Goal: Task Accomplishment & Management: Manage account settings

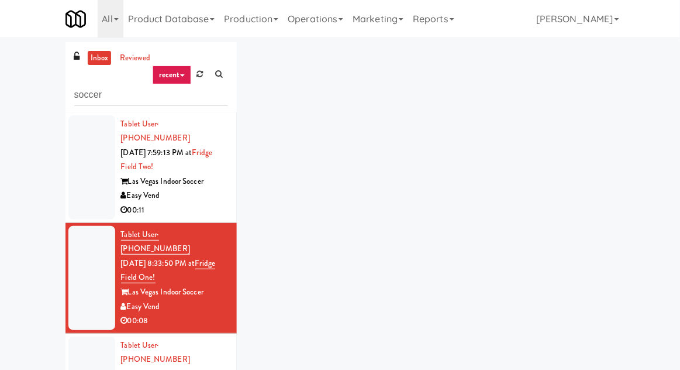
click at [83, 177] on div at bounding box center [91, 167] width 47 height 104
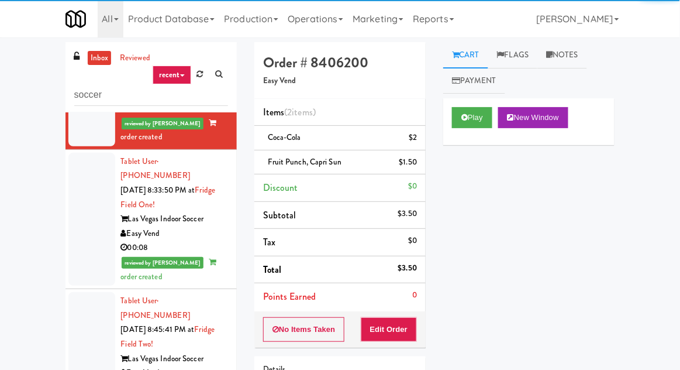
click at [91, 292] on div at bounding box center [91, 344] width 47 height 104
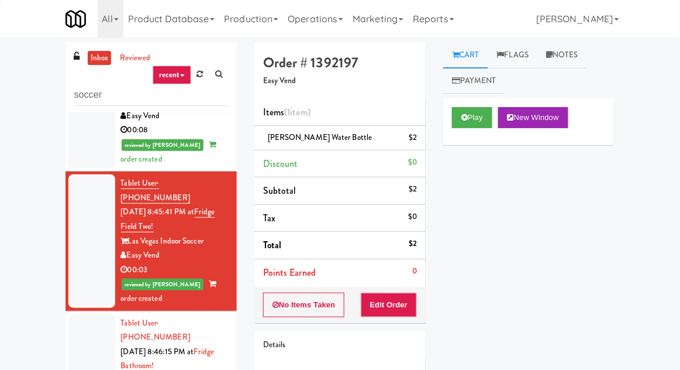
click at [91, 314] on div at bounding box center [91, 366] width 47 height 104
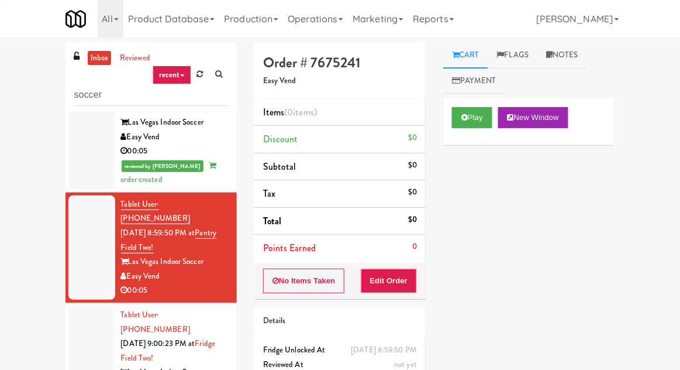
click at [92, 306] on div at bounding box center [91, 358] width 47 height 104
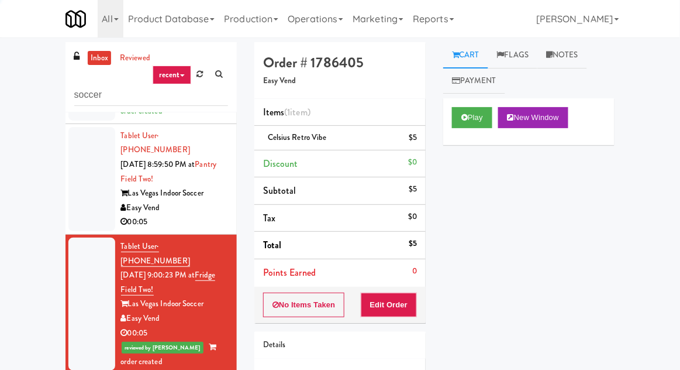
click at [79, 147] on div at bounding box center [91, 179] width 47 height 104
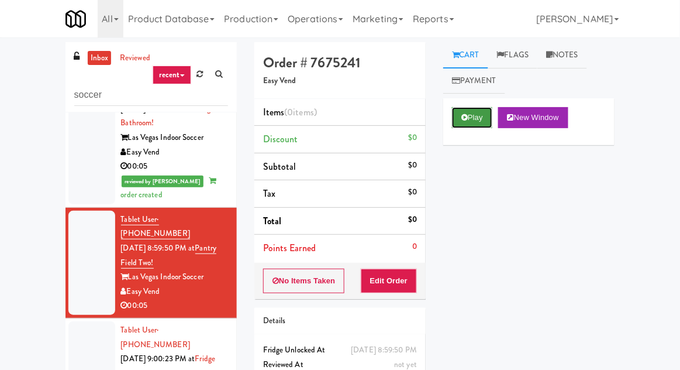
click at [477, 108] on button "Play" at bounding box center [472, 117] width 40 height 21
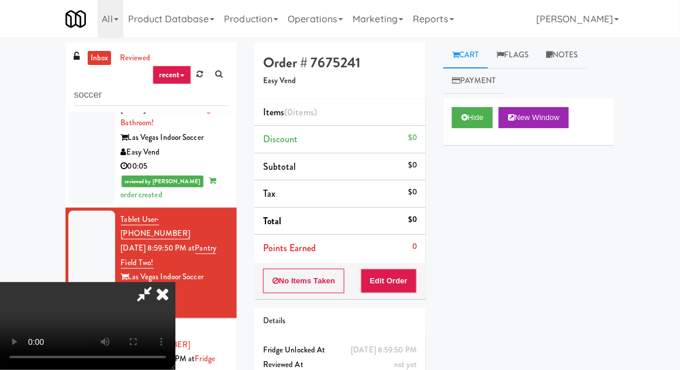
click at [415, 259] on li "Points Earned 0" at bounding box center [339, 248] width 171 height 27
click at [417, 276] on button "Edit Order" at bounding box center [389, 280] width 57 height 25
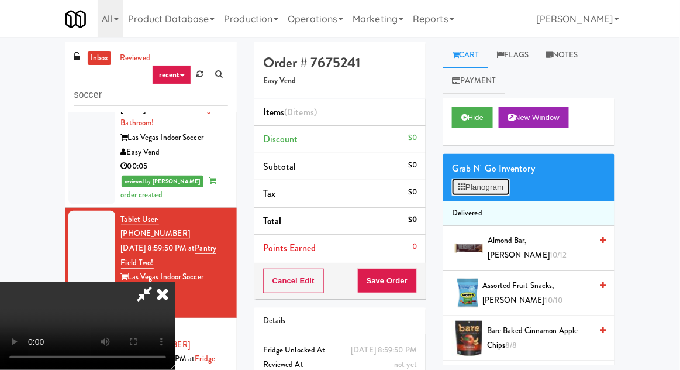
click at [509, 192] on button "Planogram" at bounding box center [480, 187] width 57 height 18
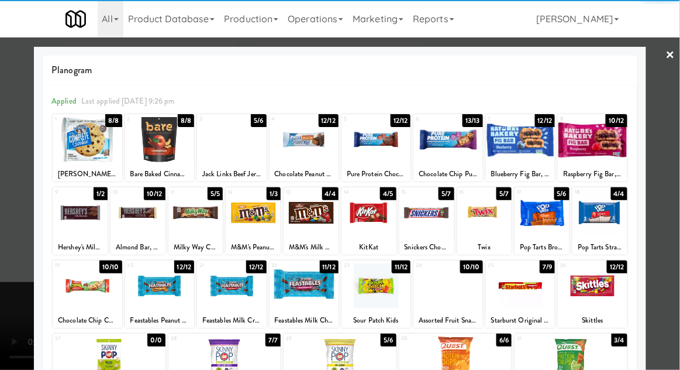
click at [552, 202] on div at bounding box center [542, 212] width 55 height 45
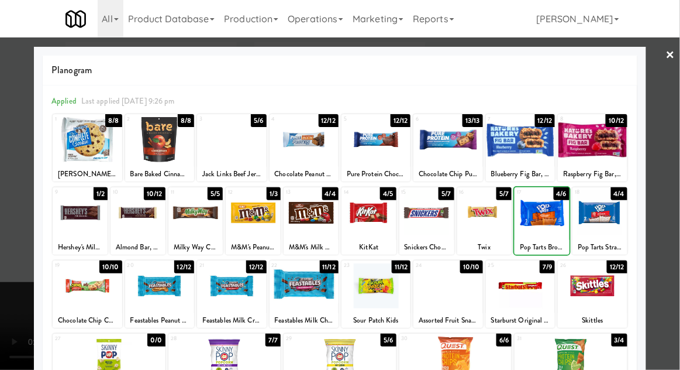
click at [22, 181] on div at bounding box center [340, 185] width 680 height 370
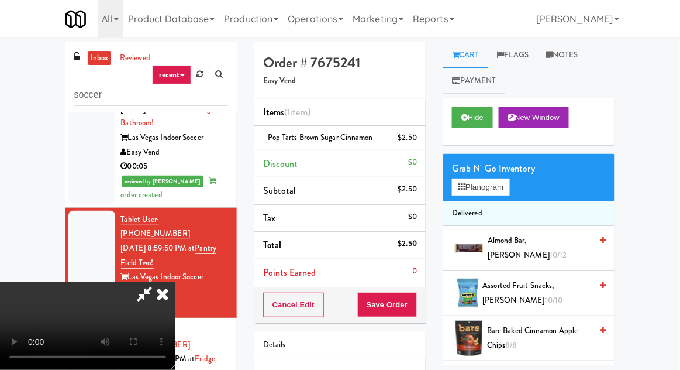
click at [437, 308] on div "Cart Flags Notes Payment Hide New Window Grab N' Go Inventory Planogram Deliver…" at bounding box center [529, 203] width 189 height 323
click at [413, 303] on button "Save Order" at bounding box center [387, 304] width 60 height 25
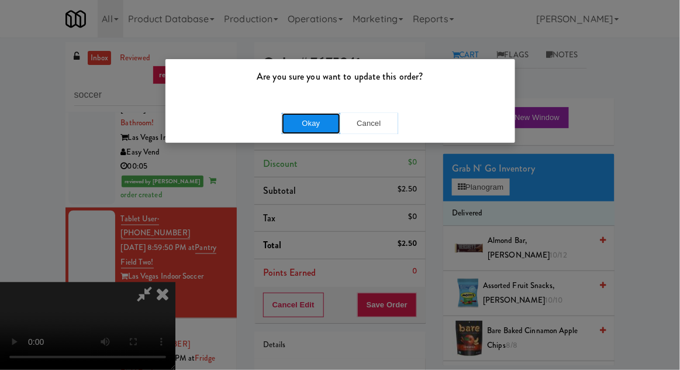
click at [304, 129] on button "Okay" at bounding box center [311, 123] width 58 height 21
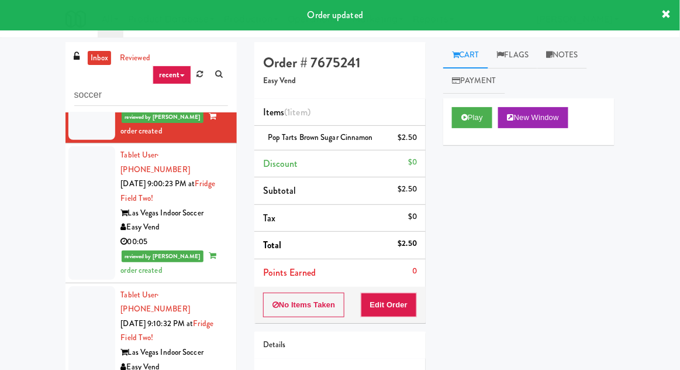
click at [79, 286] on div at bounding box center [91, 338] width 47 height 104
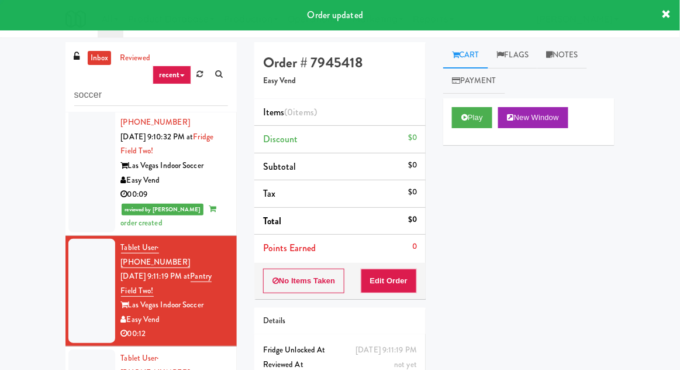
scroll to position [857, 0]
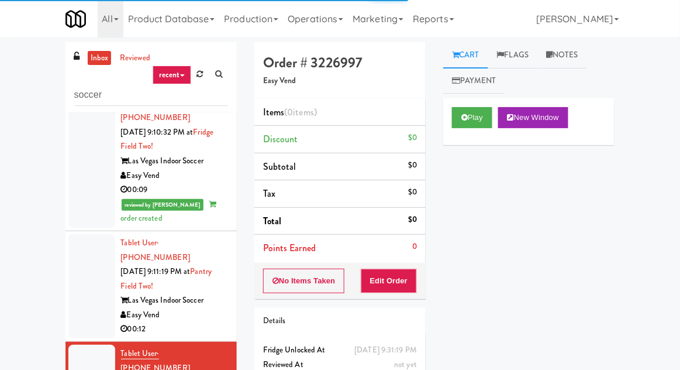
click at [84, 234] on div at bounding box center [91, 286] width 47 height 104
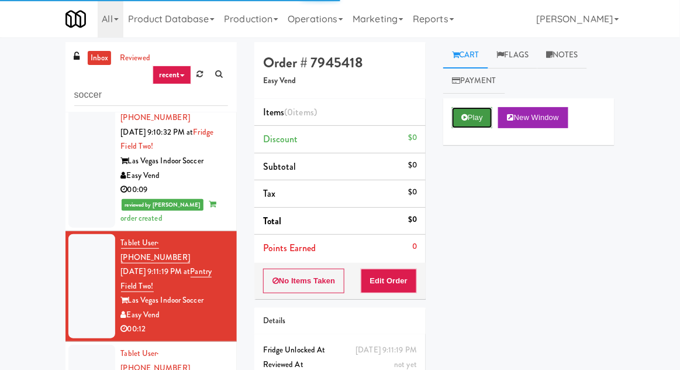
click at [467, 113] on icon at bounding box center [465, 117] width 6 height 8
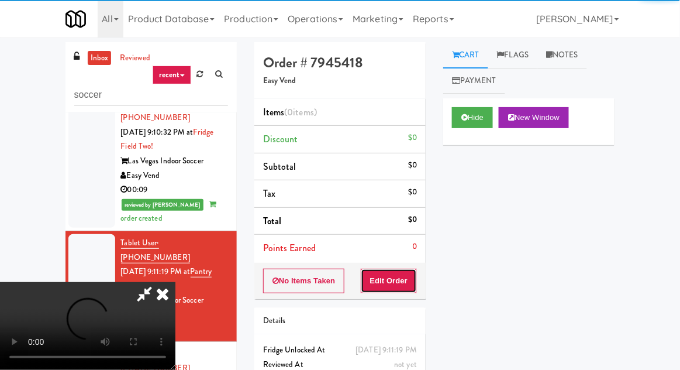
click at [408, 270] on button "Edit Order" at bounding box center [389, 280] width 57 height 25
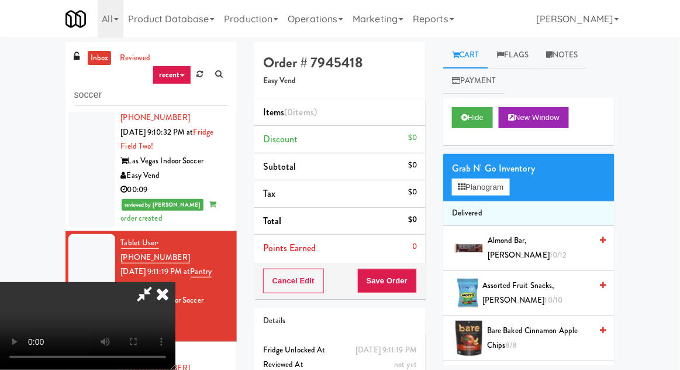
scroll to position [43, 0]
click at [488, 241] on div "Almond Bar, [PERSON_NAME] 10/12" at bounding box center [544, 247] width 123 height 29
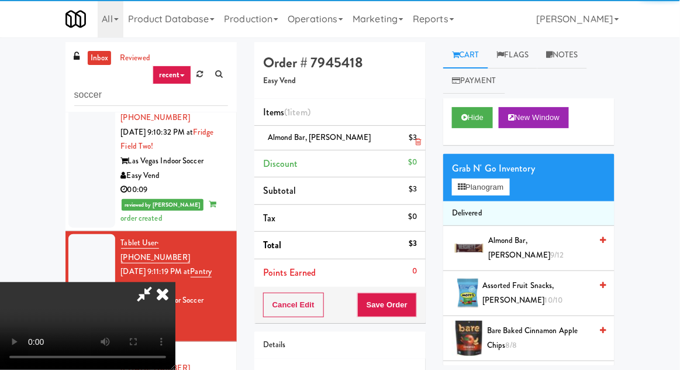
click at [425, 138] on li "Almond Bar, [PERSON_NAME] $3" at bounding box center [339, 138] width 171 height 25
click at [418, 137] on link at bounding box center [416, 142] width 11 height 15
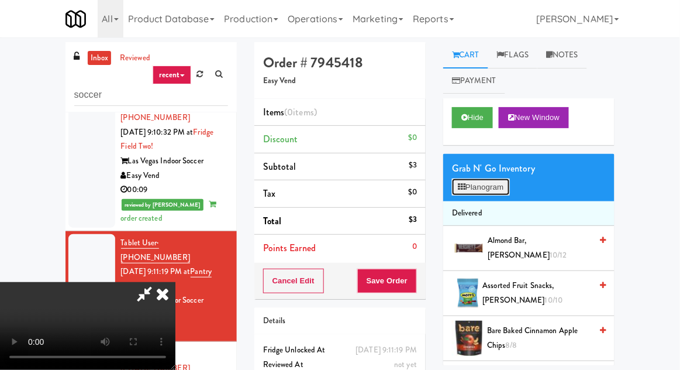
click at [490, 194] on button "Planogram" at bounding box center [480, 187] width 57 height 18
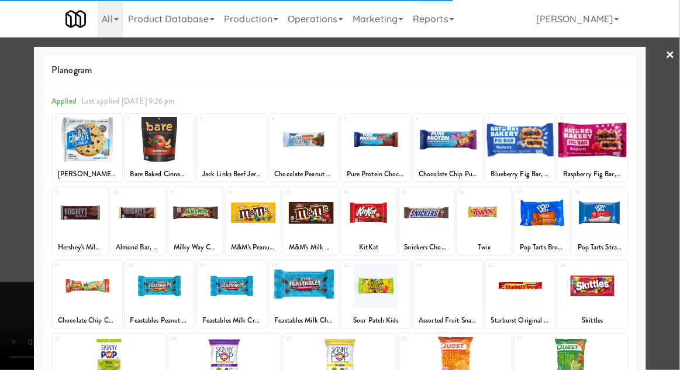
scroll to position [148, 0]
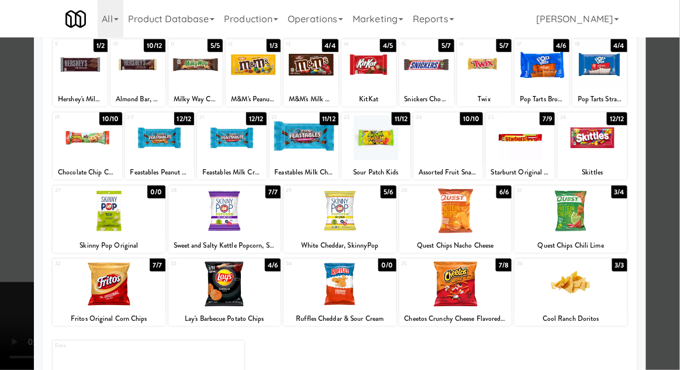
click at [322, 218] on div at bounding box center [340, 210] width 113 height 45
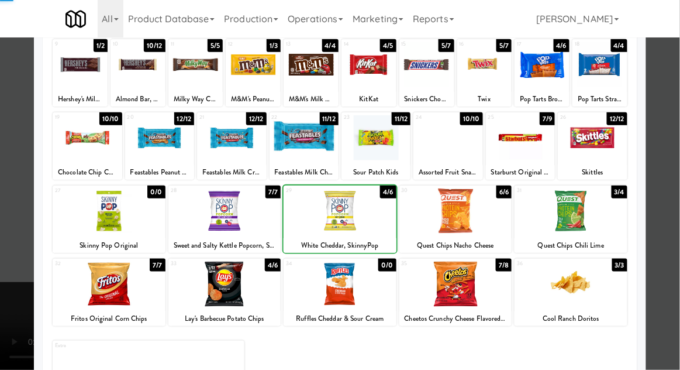
click at [656, 202] on div at bounding box center [340, 185] width 680 height 370
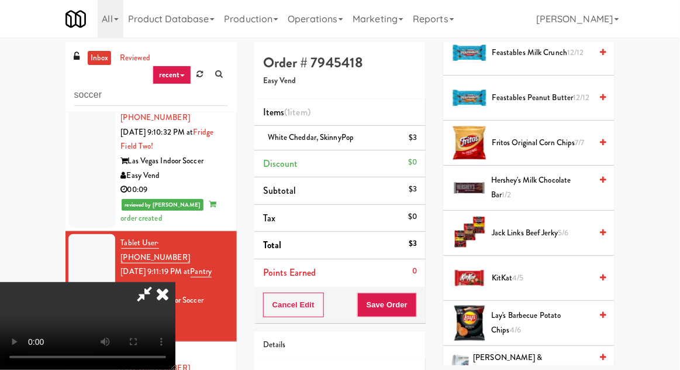
scroll to position [653, 0]
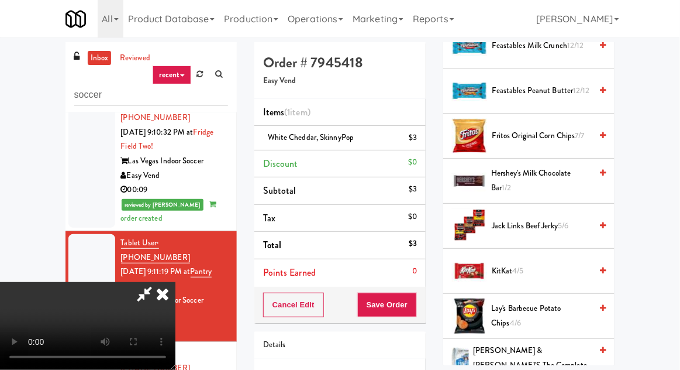
click at [572, 223] on span "Jack Links Beef Jerky 5/6" at bounding box center [541, 226] width 99 height 15
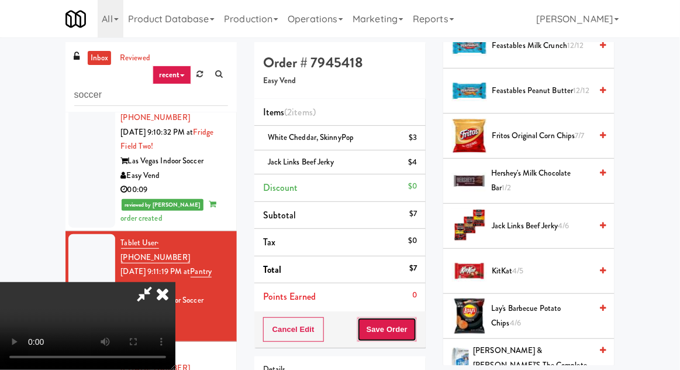
click at [415, 325] on button "Save Order" at bounding box center [387, 329] width 60 height 25
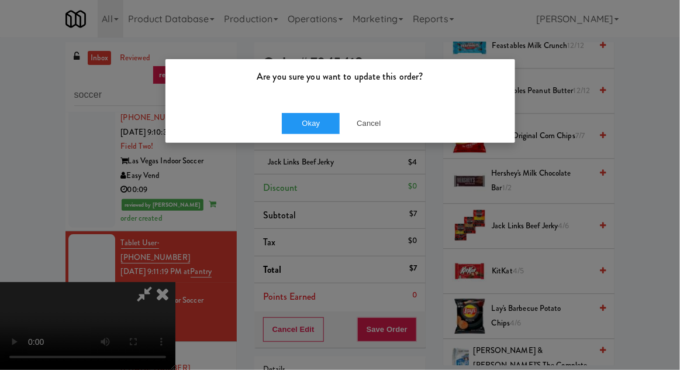
click at [298, 140] on div "Okay Cancel" at bounding box center [341, 123] width 350 height 39
click at [294, 141] on div "Okay Cancel" at bounding box center [341, 123] width 350 height 39
click at [296, 120] on button "Okay" at bounding box center [311, 123] width 58 height 21
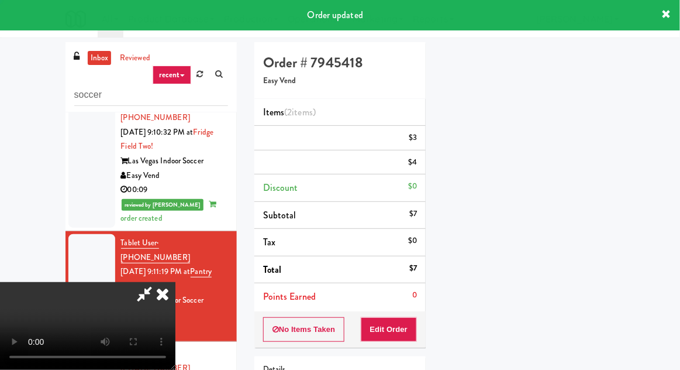
scroll to position [0, 0]
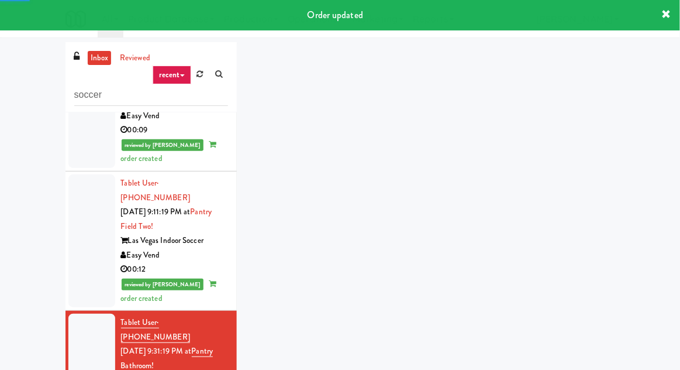
scroll to position [935, 0]
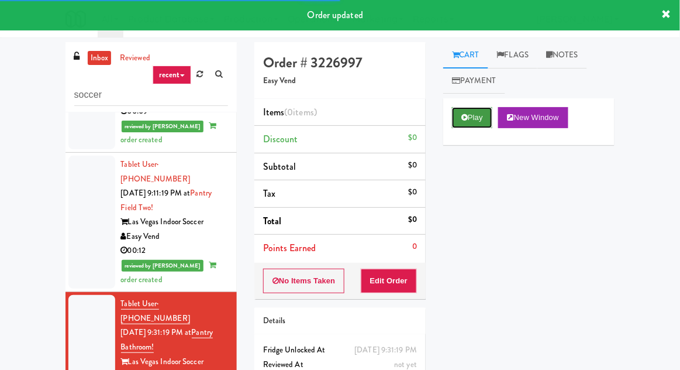
click at [464, 124] on button "Play" at bounding box center [472, 117] width 40 height 21
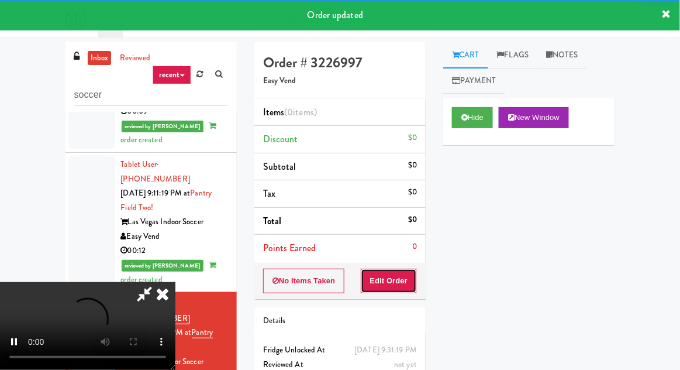
click at [399, 268] on button "Edit Order" at bounding box center [389, 280] width 57 height 25
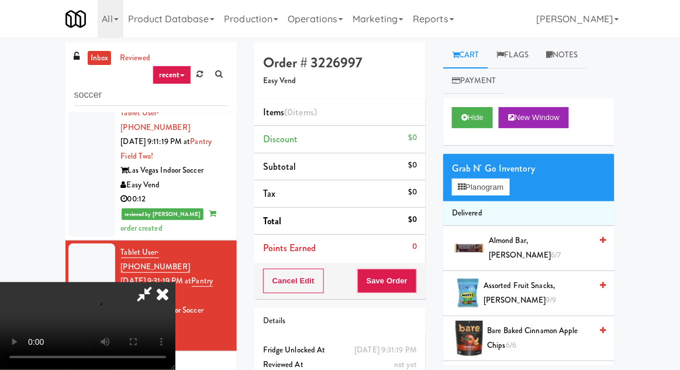
scroll to position [43, 0]
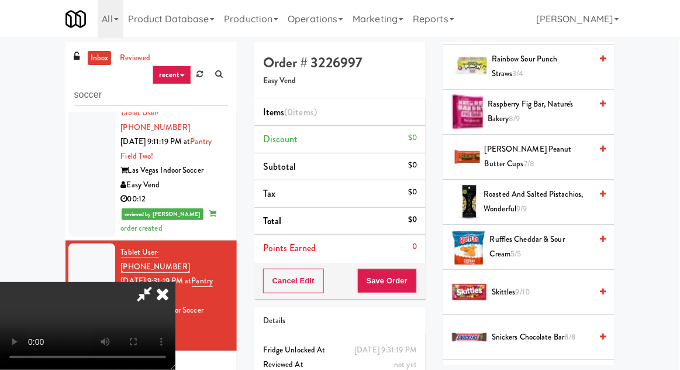
scroll to position [1457, 0]
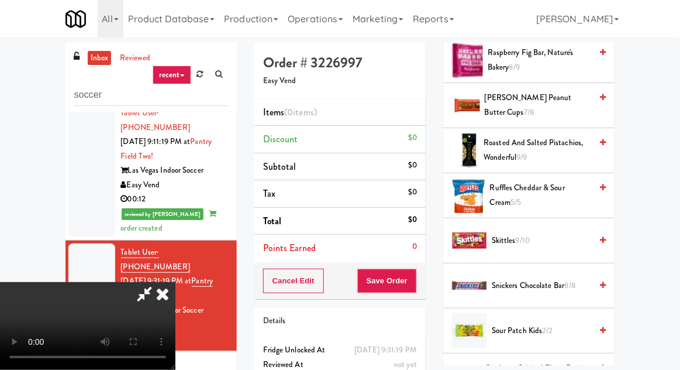
click at [553, 233] on span "Skittles 9/10" at bounding box center [541, 240] width 99 height 15
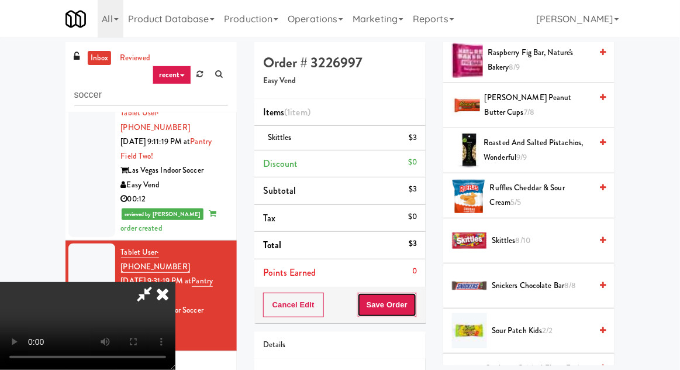
click at [414, 298] on button "Save Order" at bounding box center [387, 304] width 60 height 25
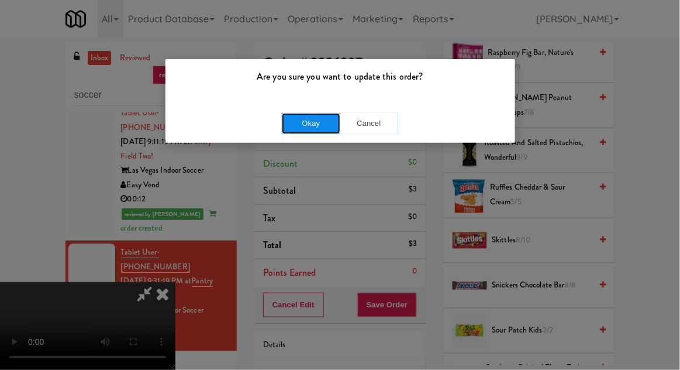
click at [304, 130] on button "Okay" at bounding box center [311, 123] width 58 height 21
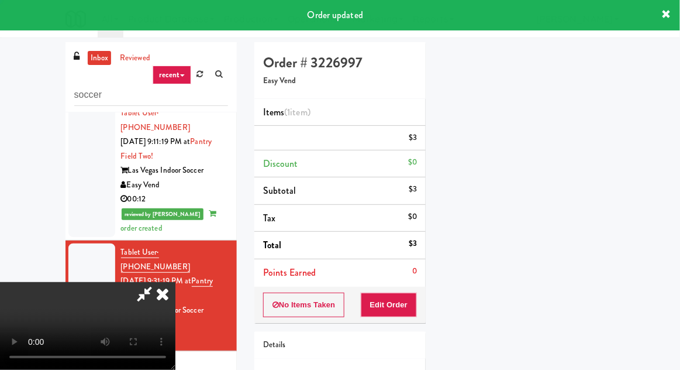
scroll to position [0, 0]
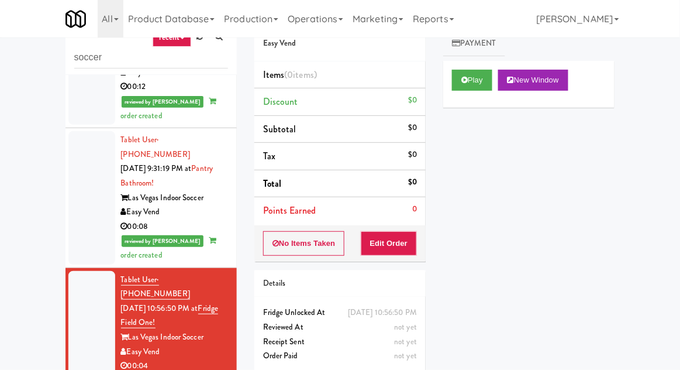
scroll to position [45, 0]
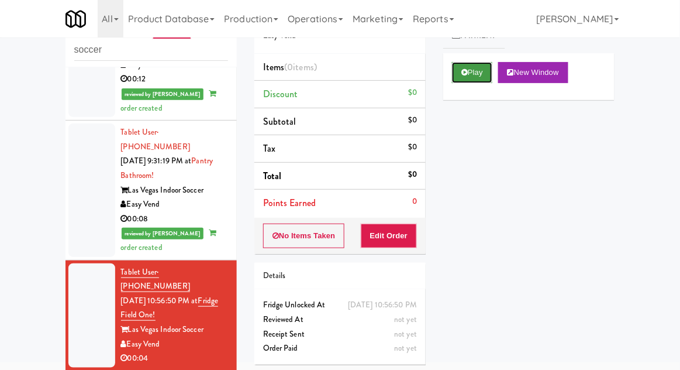
click at [467, 80] on button "Play" at bounding box center [472, 72] width 40 height 21
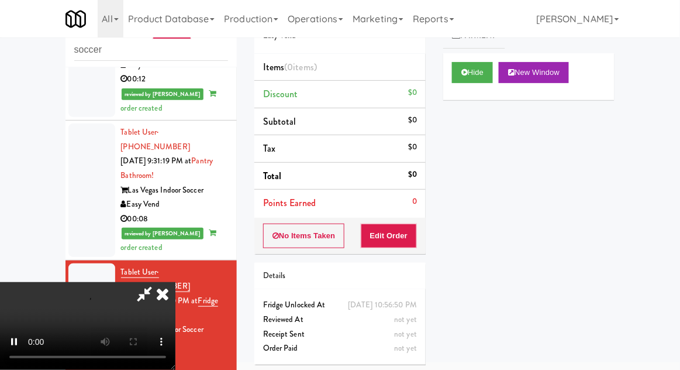
click at [409, 215] on div "Items (0 items ) Discount $0 Subtotal $0 Tax $0 Total $0 Points Earned 0" at bounding box center [339, 136] width 171 height 164
click at [411, 238] on button "Edit Order" at bounding box center [389, 235] width 57 height 25
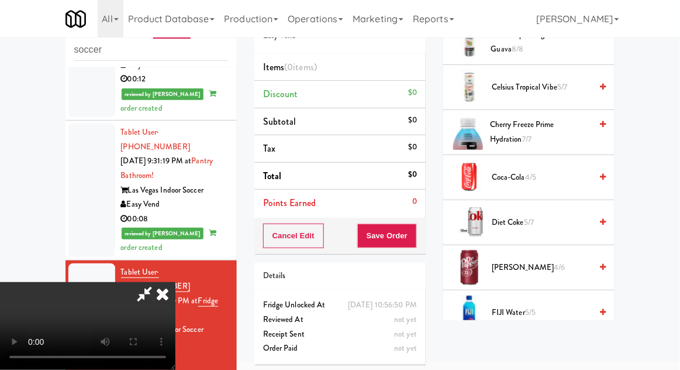
scroll to position [391, 0]
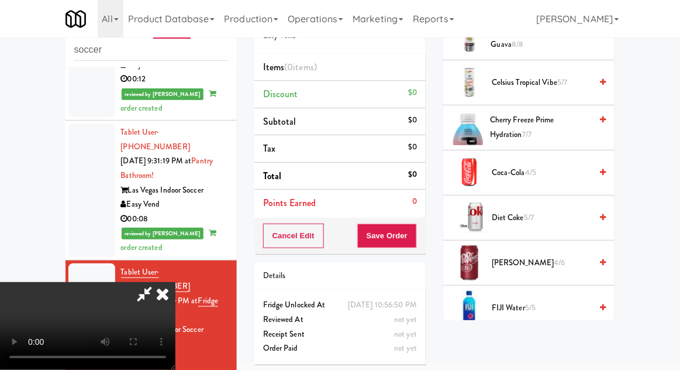
click at [550, 220] on span "Diet Coke 5/7" at bounding box center [541, 218] width 99 height 15
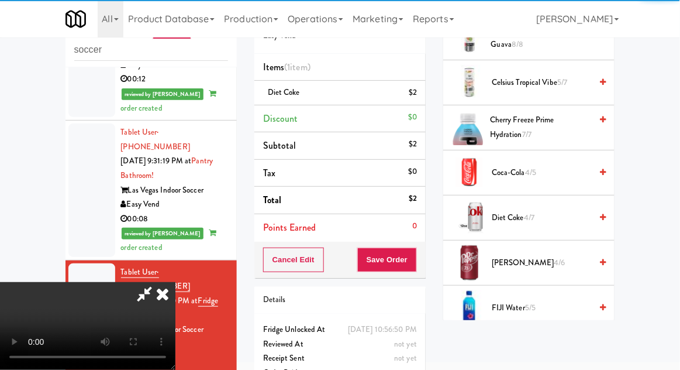
click at [423, 264] on div "Cancel Edit Save Order" at bounding box center [339, 260] width 171 height 36
click at [415, 261] on button "Save Order" at bounding box center [387, 259] width 60 height 25
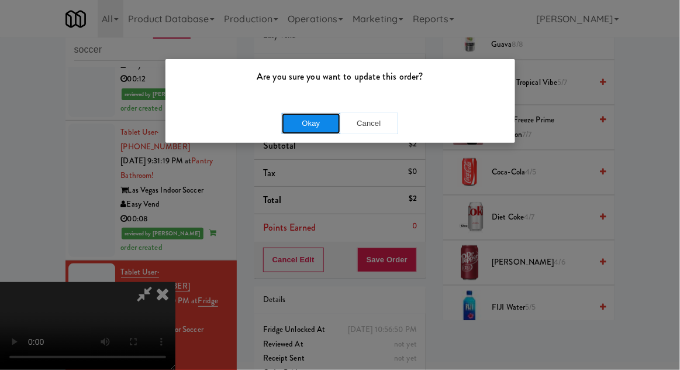
click at [289, 132] on button "Okay" at bounding box center [311, 123] width 58 height 21
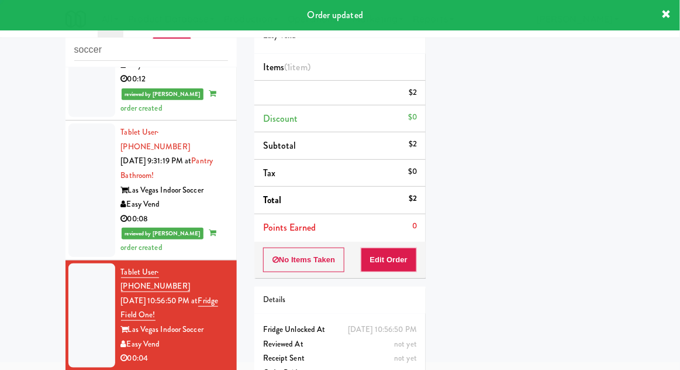
scroll to position [0, 0]
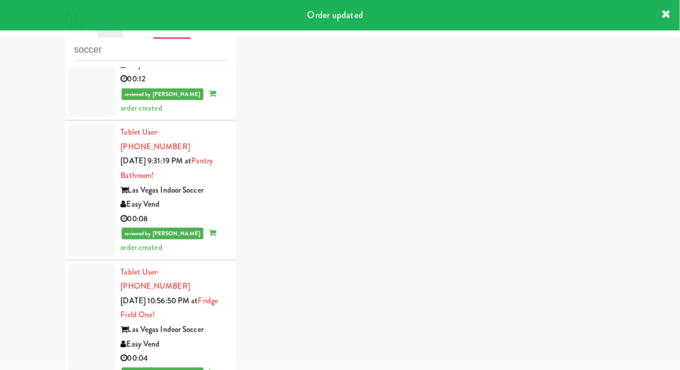
scroll to position [1090, 0]
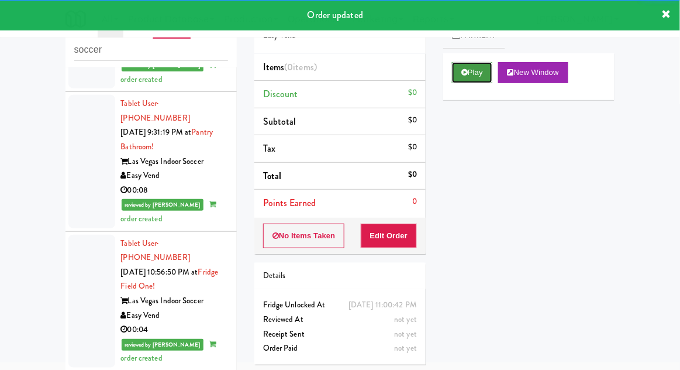
click at [460, 78] on button "Play" at bounding box center [472, 72] width 40 height 21
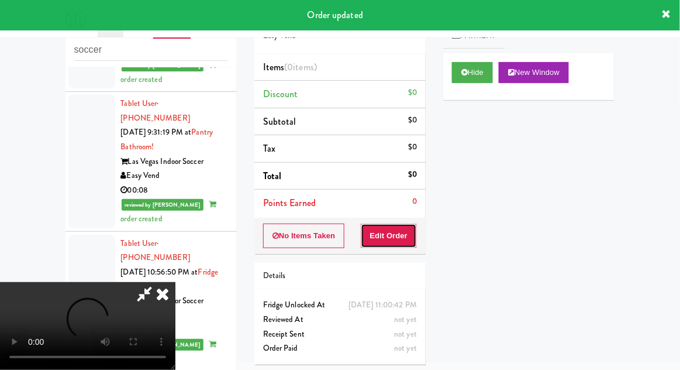
click at [391, 241] on button "Edit Order" at bounding box center [389, 235] width 57 height 25
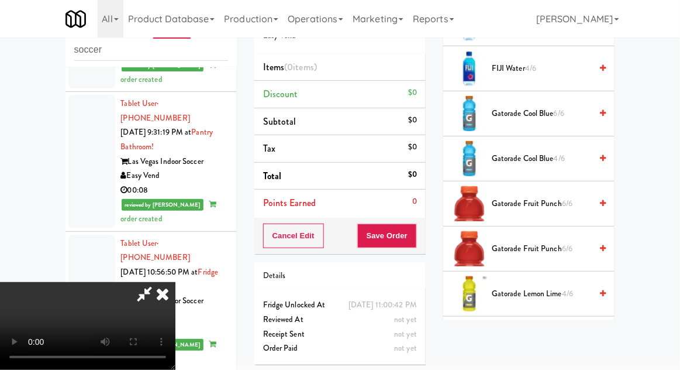
scroll to position [681, 0]
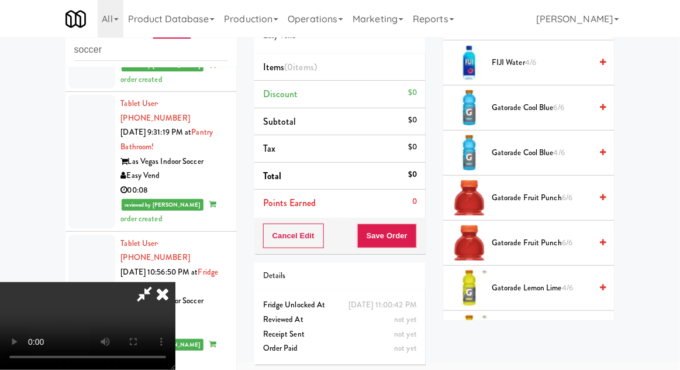
click at [511, 236] on span "Gatorade Fruit Punch 6/6" at bounding box center [541, 243] width 99 height 15
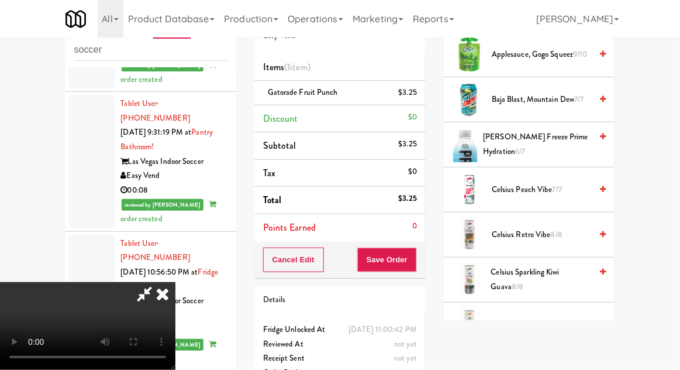
scroll to position [0, 0]
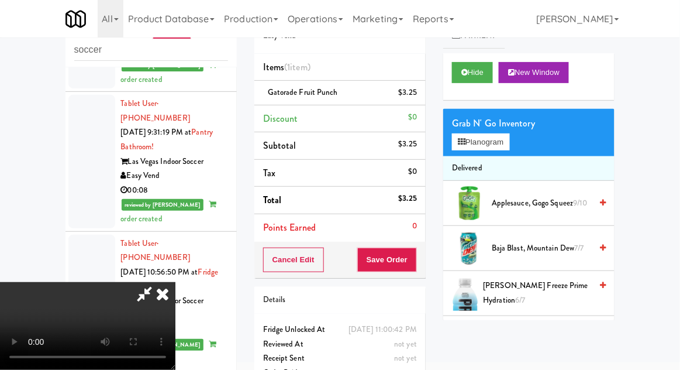
click at [476, 160] on li "Delivered" at bounding box center [528, 168] width 171 height 25
click at [503, 196] on span "Applesauce, Gogo Squeez 9/10" at bounding box center [541, 203] width 99 height 15
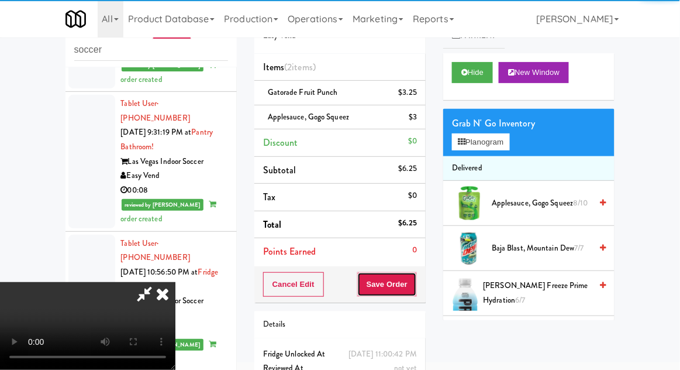
click at [415, 283] on button "Save Order" at bounding box center [387, 284] width 60 height 25
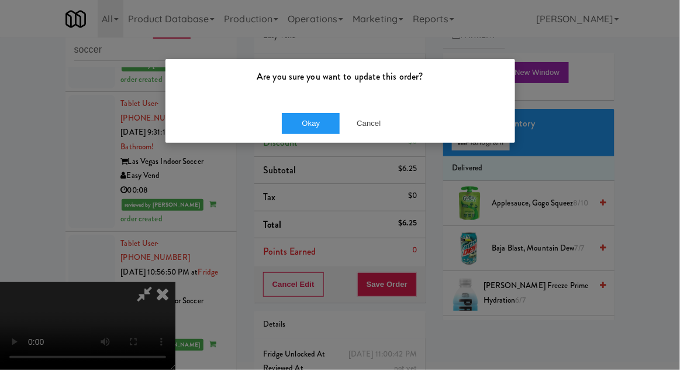
click at [283, 141] on div "Okay Cancel" at bounding box center [341, 123] width 350 height 39
click at [283, 115] on button "Okay" at bounding box center [311, 123] width 58 height 21
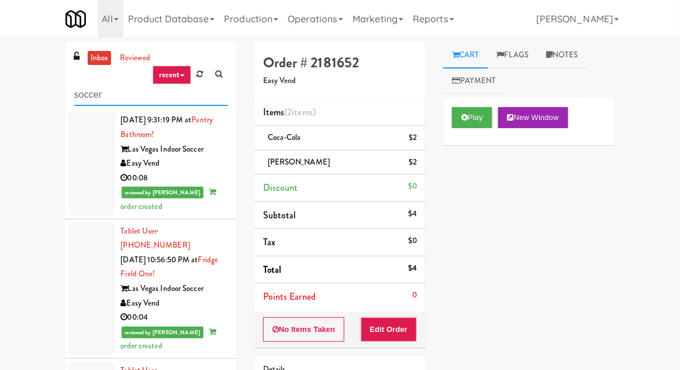
click at [83, 92] on input "soccer" at bounding box center [151, 95] width 154 height 22
click at [84, 97] on input "soccer" at bounding box center [151, 95] width 154 height 22
click at [82, 94] on input "soccer" at bounding box center [151, 95] width 154 height 22
click at [85, 99] on input "soccer" at bounding box center [151, 95] width 154 height 22
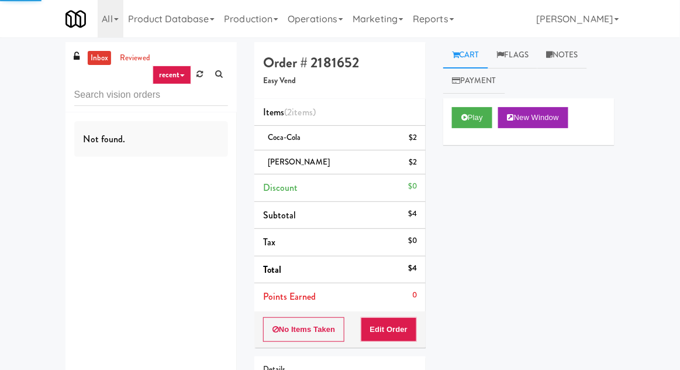
click at [188, 78] on link "recent" at bounding box center [172, 75] width 39 height 19
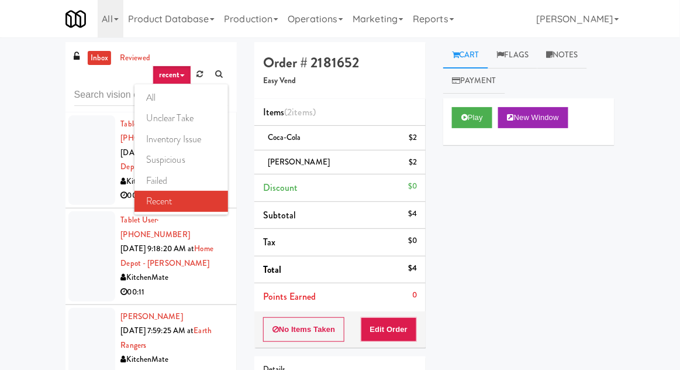
click at [13, 171] on div at bounding box center [340, 185] width 680 height 370
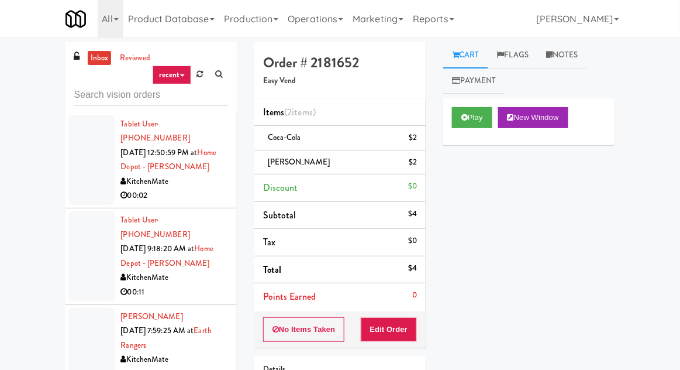
click at [92, 221] on div at bounding box center [91, 256] width 47 height 90
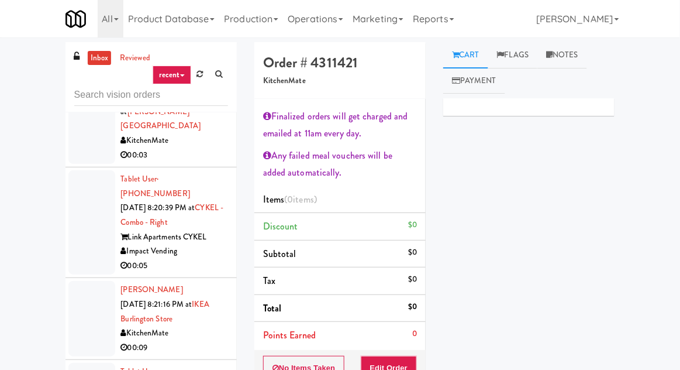
scroll to position [638, 0]
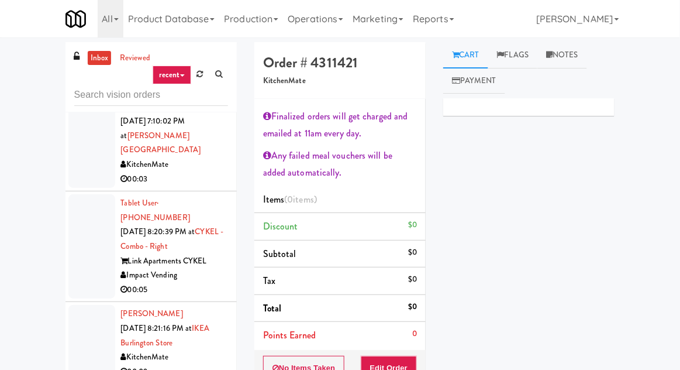
click at [89, 305] on div at bounding box center [91, 342] width 47 height 75
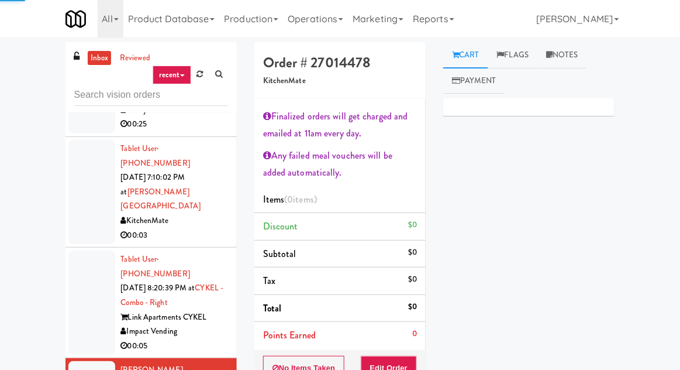
click at [87, 250] on div at bounding box center [91, 302] width 47 height 104
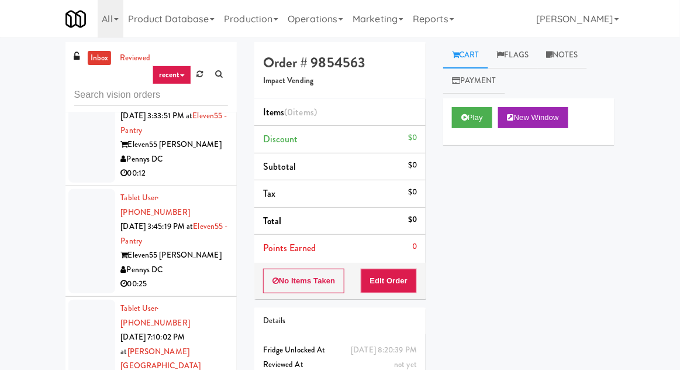
scroll to position [423, 0]
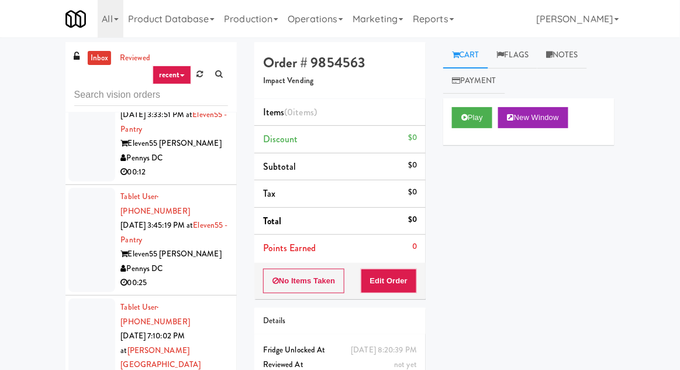
click at [94, 298] on div at bounding box center [91, 350] width 47 height 104
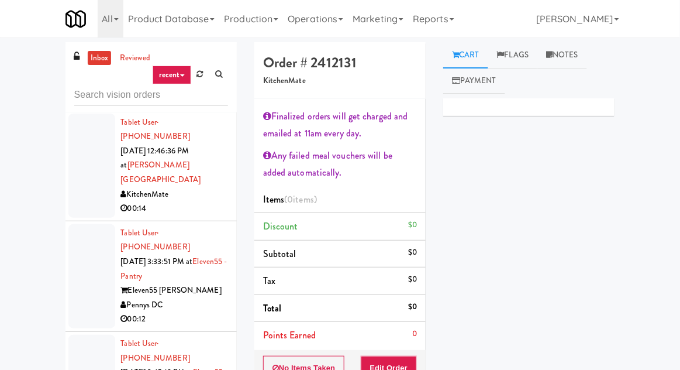
click at [89, 224] on div at bounding box center [91, 276] width 47 height 104
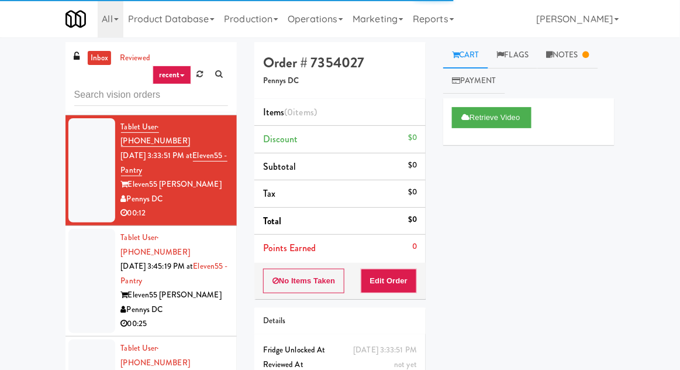
click at [87, 230] on div at bounding box center [91, 281] width 47 height 104
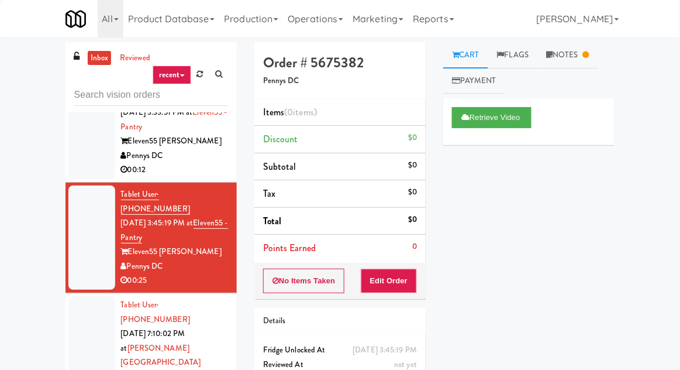
scroll to position [429, 0]
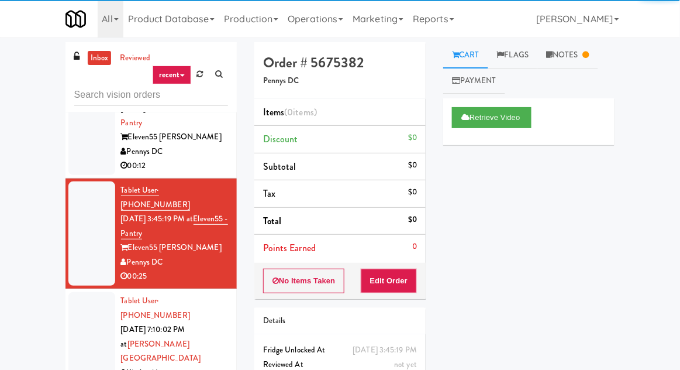
click at [92, 292] on div at bounding box center [91, 344] width 47 height 104
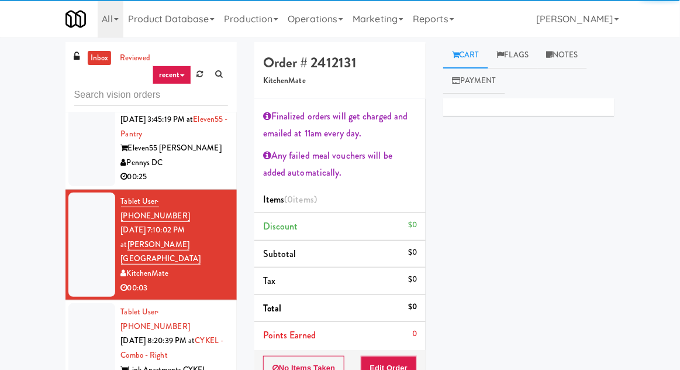
scroll to position [529, 0]
click at [89, 303] on div at bounding box center [91, 355] width 47 height 104
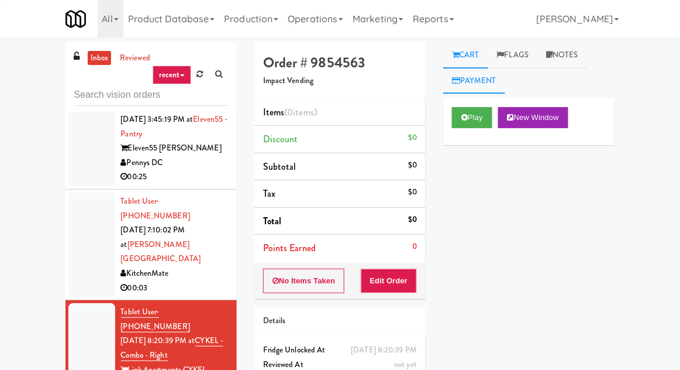
click at [469, 88] on link "Payment" at bounding box center [474, 81] width 62 height 26
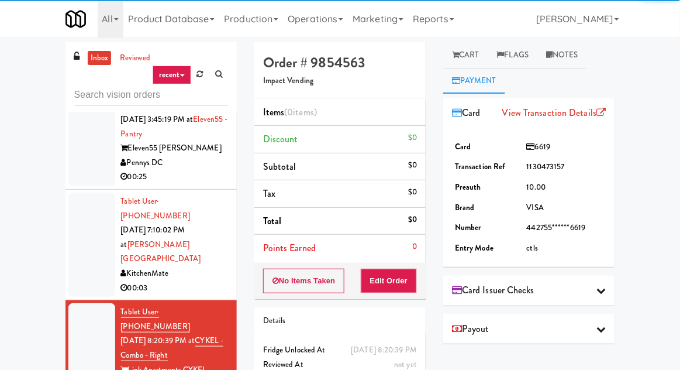
click at [469, 113] on span "Card" at bounding box center [466, 113] width 29 height 18
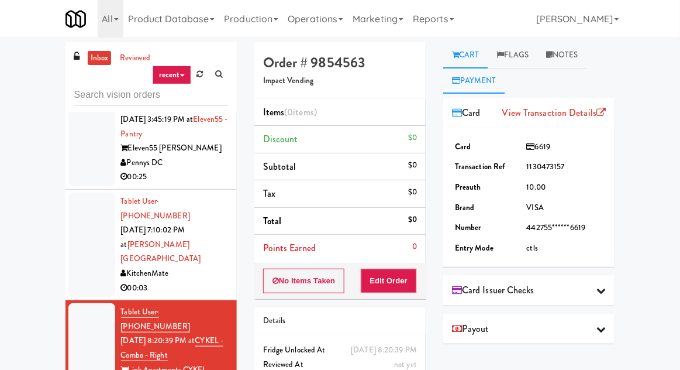
click at [476, 53] on link "Cart" at bounding box center [465, 55] width 45 height 26
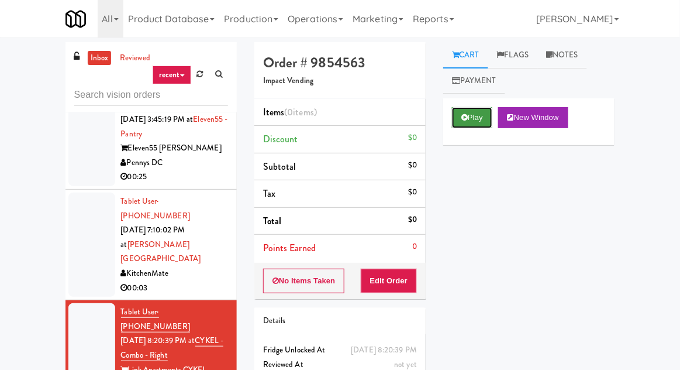
click at [464, 112] on button "Play" at bounding box center [472, 117] width 40 height 21
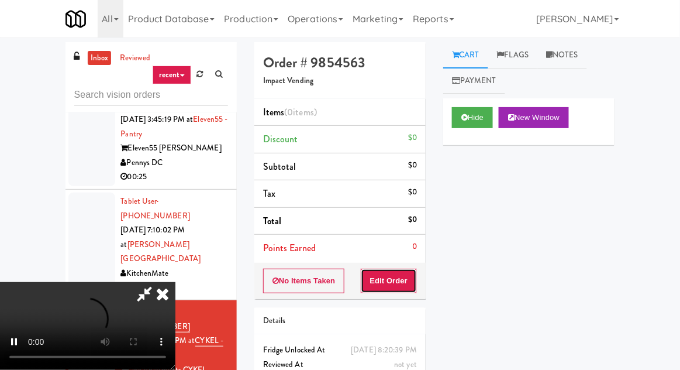
click at [380, 270] on button "Edit Order" at bounding box center [389, 280] width 57 height 25
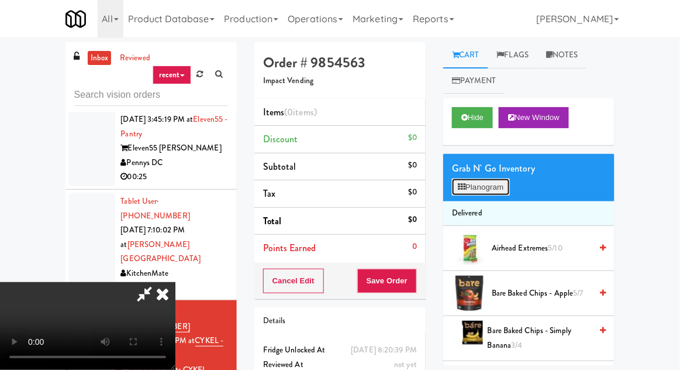
click at [509, 186] on button "Planogram" at bounding box center [480, 187] width 57 height 18
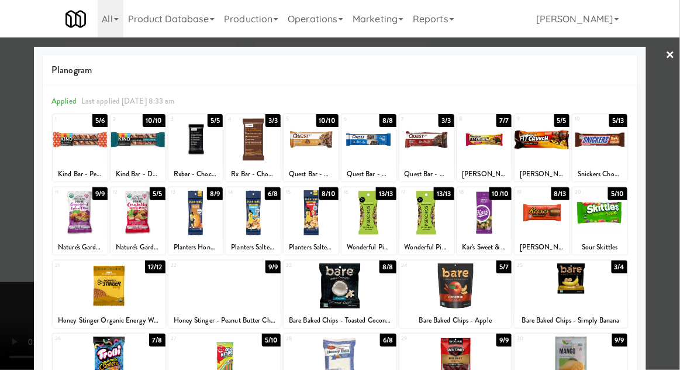
click at [613, 137] on div at bounding box center [600, 139] width 55 height 45
click at [620, 136] on div at bounding box center [600, 139] width 55 height 45
click at [16, 275] on div at bounding box center [340, 185] width 680 height 370
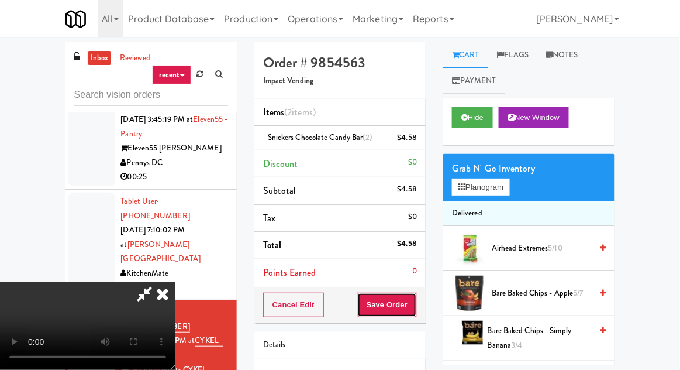
click at [416, 298] on button "Save Order" at bounding box center [387, 304] width 60 height 25
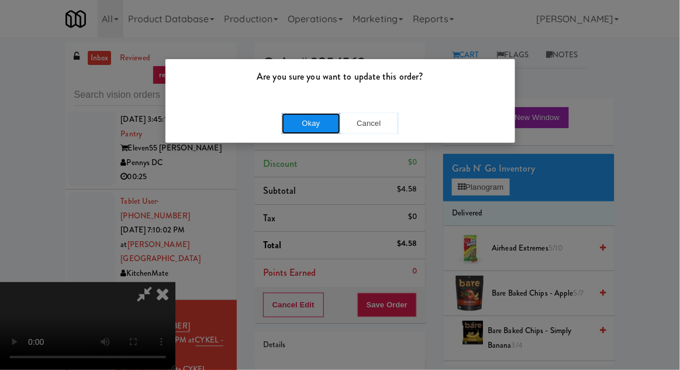
click at [297, 125] on button "Okay" at bounding box center [311, 123] width 58 height 21
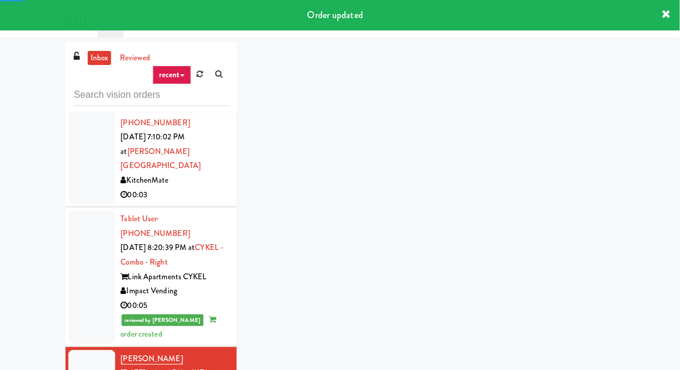
scroll to position [622, 0]
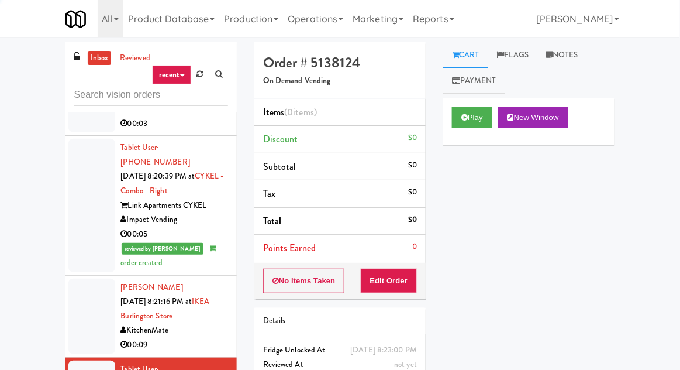
scroll to position [695, 0]
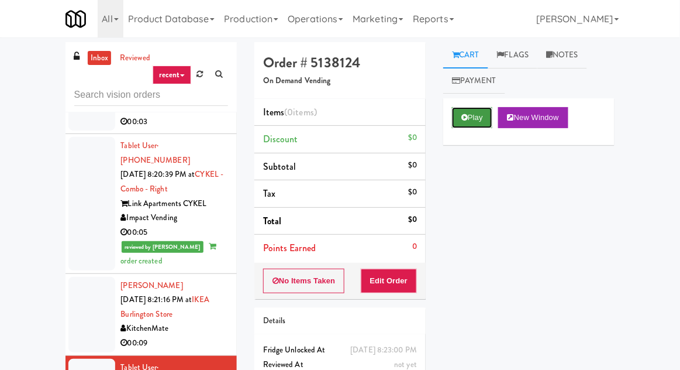
click at [464, 128] on button "Play" at bounding box center [472, 117] width 40 height 21
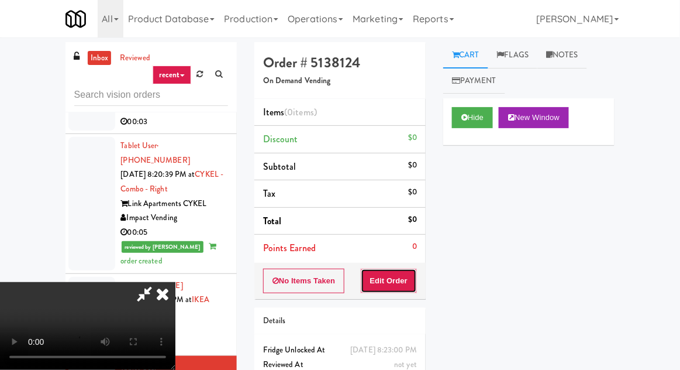
click at [395, 287] on button "Edit Order" at bounding box center [389, 280] width 57 height 25
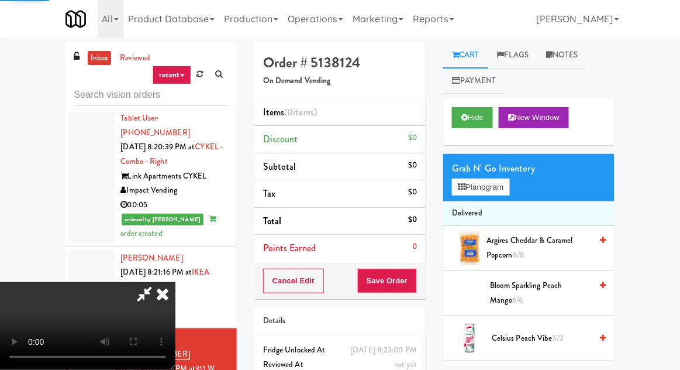
scroll to position [741, 0]
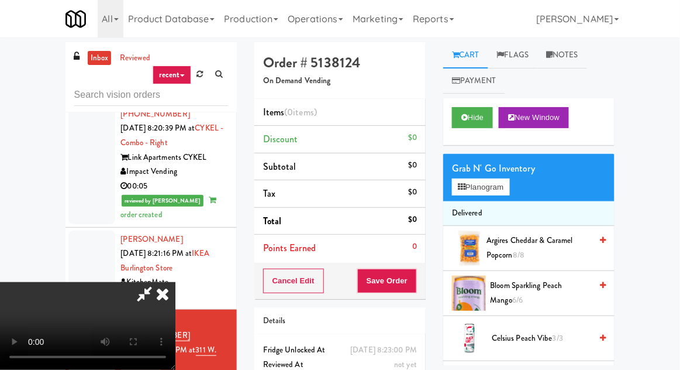
click at [469, 204] on li "Delivered" at bounding box center [528, 213] width 171 height 25
click at [488, 188] on button "Planogram" at bounding box center [480, 187] width 57 height 18
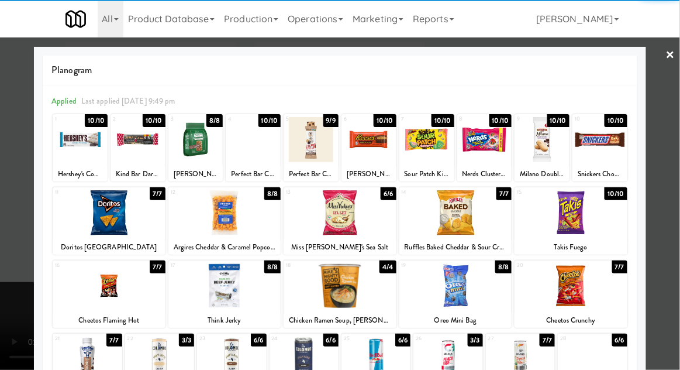
click at [584, 168] on div "Snickers Chocolate Candy Bar" at bounding box center [599, 174] width 51 height 15
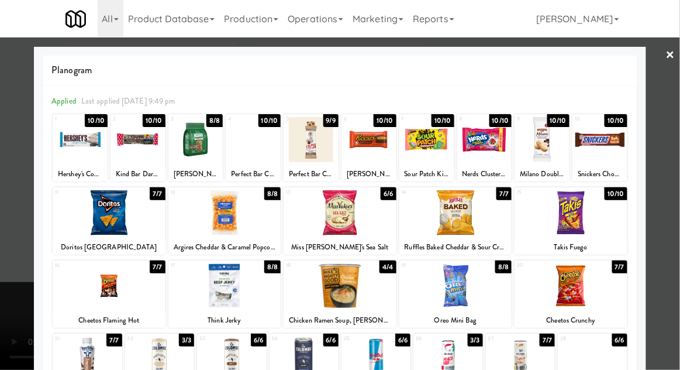
click at [612, 135] on div at bounding box center [600, 139] width 55 height 45
click at [5, 314] on div at bounding box center [340, 185] width 680 height 370
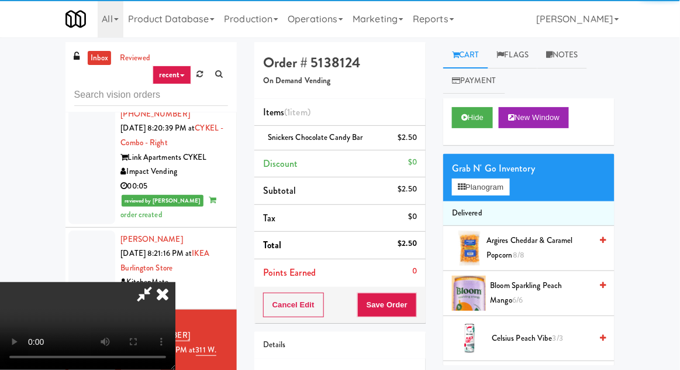
click at [427, 304] on div "Order # 5138124 On Demand Vending Items (1 item ) Snickers Chocolate Candy Bar …" at bounding box center [340, 242] width 189 height 400
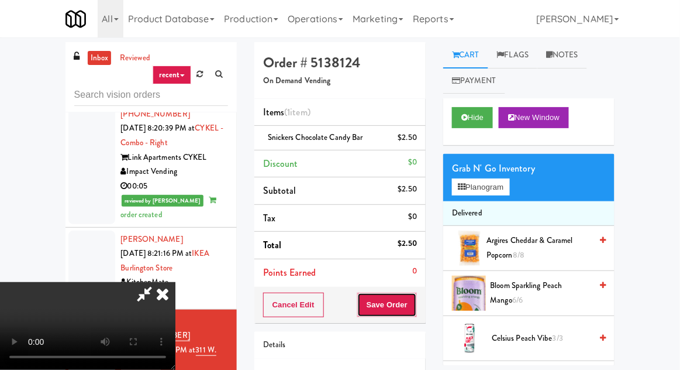
click at [414, 314] on button "Save Order" at bounding box center [387, 304] width 60 height 25
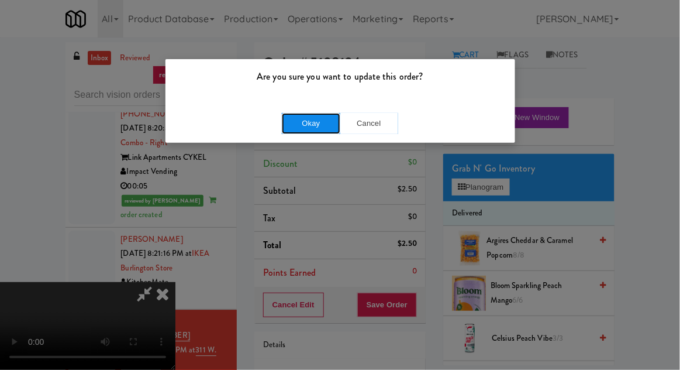
click at [291, 131] on button "Okay" at bounding box center [311, 123] width 58 height 21
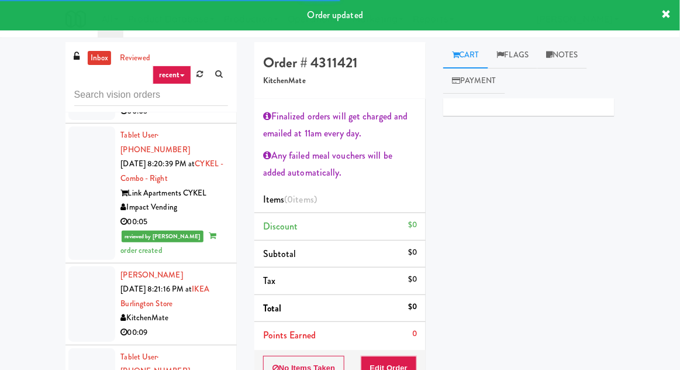
scroll to position [705, 0]
click at [74, 266] on div at bounding box center [91, 303] width 47 height 75
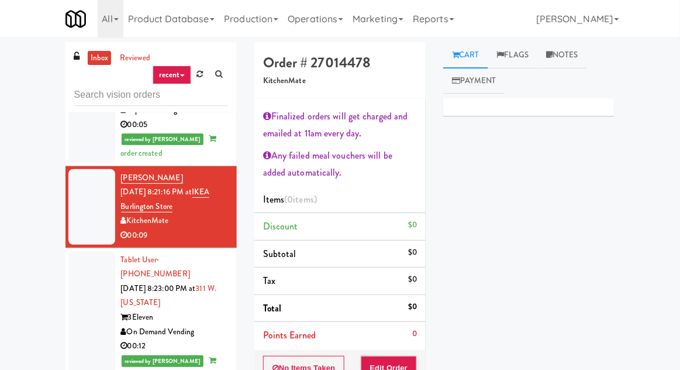
scroll to position [809, 0]
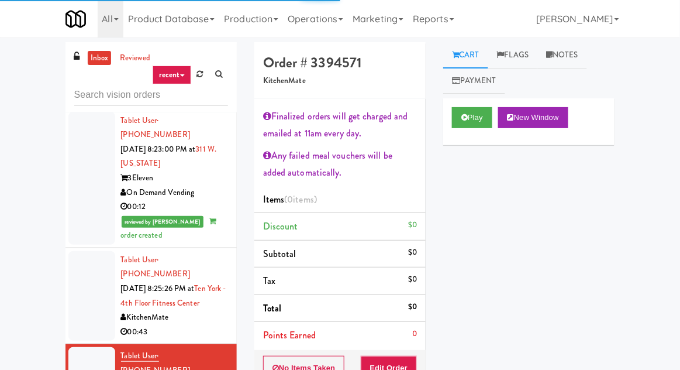
scroll to position [943, 0]
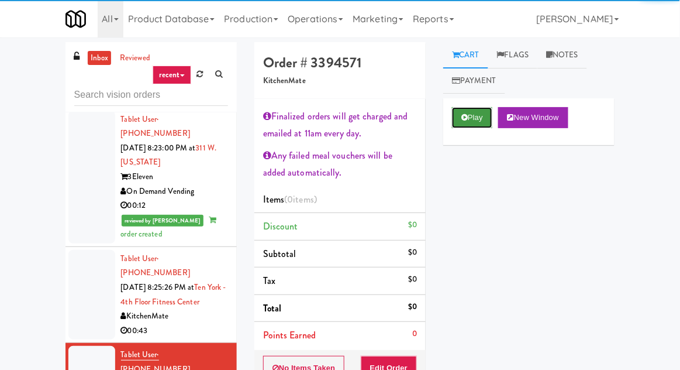
click at [470, 118] on button "Play" at bounding box center [472, 117] width 40 height 21
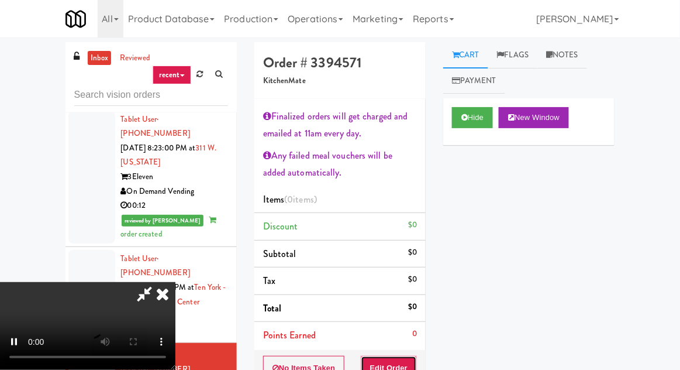
click at [400, 356] on button "Edit Order" at bounding box center [389, 368] width 57 height 25
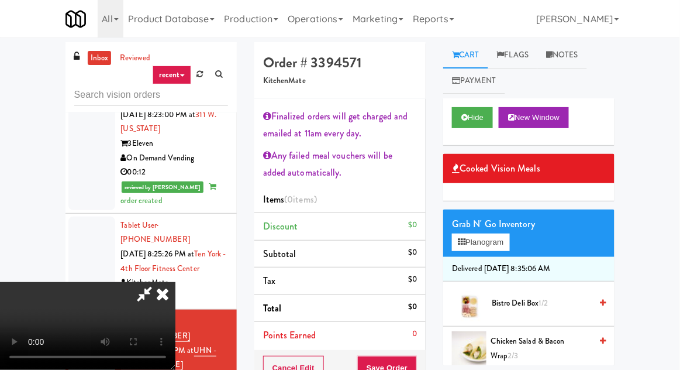
scroll to position [71, 0]
click at [428, 369] on div "Order # 3394571 KitchenMate Finalized orders will get charged and emailed at 11…" at bounding box center [340, 273] width 189 height 463
click at [481, 245] on button "Planogram" at bounding box center [480, 242] width 57 height 18
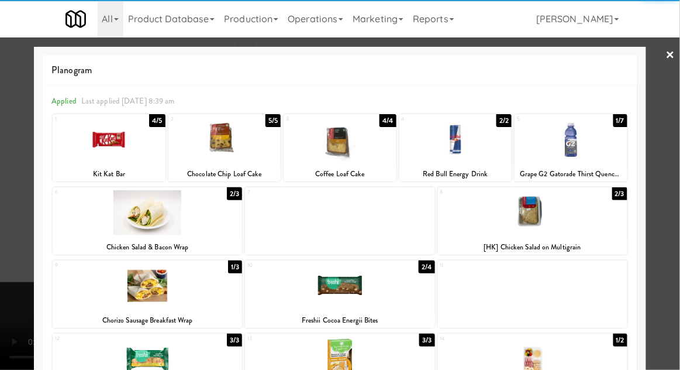
click at [391, 315] on div "Freshii Cocoa Energii Bites" at bounding box center [340, 320] width 186 height 15
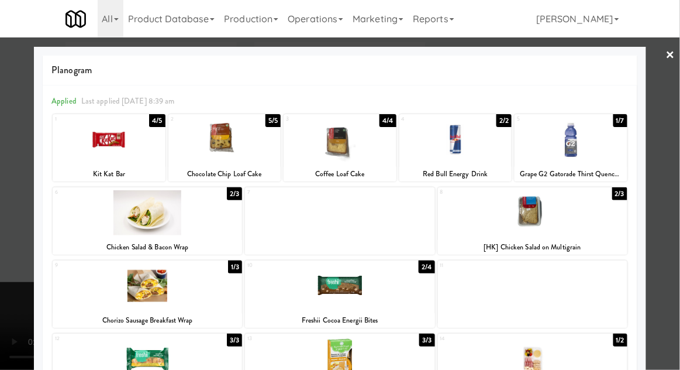
click at [379, 299] on div at bounding box center [340, 285] width 190 height 45
click at [506, 218] on div at bounding box center [533, 212] width 190 height 45
click at [7, 272] on div at bounding box center [340, 185] width 680 height 370
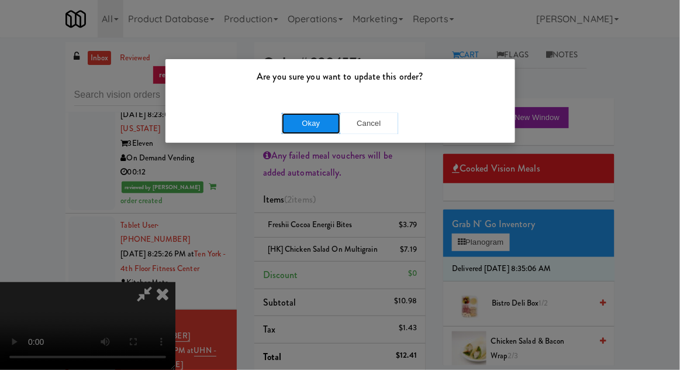
click at [294, 126] on button "Okay" at bounding box center [311, 123] width 58 height 21
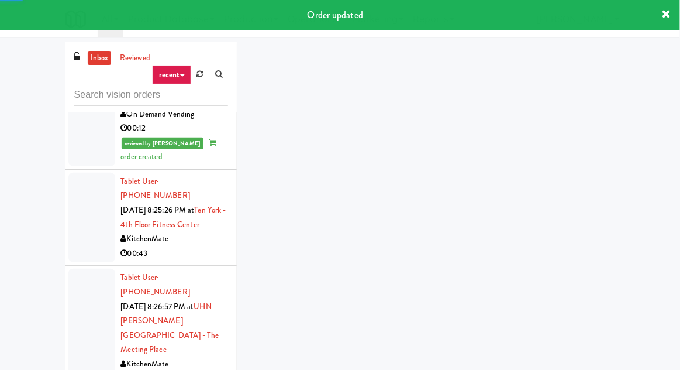
scroll to position [1027, 0]
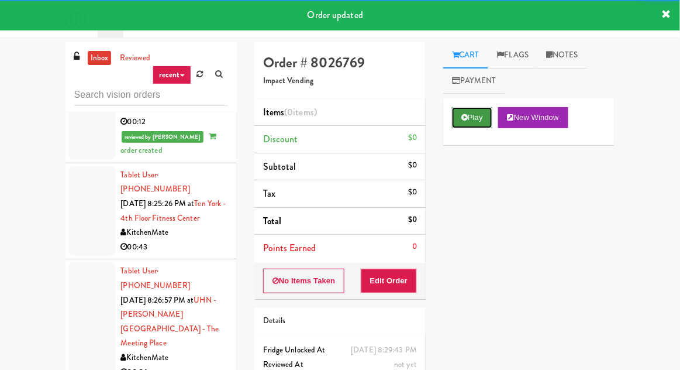
click at [464, 116] on icon at bounding box center [465, 117] width 6 height 8
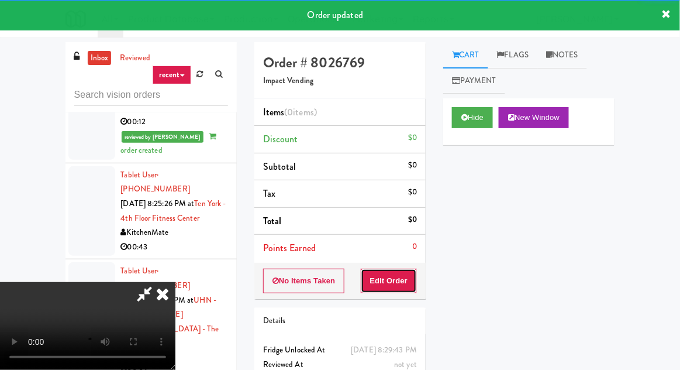
click at [402, 284] on button "Edit Order" at bounding box center [389, 280] width 57 height 25
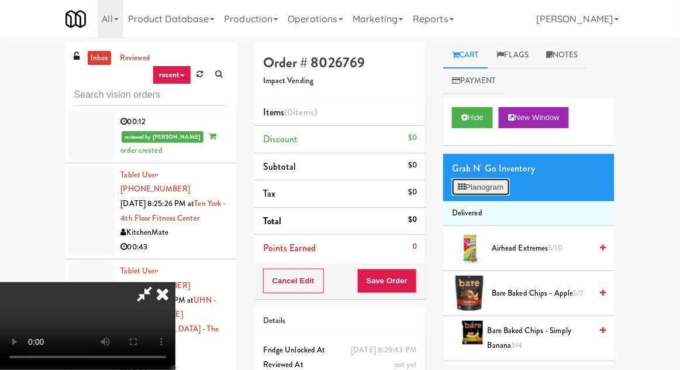
click at [473, 181] on button "Planogram" at bounding box center [480, 187] width 57 height 18
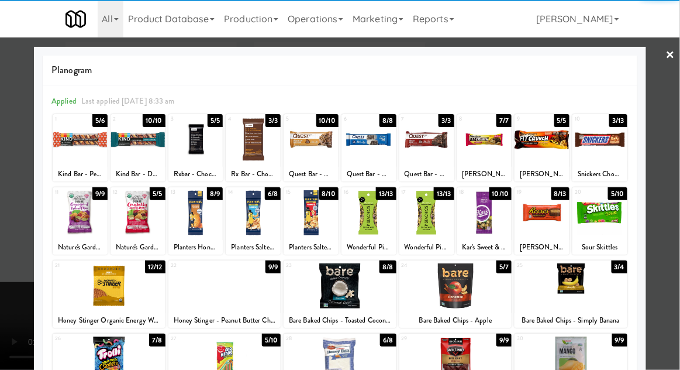
scroll to position [21, 0]
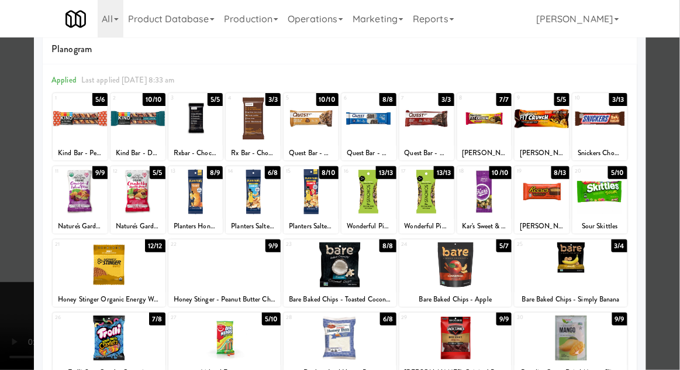
click at [567, 187] on div at bounding box center [542, 191] width 55 height 45
click at [611, 184] on div at bounding box center [600, 191] width 55 height 45
click at [19, 277] on div at bounding box center [340, 185] width 680 height 370
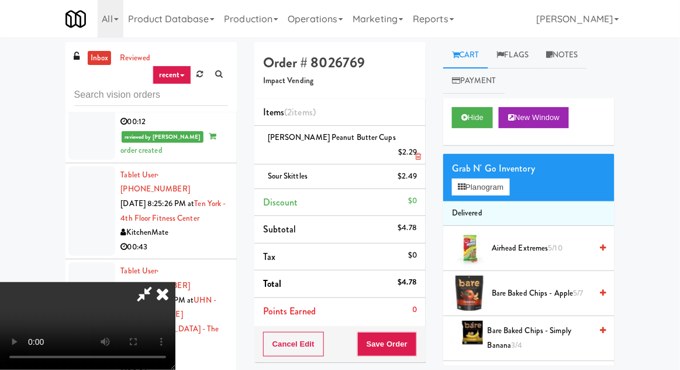
click at [419, 143] on li "[PERSON_NAME] Peanut Butter cups $2.29" at bounding box center [339, 145] width 171 height 39
click at [416, 150] on link at bounding box center [416, 157] width 11 height 15
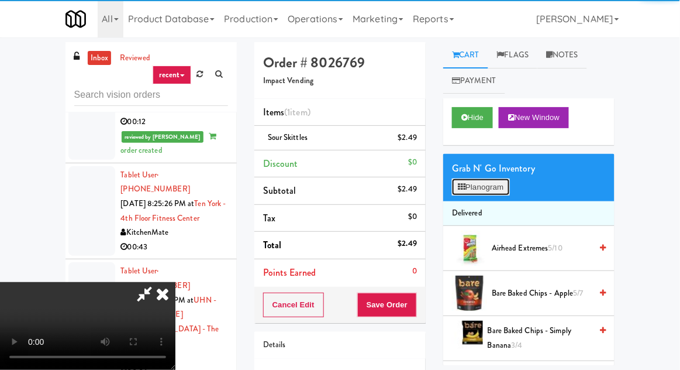
click at [497, 184] on button "Planogram" at bounding box center [480, 187] width 57 height 18
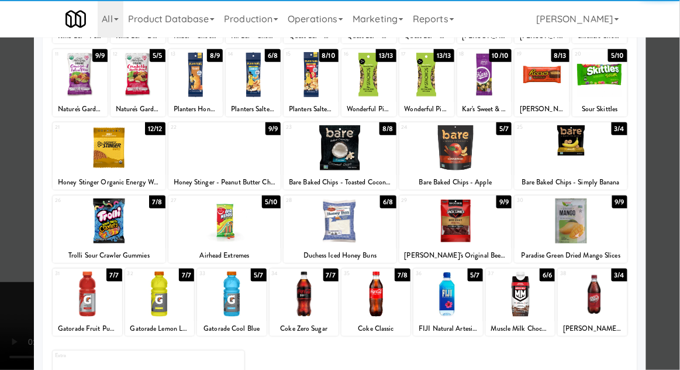
scroll to position [148, 0]
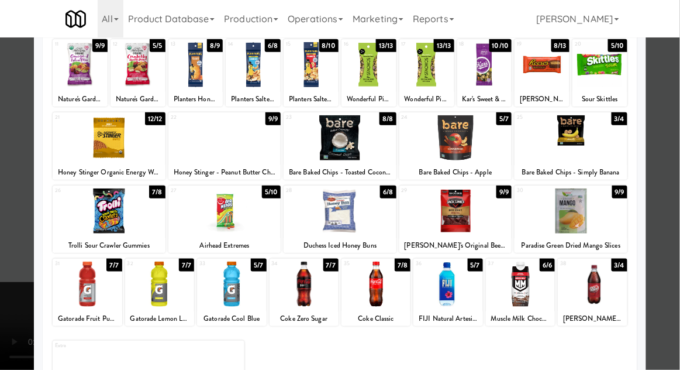
click at [621, 282] on div at bounding box center [592, 283] width 69 height 45
click at [12, 278] on div at bounding box center [340, 185] width 680 height 370
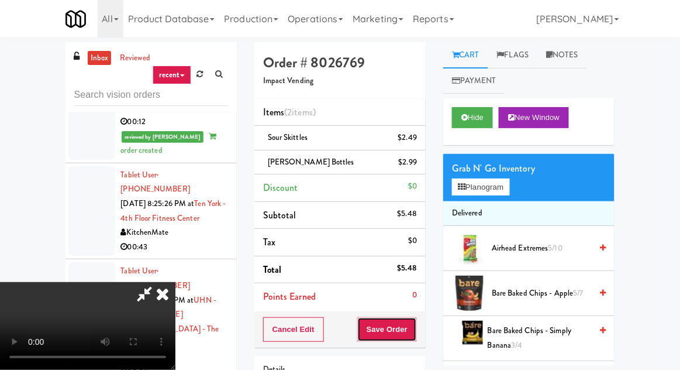
click at [415, 325] on button "Save Order" at bounding box center [387, 329] width 60 height 25
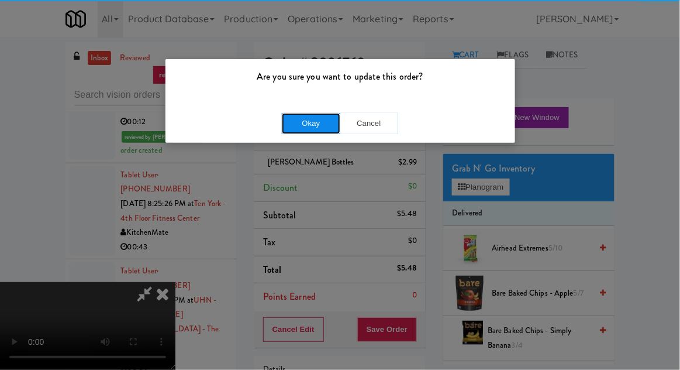
click at [303, 131] on button "Okay" at bounding box center [311, 123] width 58 height 21
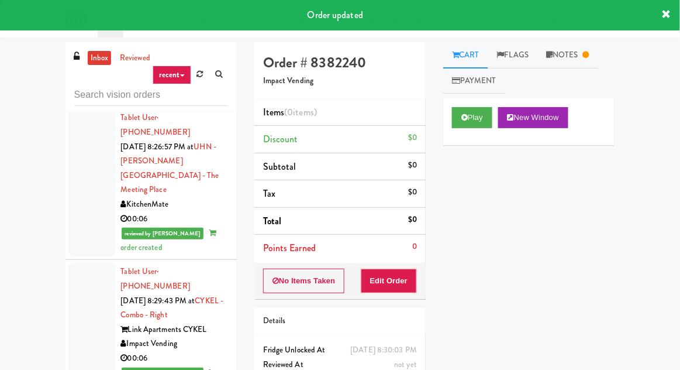
scroll to position [1180, 0]
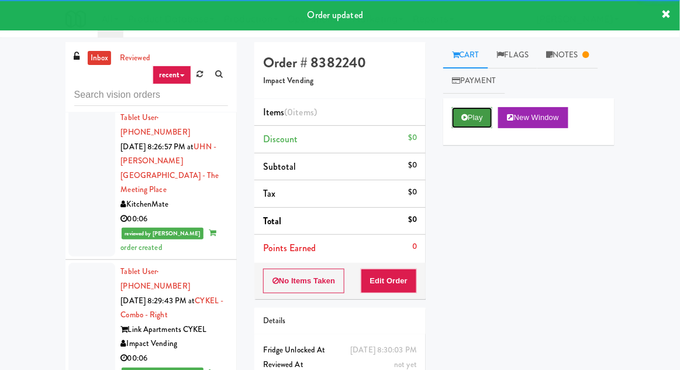
click at [468, 128] on button "Play" at bounding box center [472, 117] width 40 height 21
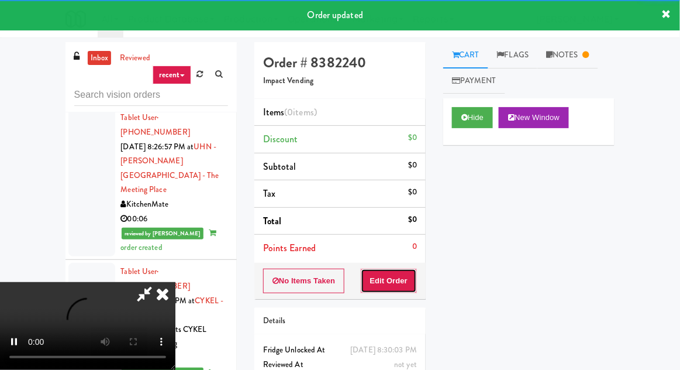
click at [410, 284] on button "Edit Order" at bounding box center [389, 280] width 57 height 25
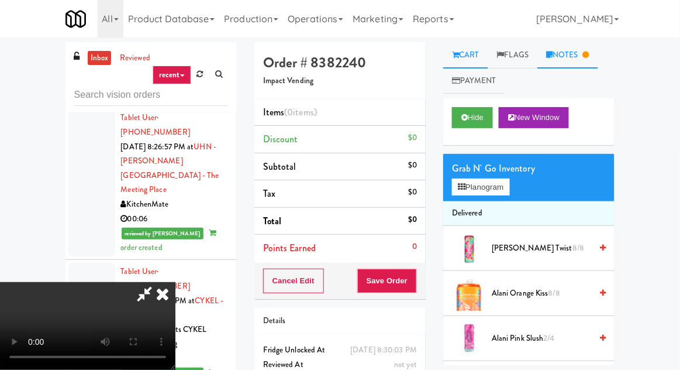
click at [567, 56] on link "Notes" at bounding box center [568, 55] width 61 height 26
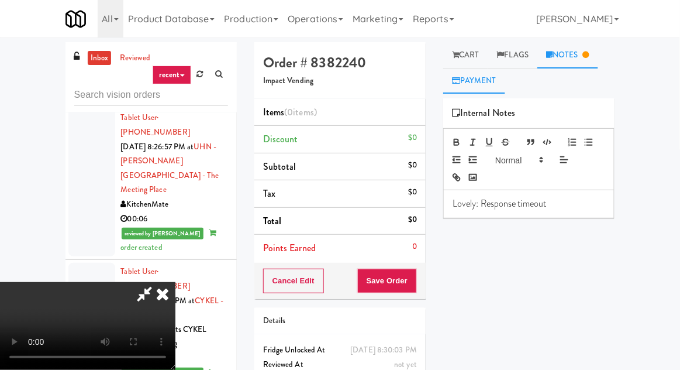
click at [464, 68] on link "Payment" at bounding box center [474, 81] width 62 height 26
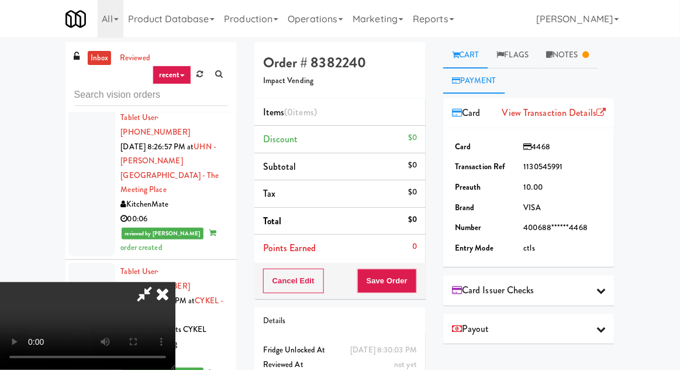
click at [471, 54] on link "Cart" at bounding box center [465, 55] width 45 height 26
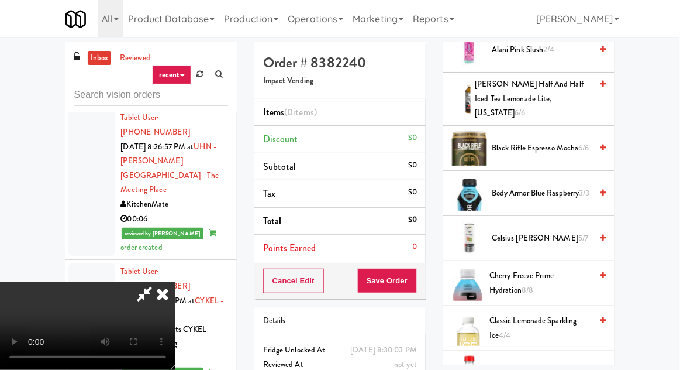
scroll to position [298, 0]
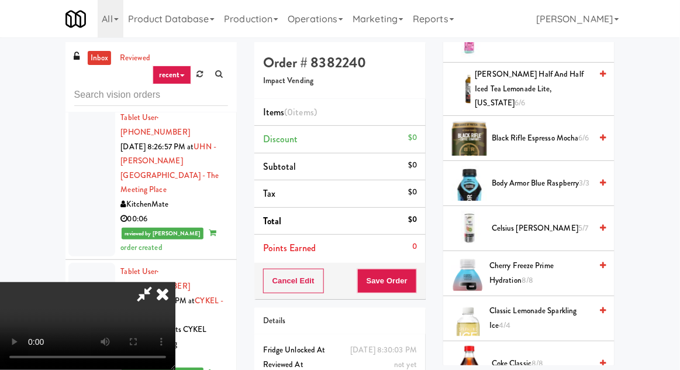
click at [526, 225] on span "Celsius Kiwi Guava 5/7" at bounding box center [541, 228] width 99 height 15
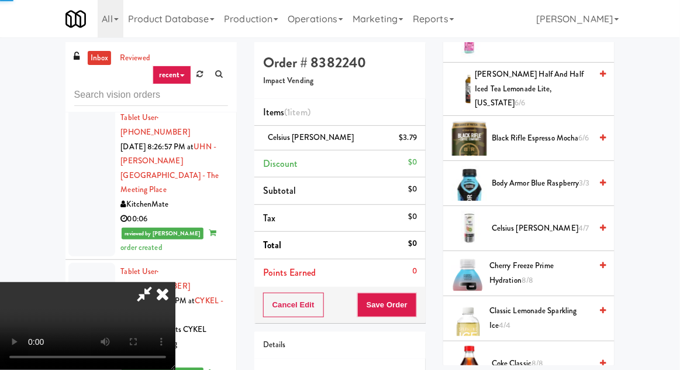
click at [531, 221] on span "Celsius Kiwi Guava 4/7" at bounding box center [541, 228] width 99 height 15
click at [412, 302] on button "Save Order" at bounding box center [387, 304] width 60 height 25
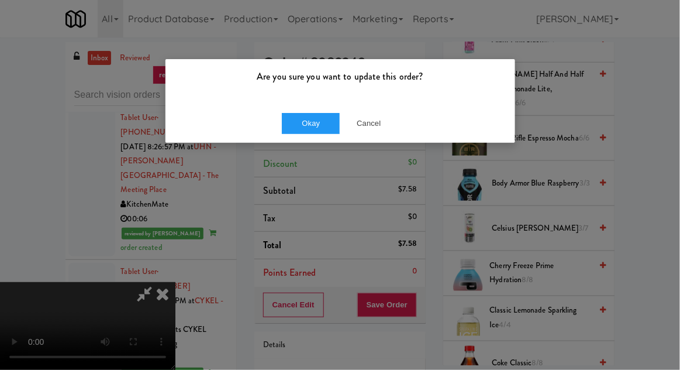
click at [286, 160] on div "Are you sure you want to update this order? Okay Cancel" at bounding box center [340, 185] width 680 height 370
click at [287, 132] on button "Okay" at bounding box center [311, 123] width 58 height 21
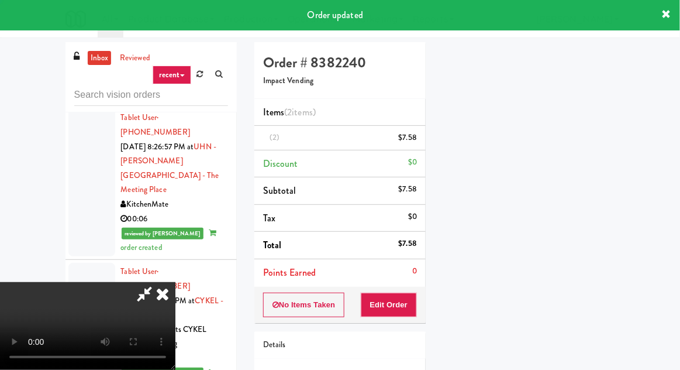
scroll to position [0, 0]
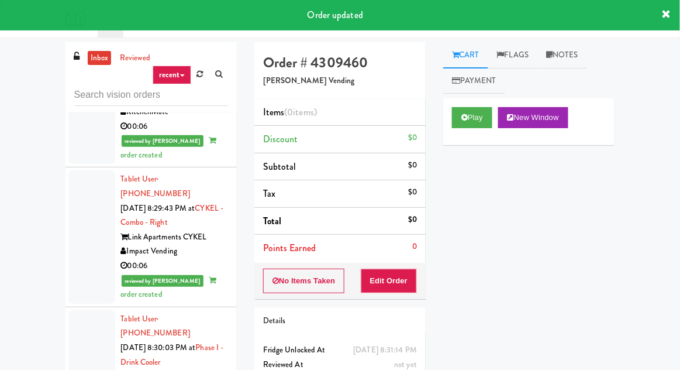
scroll to position [1273, 0]
click at [456, 111] on button "Play" at bounding box center [472, 117] width 40 height 21
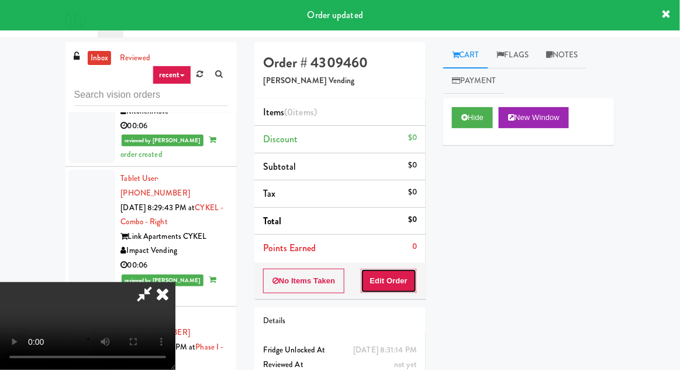
click at [394, 273] on button "Edit Order" at bounding box center [389, 280] width 57 height 25
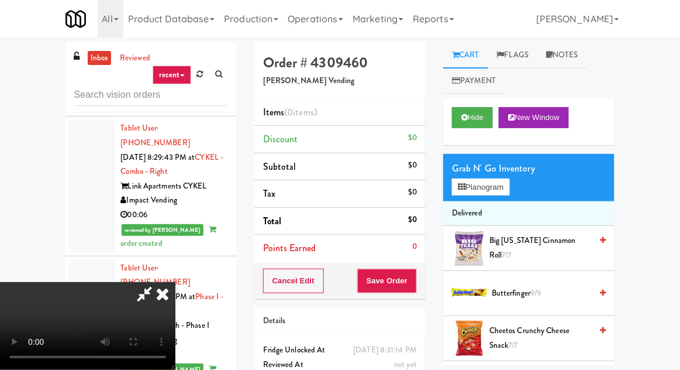
scroll to position [43, 0]
click at [478, 184] on button "Planogram" at bounding box center [480, 187] width 57 height 18
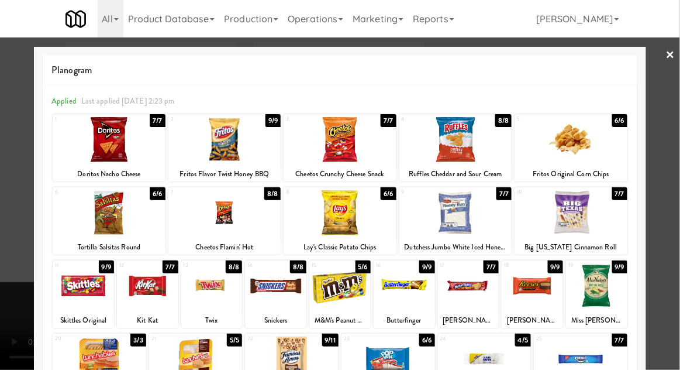
click at [378, 214] on div at bounding box center [340, 212] width 113 height 45
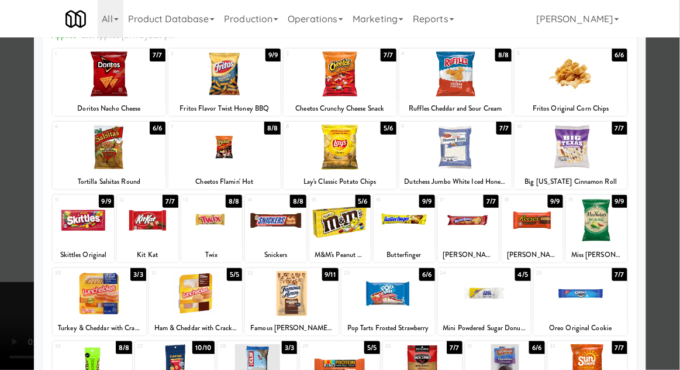
scroll to position [88, 0]
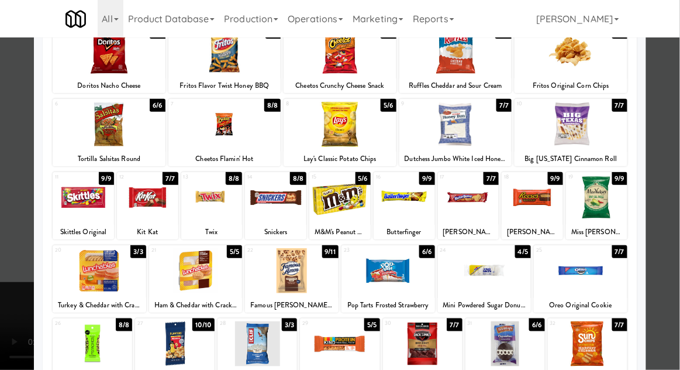
click at [329, 277] on div at bounding box center [292, 270] width 94 height 45
click at [5, 259] on div at bounding box center [340, 185] width 680 height 370
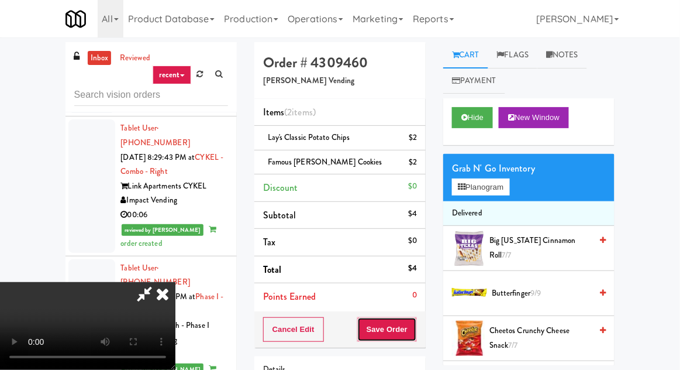
click at [415, 325] on button "Save Order" at bounding box center [387, 329] width 60 height 25
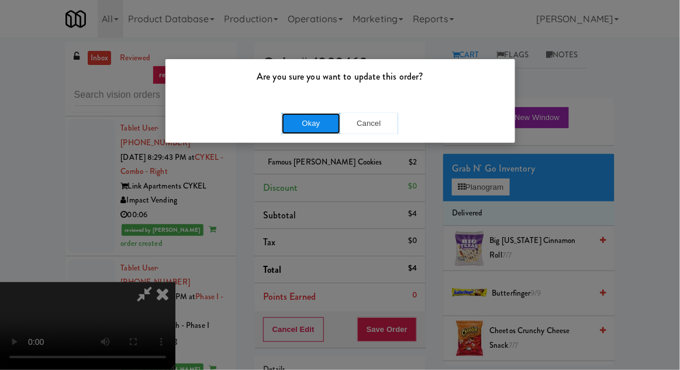
click at [298, 117] on button "Okay" at bounding box center [311, 123] width 58 height 21
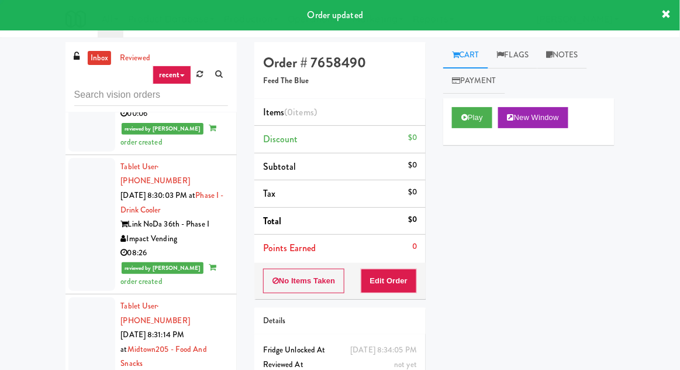
scroll to position [1425, 0]
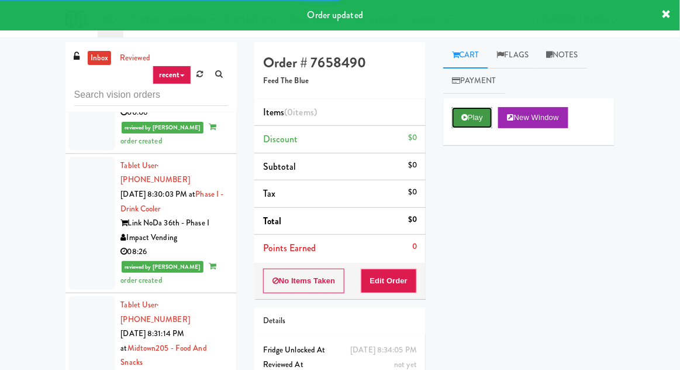
click at [471, 113] on button "Play" at bounding box center [472, 117] width 40 height 21
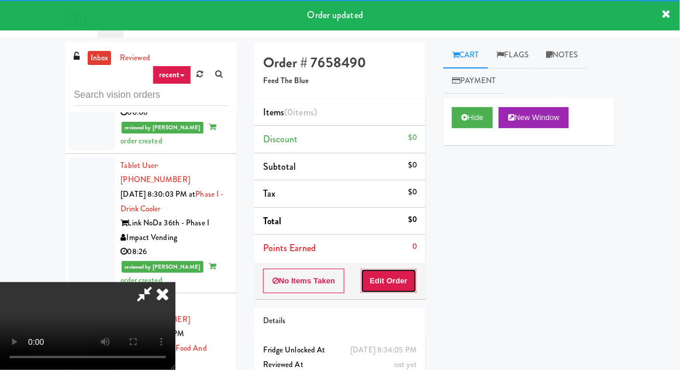
click at [400, 276] on button "Edit Order" at bounding box center [389, 280] width 57 height 25
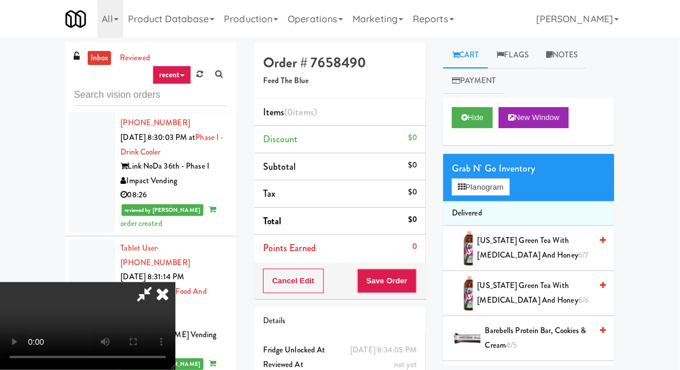
scroll to position [0, 0]
click at [517, 240] on span "[US_STATE] Green Tea with [MEDICAL_DATA] and Honey 6/7" at bounding box center [535, 247] width 114 height 29
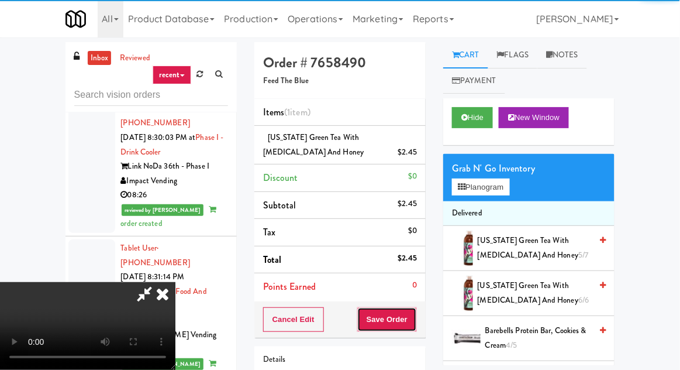
click at [416, 311] on button "Save Order" at bounding box center [387, 319] width 60 height 25
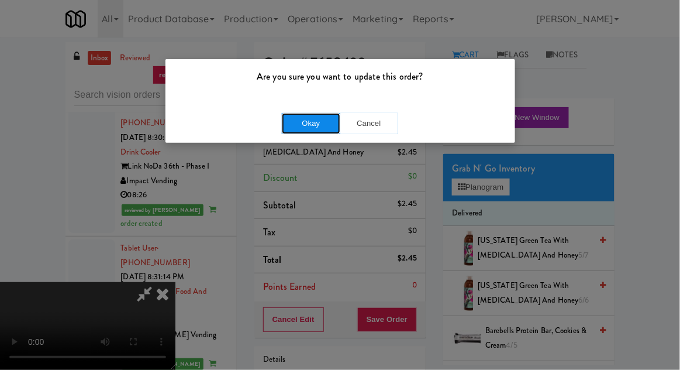
click at [305, 131] on button "Okay" at bounding box center [311, 123] width 58 height 21
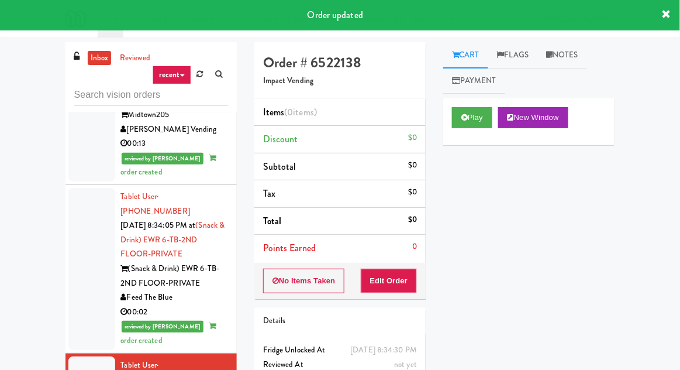
scroll to position [1688, 0]
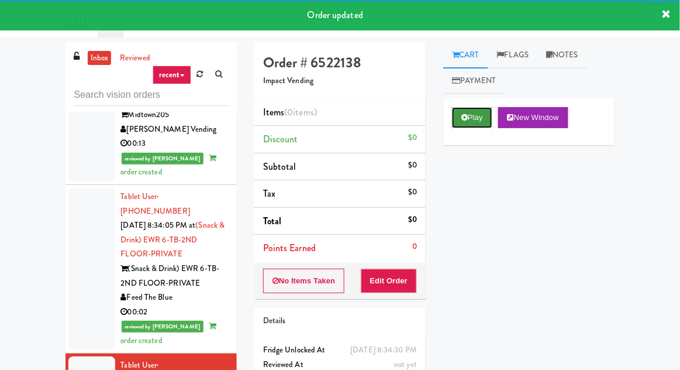
click at [466, 115] on icon at bounding box center [465, 117] width 6 height 8
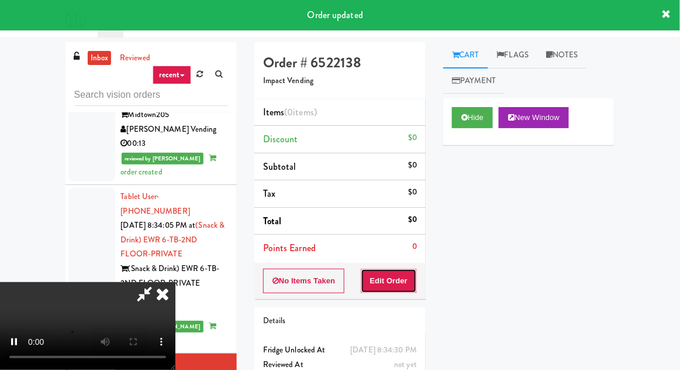
click at [410, 277] on button "Edit Order" at bounding box center [389, 280] width 57 height 25
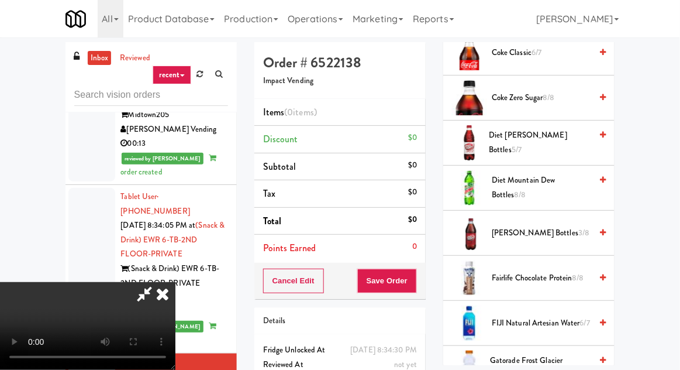
scroll to position [747, 0]
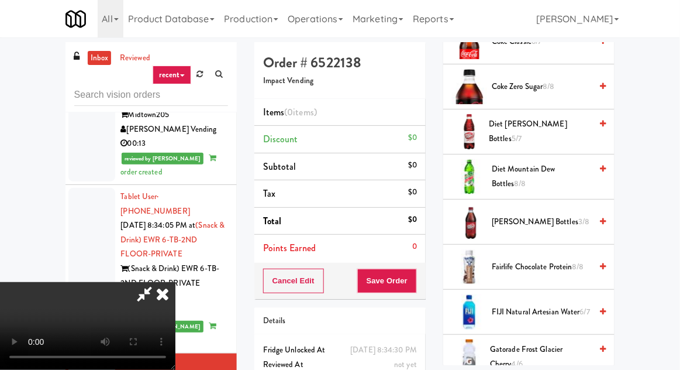
click at [510, 216] on span "[PERSON_NAME] Bottles 3/8" at bounding box center [541, 222] width 99 height 15
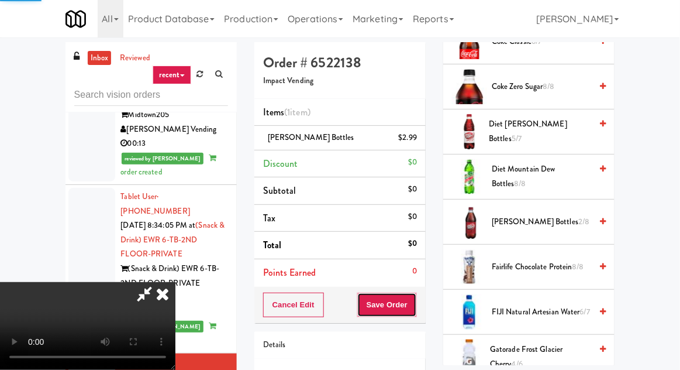
click at [416, 311] on button "Save Order" at bounding box center [387, 304] width 60 height 25
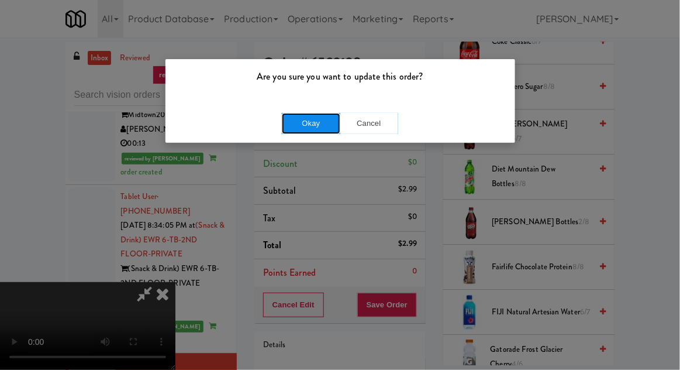
click at [305, 123] on button "Okay" at bounding box center [311, 123] width 58 height 21
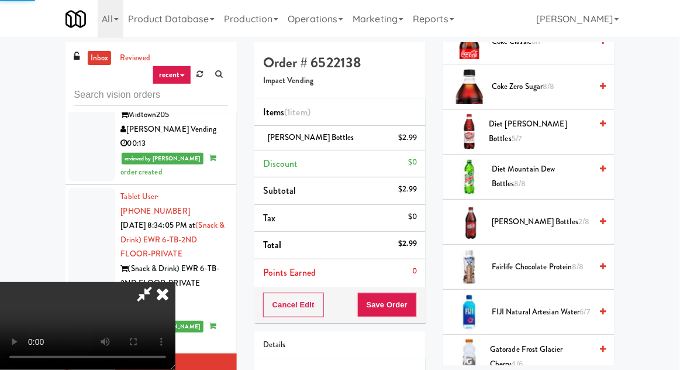
scroll to position [115, 0]
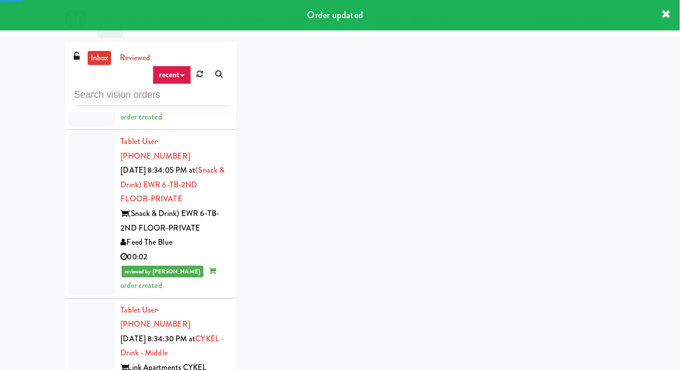
scroll to position [1762, 0]
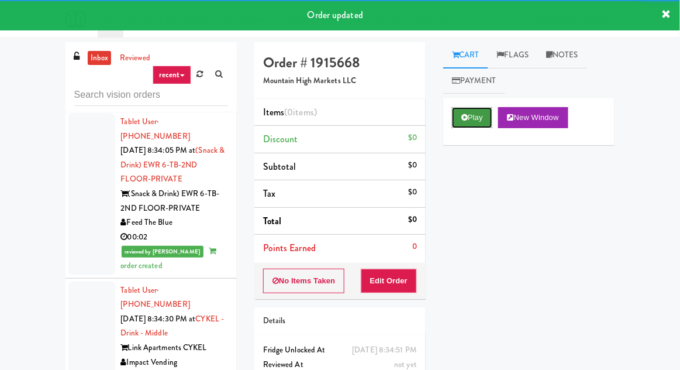
click at [460, 112] on button "Play" at bounding box center [472, 117] width 40 height 21
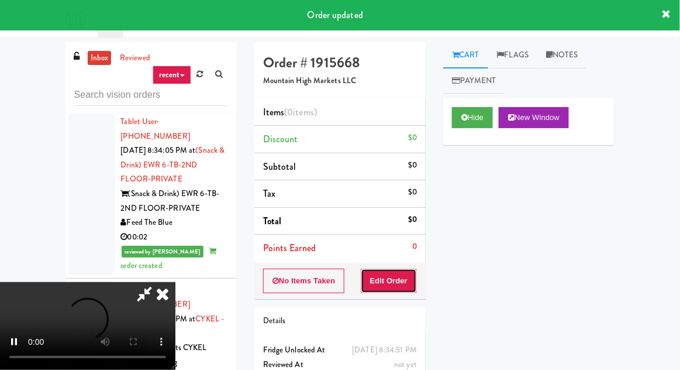
click at [408, 281] on button "Edit Order" at bounding box center [389, 280] width 57 height 25
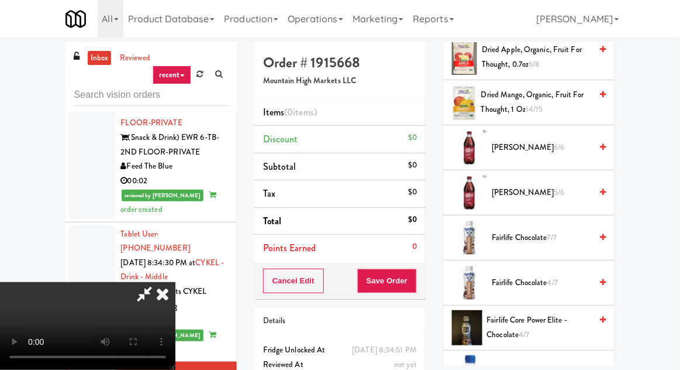
scroll to position [863, 0]
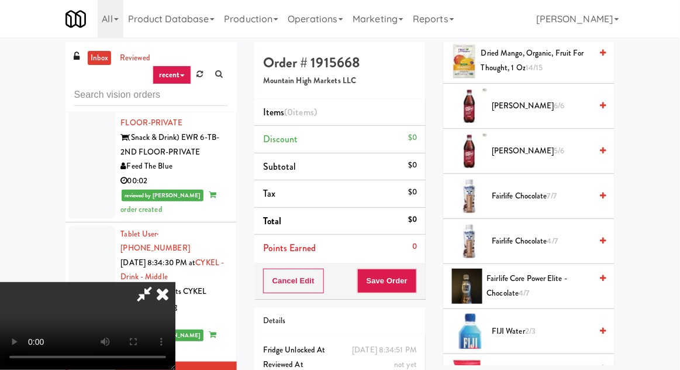
click at [503, 199] on span "Fairlife Chocolate 7/7" at bounding box center [541, 196] width 99 height 15
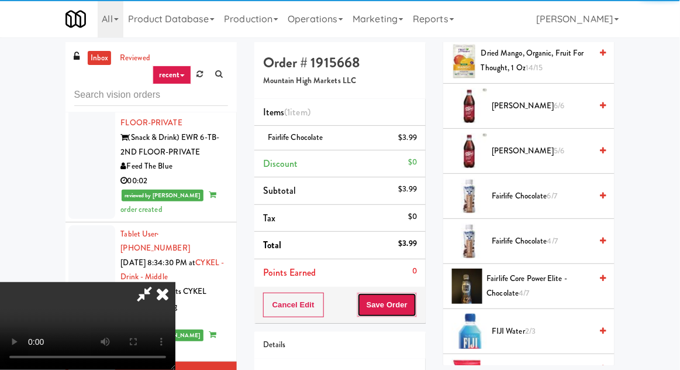
click at [414, 300] on button "Save Order" at bounding box center [387, 304] width 60 height 25
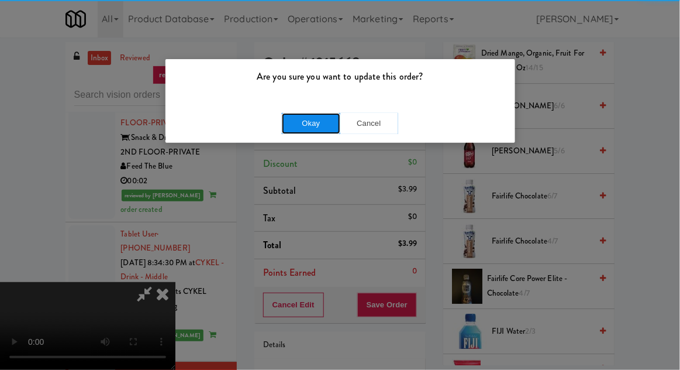
click at [306, 114] on button "Okay" at bounding box center [311, 123] width 58 height 21
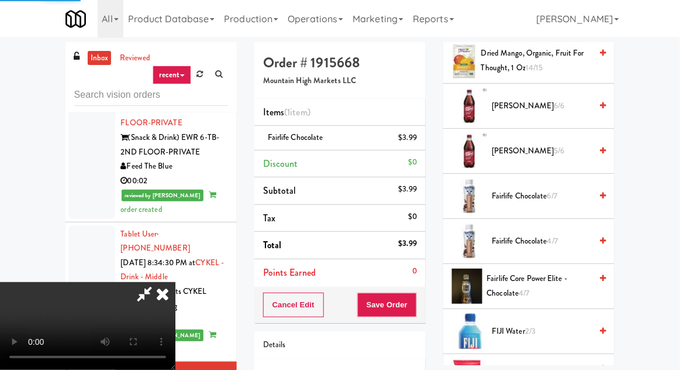
scroll to position [115, 0]
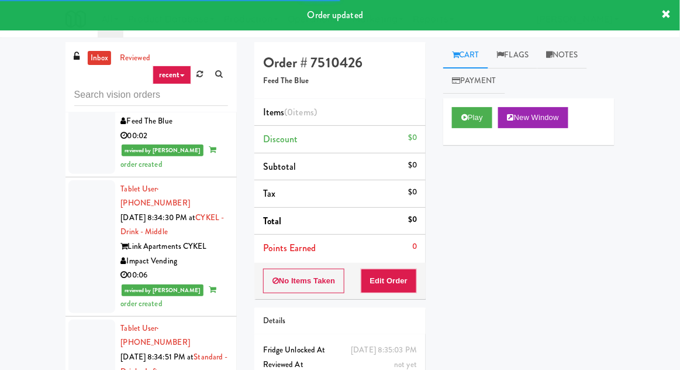
scroll to position [1878, 0]
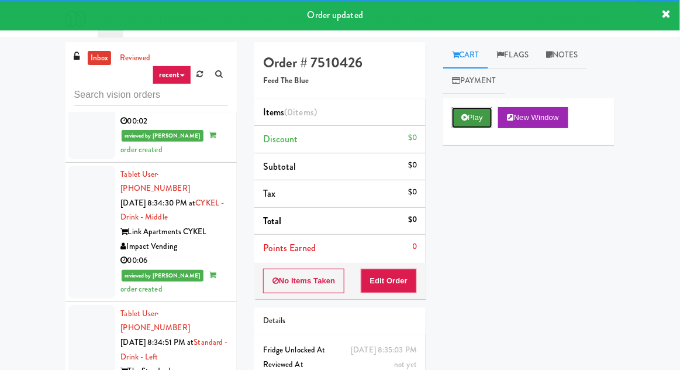
click at [457, 124] on button "Play" at bounding box center [472, 117] width 40 height 21
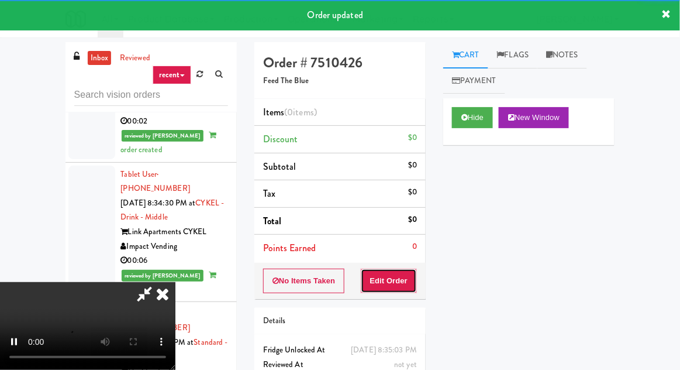
click at [395, 281] on button "Edit Order" at bounding box center [389, 280] width 57 height 25
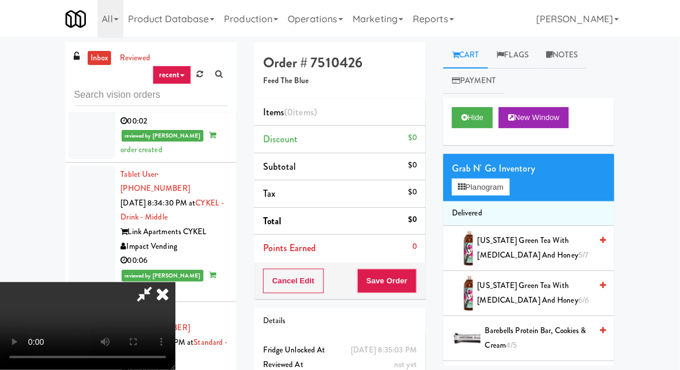
scroll to position [0, 0]
click at [504, 236] on span "[US_STATE] Green Tea with [MEDICAL_DATA] and Honey 5/7" at bounding box center [535, 247] width 114 height 29
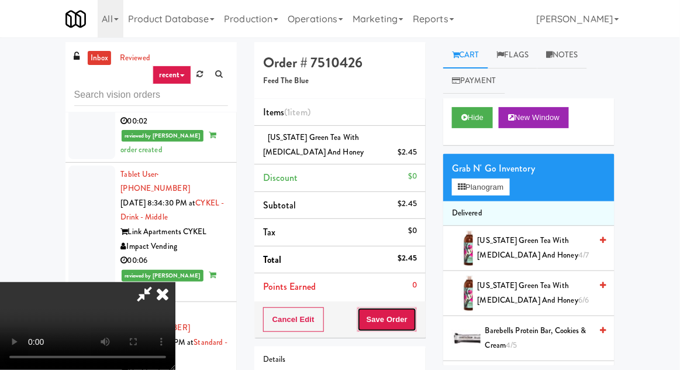
click at [412, 318] on button "Save Order" at bounding box center [387, 319] width 60 height 25
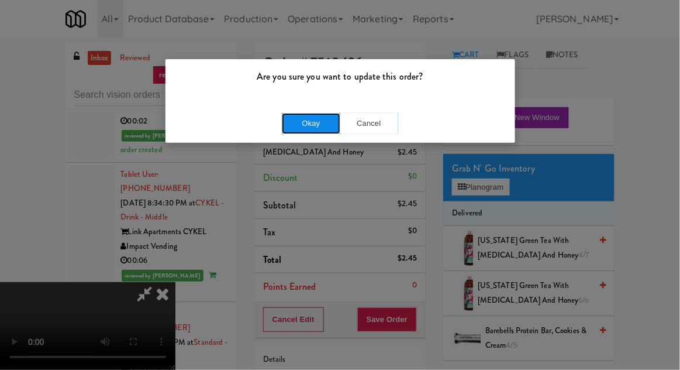
click at [295, 126] on button "Okay" at bounding box center [311, 123] width 58 height 21
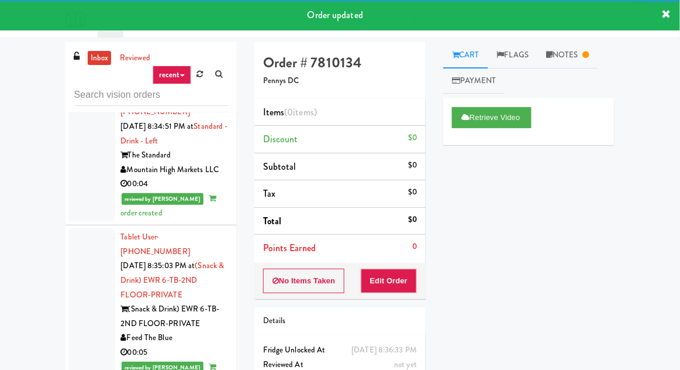
scroll to position [2094, 0]
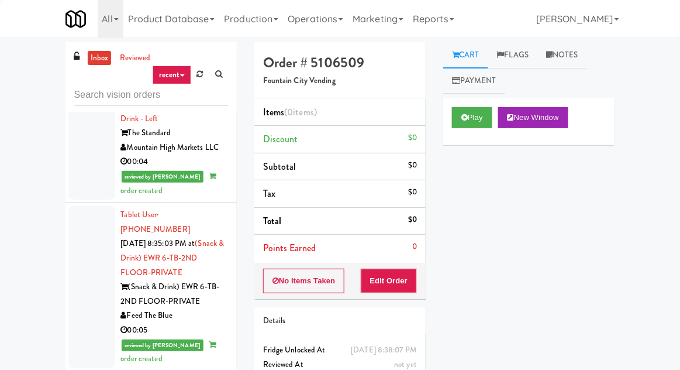
scroll to position [2121, 0]
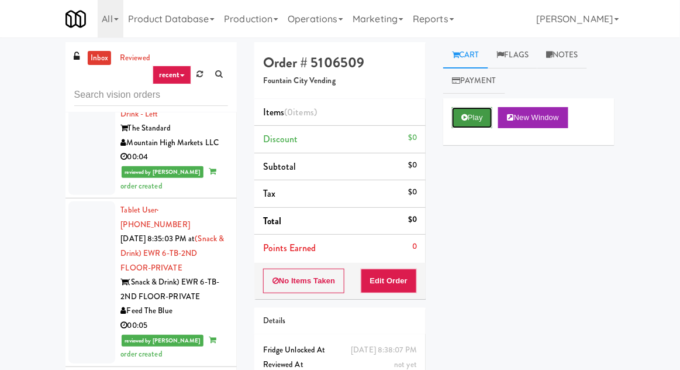
click at [468, 122] on button "Play" at bounding box center [472, 117] width 40 height 21
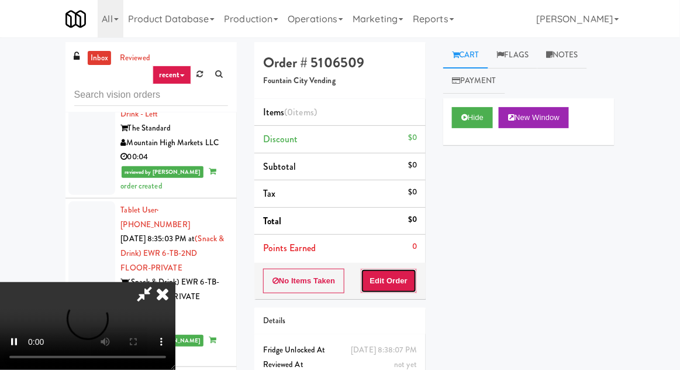
click at [411, 278] on button "Edit Order" at bounding box center [389, 280] width 57 height 25
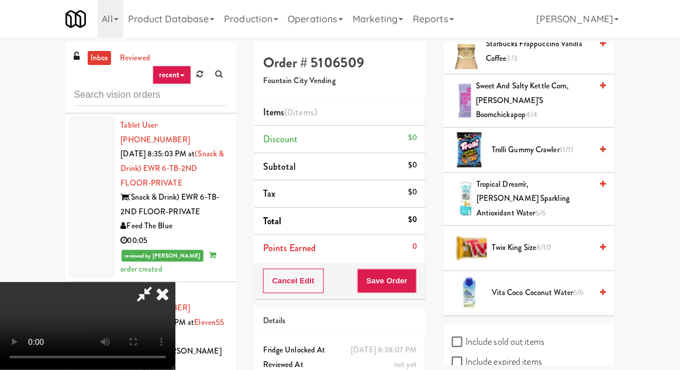
scroll to position [1555, 0]
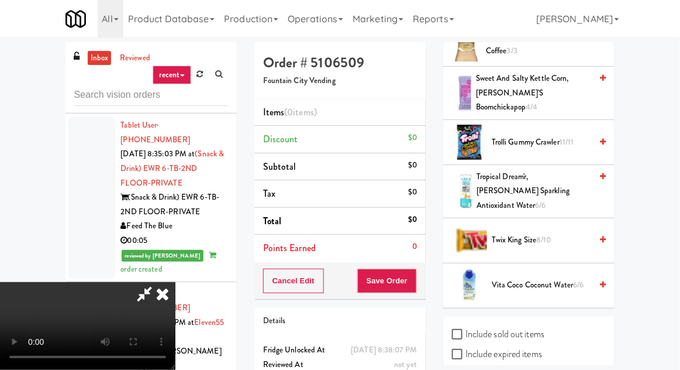
click at [519, 135] on span "Trolli Gummy Crawler 11/11" at bounding box center [541, 142] width 99 height 15
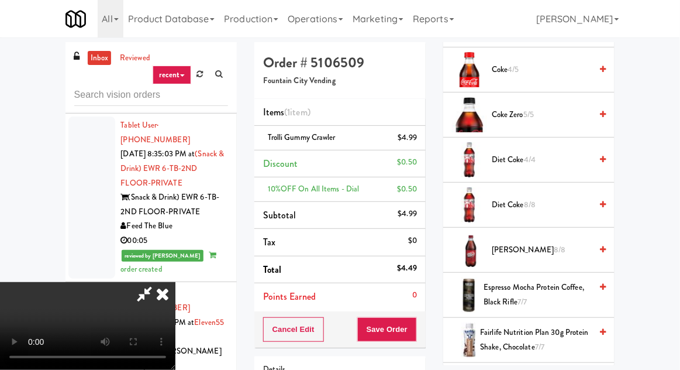
scroll to position [537, 0]
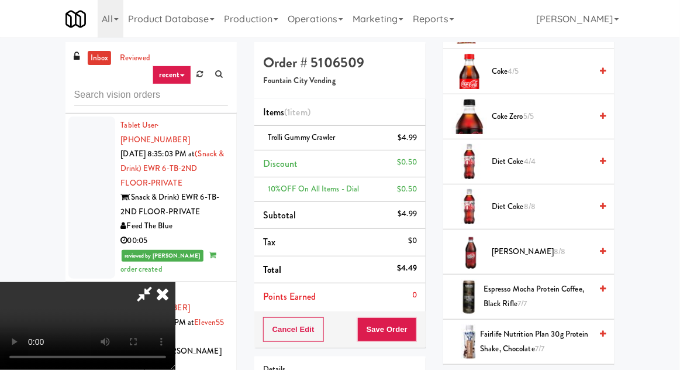
click at [510, 245] on span "[PERSON_NAME] 8/8" at bounding box center [541, 252] width 99 height 15
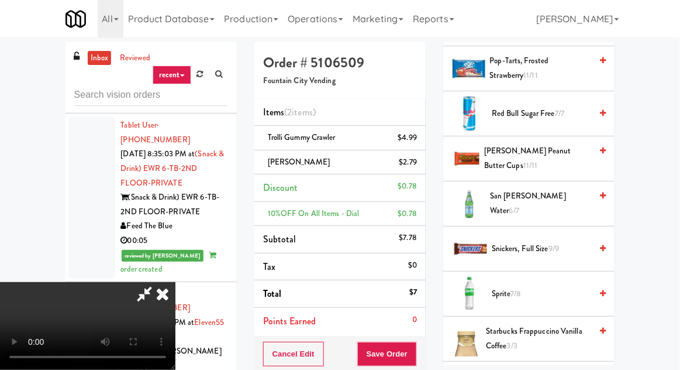
scroll to position [1555, 0]
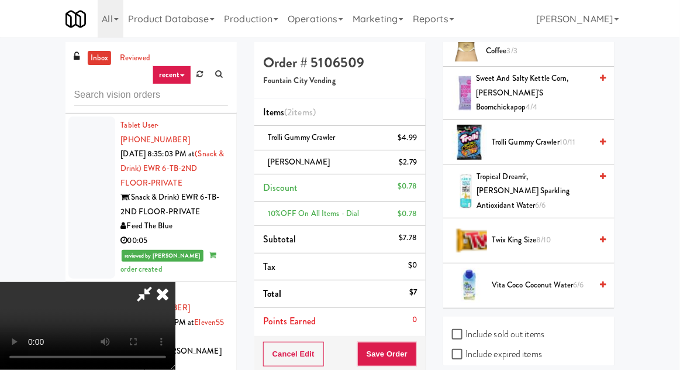
click at [505, 233] on span "Twix King Size 8/10" at bounding box center [541, 240] width 99 height 15
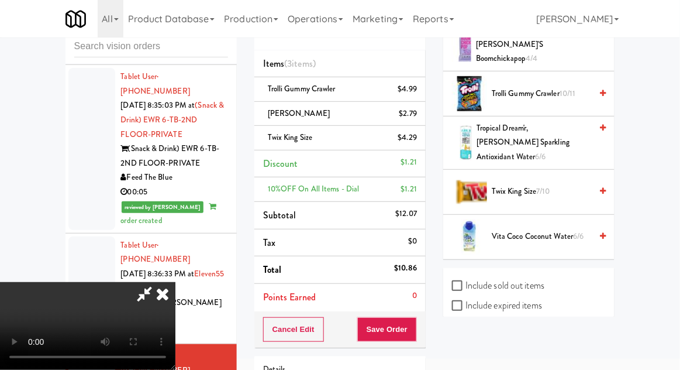
scroll to position [49, 0]
click at [415, 333] on button "Save Order" at bounding box center [387, 328] width 60 height 25
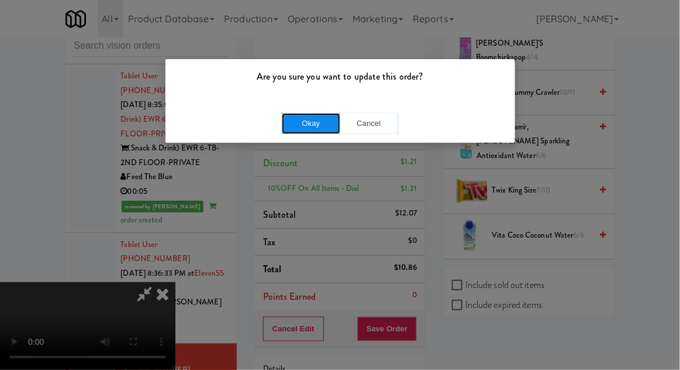
click at [285, 126] on button "Okay" at bounding box center [311, 123] width 58 height 21
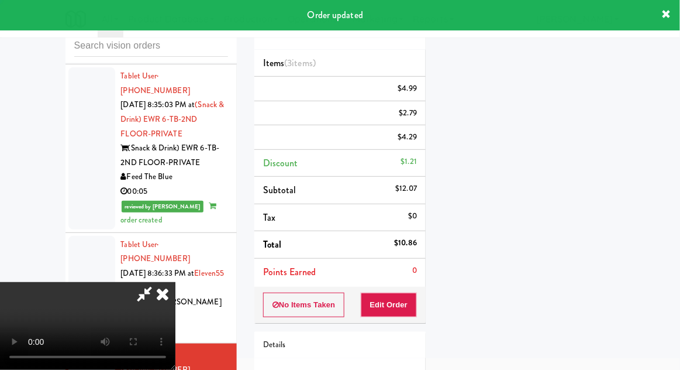
scroll to position [115, 0]
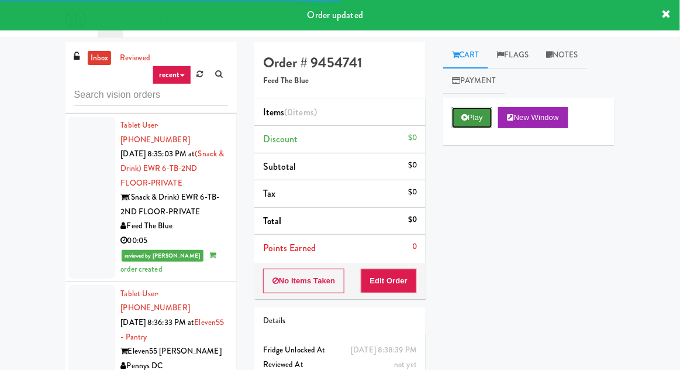
click at [462, 117] on icon at bounding box center [465, 117] width 6 height 8
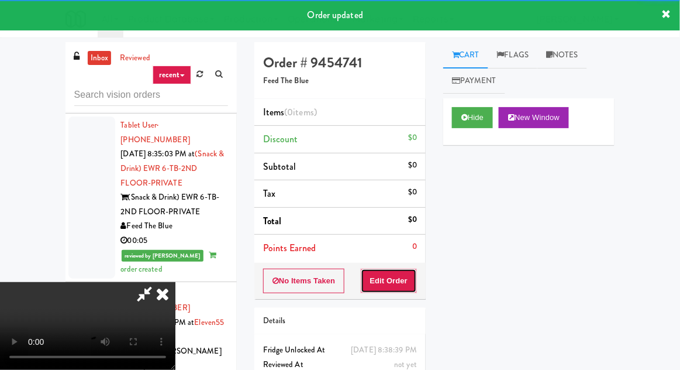
click at [406, 283] on button "Edit Order" at bounding box center [389, 280] width 57 height 25
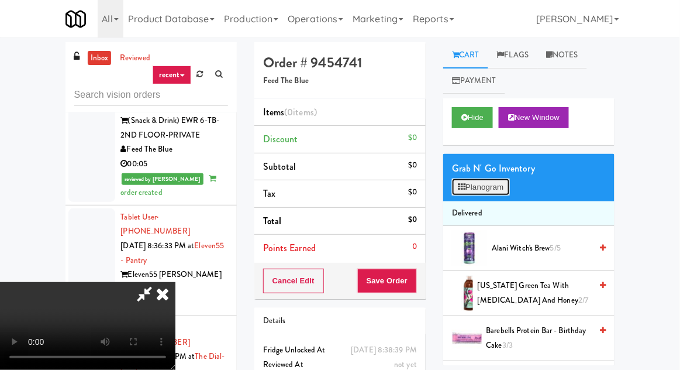
click at [470, 195] on button "Planogram" at bounding box center [480, 187] width 57 height 18
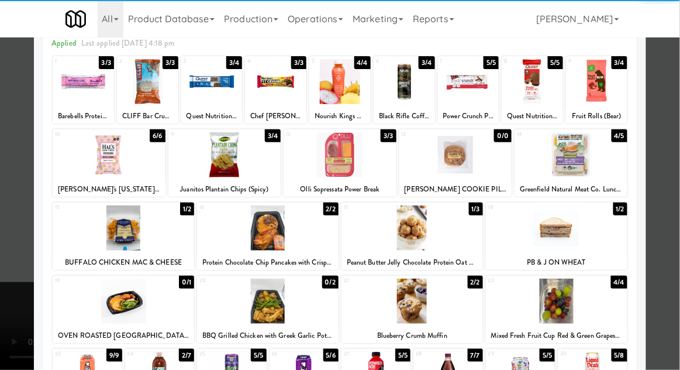
scroll to position [60, 0]
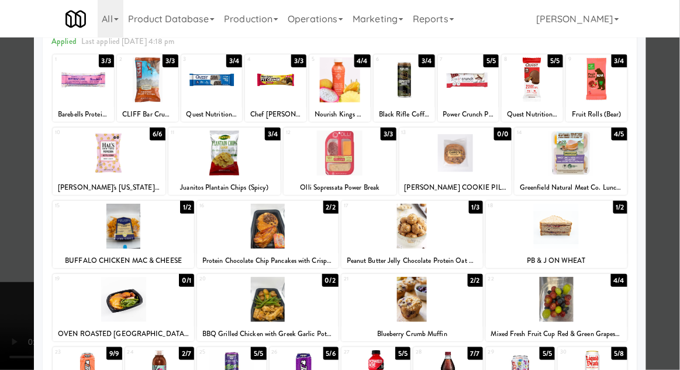
click at [449, 300] on div at bounding box center [413, 299] width 142 height 45
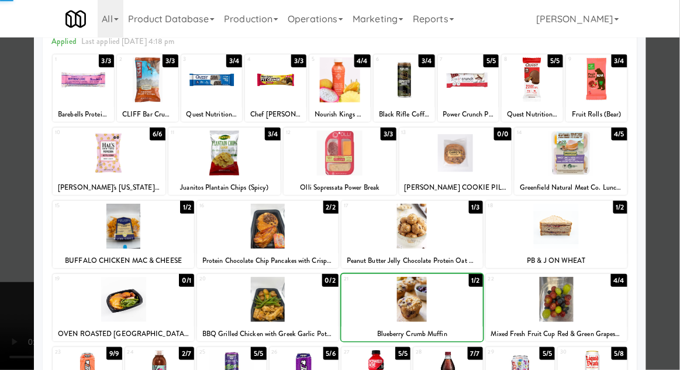
click at [10, 254] on div at bounding box center [340, 185] width 680 height 370
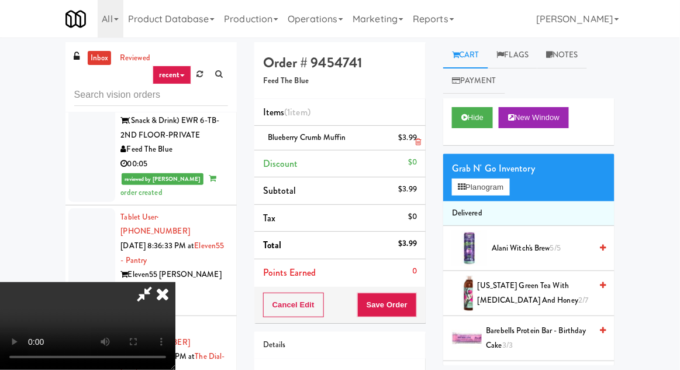
click at [423, 129] on li "Blueberry Crumb Muffin $3.99" at bounding box center [339, 138] width 171 height 25
click at [416, 137] on link at bounding box center [416, 142] width 11 height 15
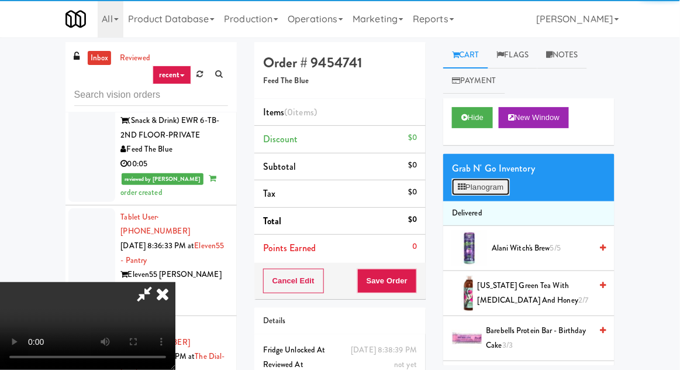
click at [473, 193] on button "Planogram" at bounding box center [480, 187] width 57 height 18
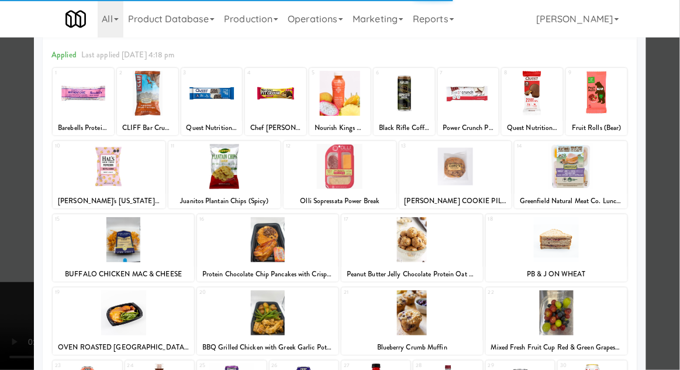
scroll to position [94, 0]
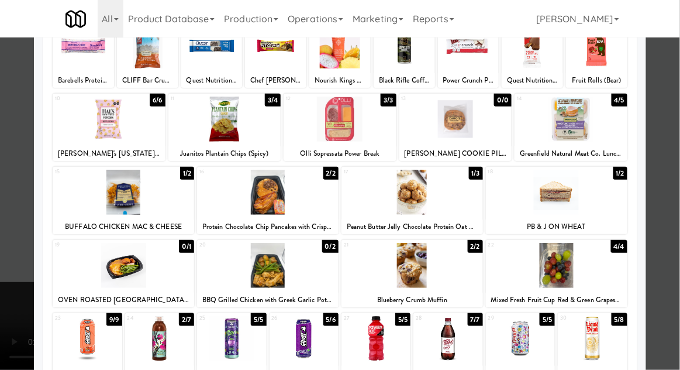
click at [444, 191] on div at bounding box center [413, 192] width 142 height 45
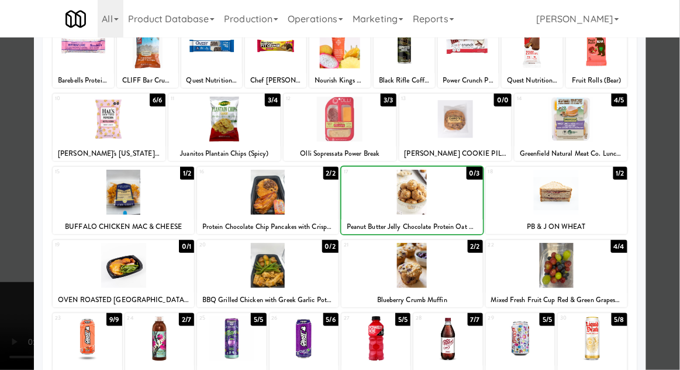
click at [8, 244] on div at bounding box center [340, 185] width 680 height 370
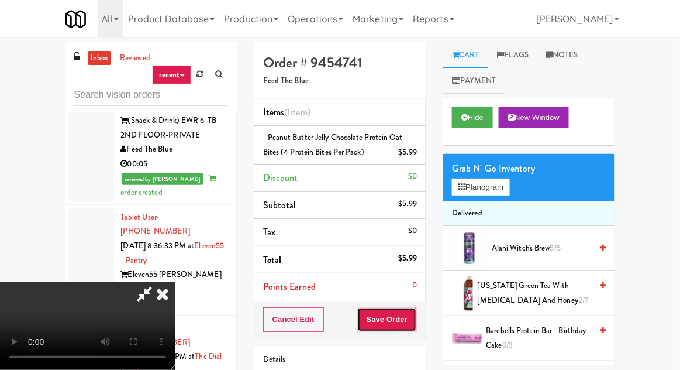
click at [413, 316] on button "Save Order" at bounding box center [387, 319] width 60 height 25
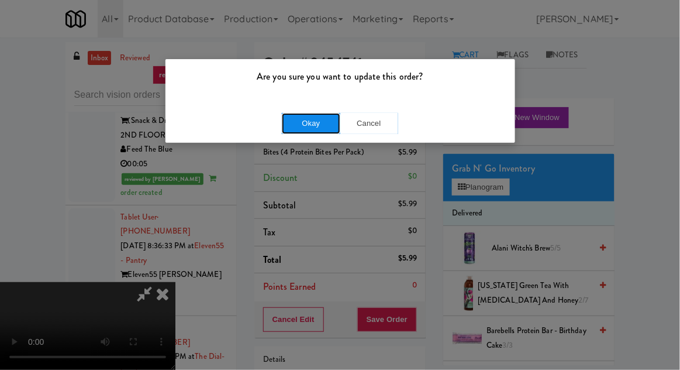
click at [289, 118] on button "Okay" at bounding box center [311, 123] width 58 height 21
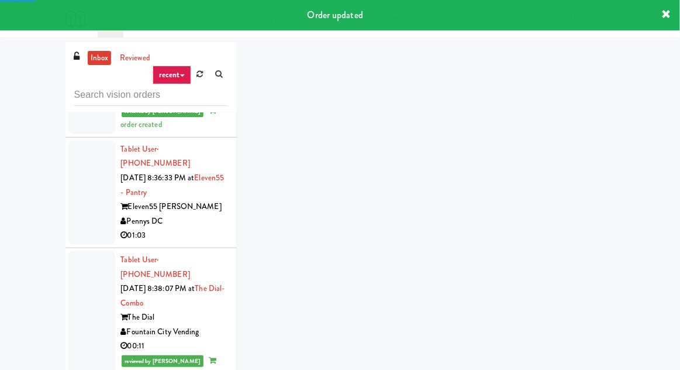
scroll to position [2367, 0]
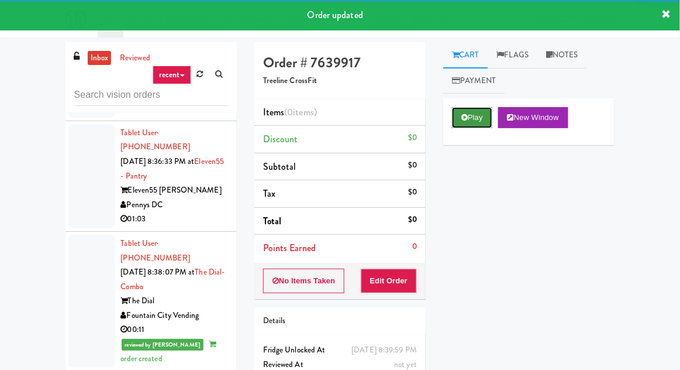
click at [463, 107] on button "Play" at bounding box center [472, 117] width 40 height 21
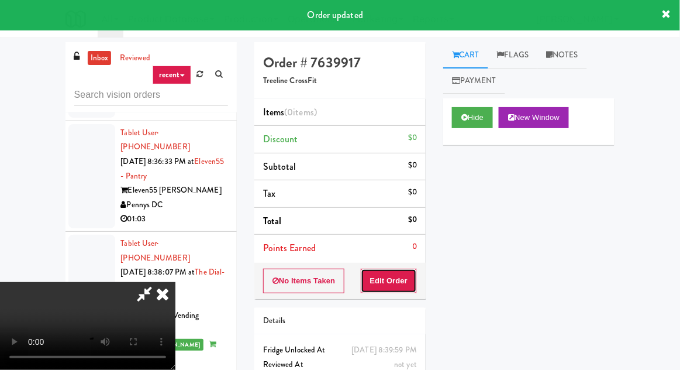
click at [412, 282] on button "Edit Order" at bounding box center [389, 280] width 57 height 25
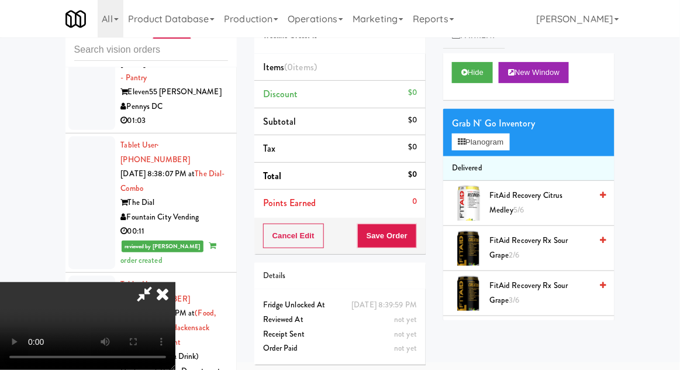
scroll to position [0, 0]
click at [476, 140] on button "Planogram" at bounding box center [480, 142] width 57 height 18
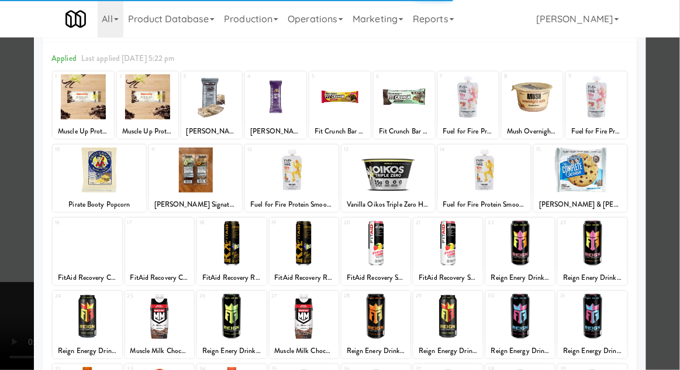
scroll to position [98, 0]
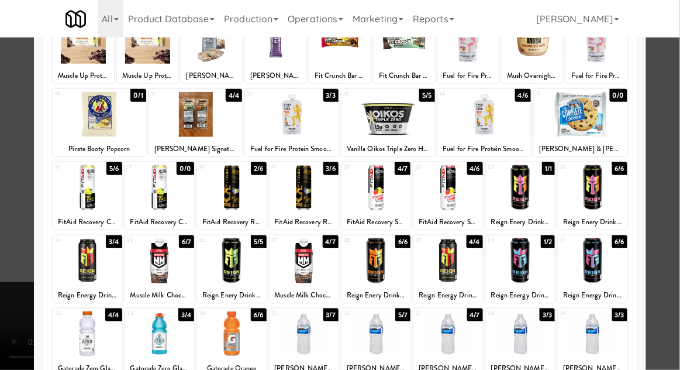
click at [459, 192] on div at bounding box center [448, 187] width 69 height 45
click at [8, 260] on div at bounding box center [340, 185] width 680 height 370
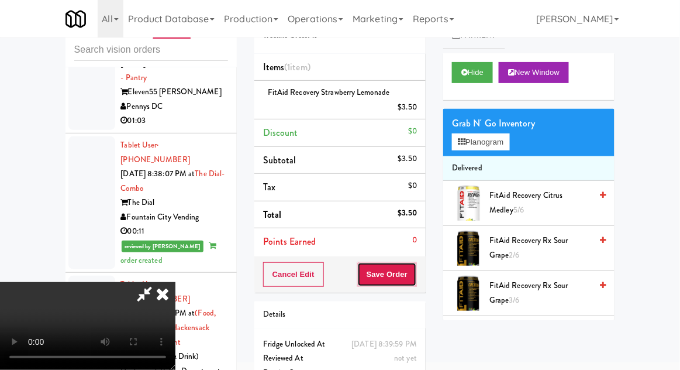
click at [415, 268] on button "Save Order" at bounding box center [387, 274] width 60 height 25
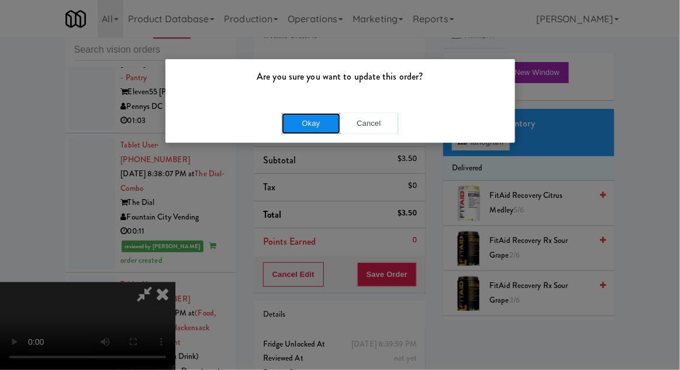
click at [294, 126] on button "Okay" at bounding box center [311, 123] width 58 height 21
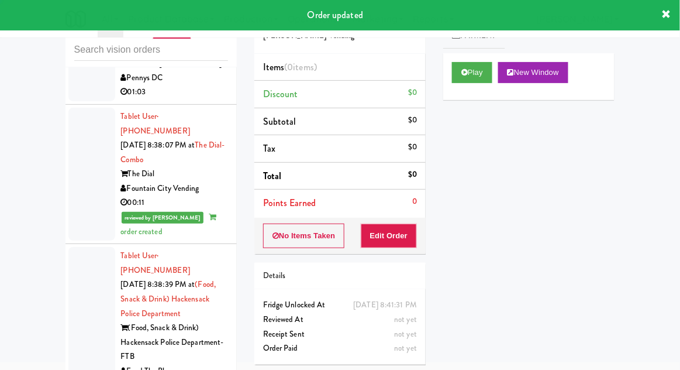
scroll to position [2454, 0]
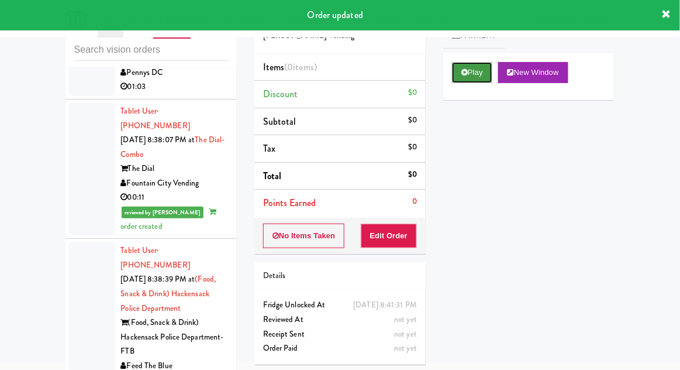
click at [471, 73] on button "Play" at bounding box center [472, 72] width 40 height 21
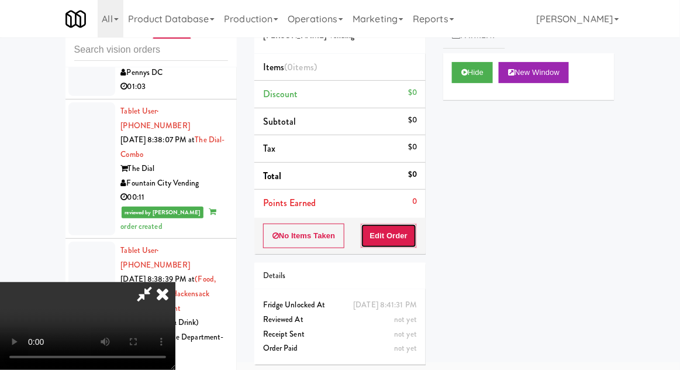
click at [397, 240] on button "Edit Order" at bounding box center [389, 235] width 57 height 25
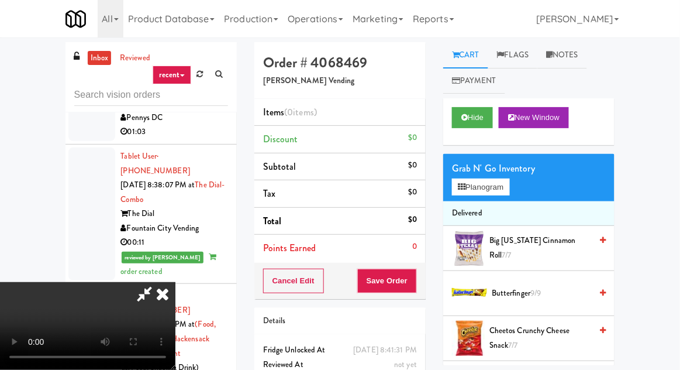
scroll to position [0, 0]
click at [484, 186] on button "Planogram" at bounding box center [480, 187] width 57 height 18
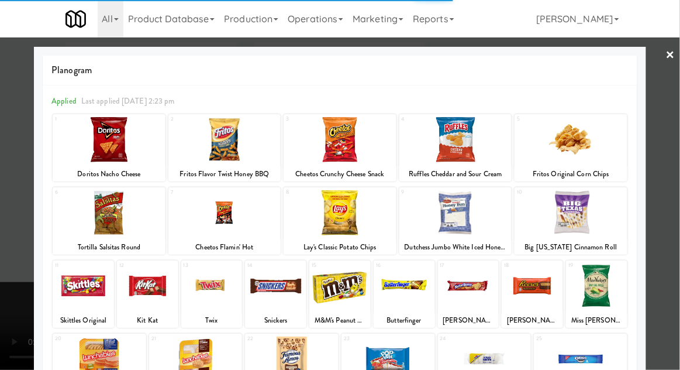
click at [78, 139] on div at bounding box center [109, 139] width 113 height 45
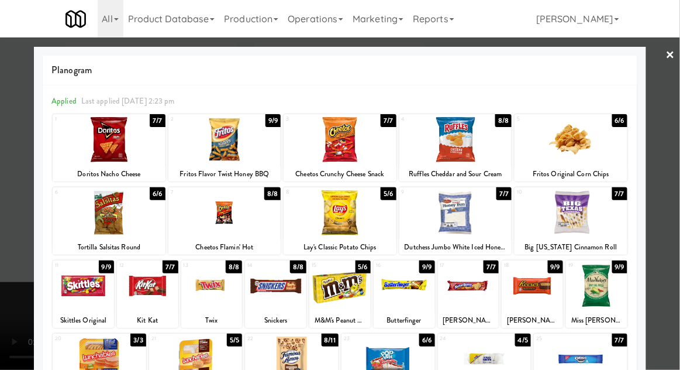
click at [77, 140] on div at bounding box center [109, 139] width 113 height 45
click at [328, 151] on div at bounding box center [340, 139] width 113 height 45
click at [3, 183] on div at bounding box center [340, 185] width 680 height 370
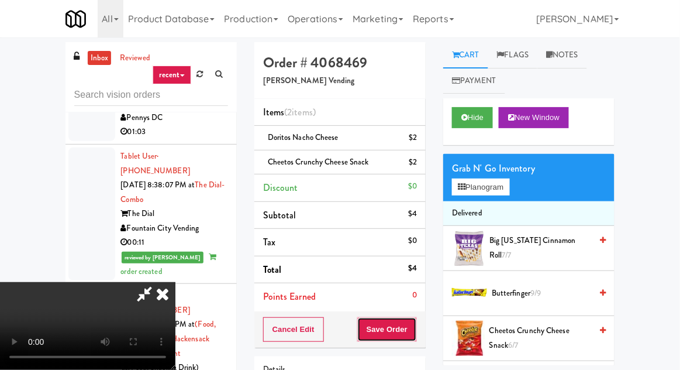
click at [415, 326] on button "Save Order" at bounding box center [387, 329] width 60 height 25
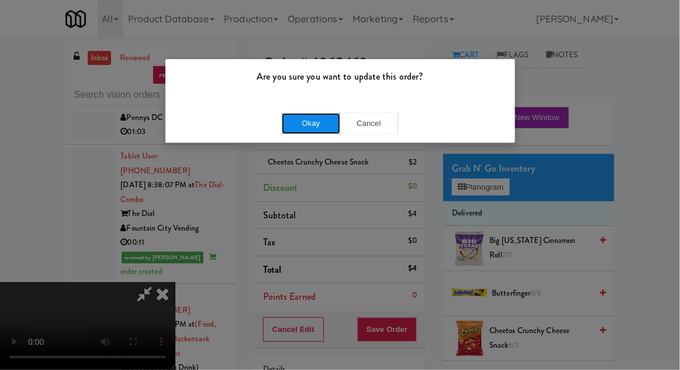
click at [291, 126] on button "Okay" at bounding box center [311, 123] width 58 height 21
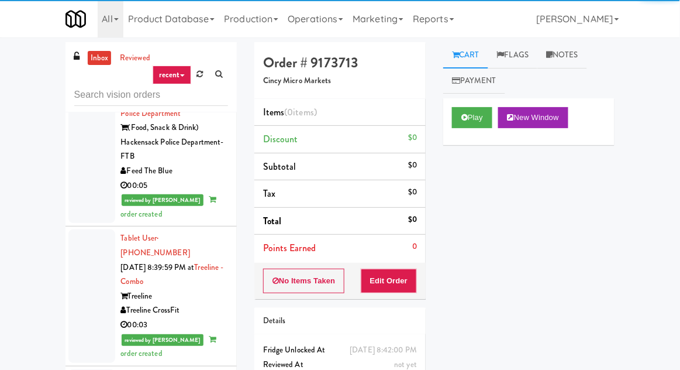
scroll to position [2695, 0]
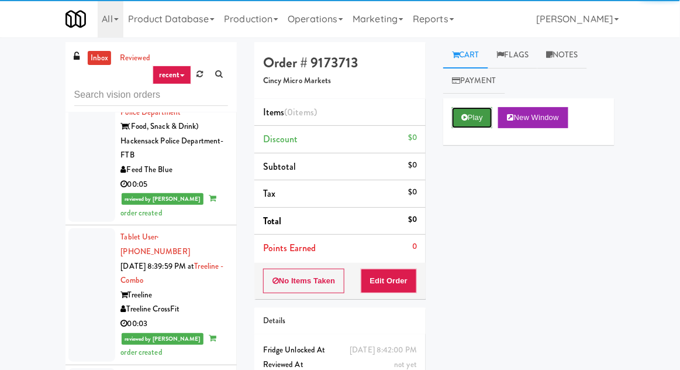
click at [467, 124] on button "Play" at bounding box center [472, 117] width 40 height 21
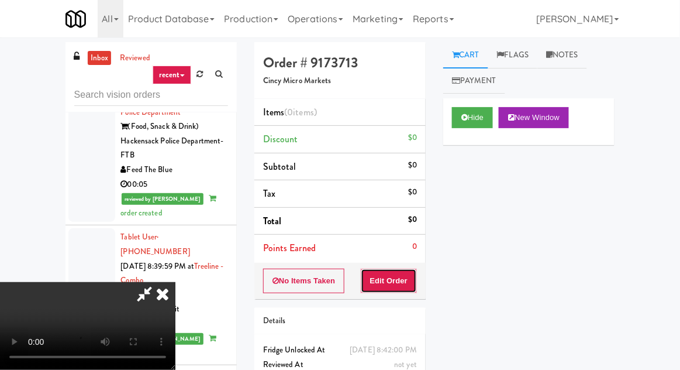
click at [402, 279] on button "Edit Order" at bounding box center [389, 280] width 57 height 25
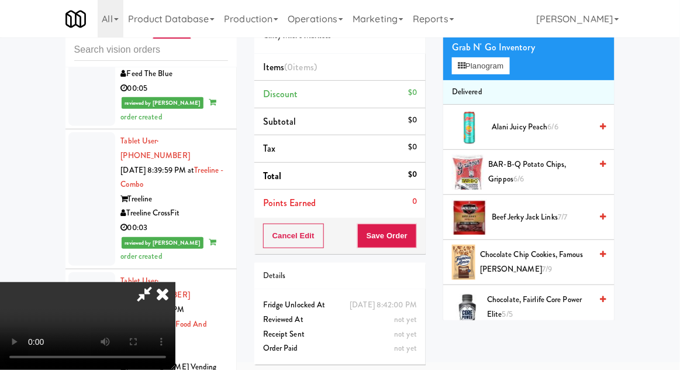
scroll to position [77, 0]
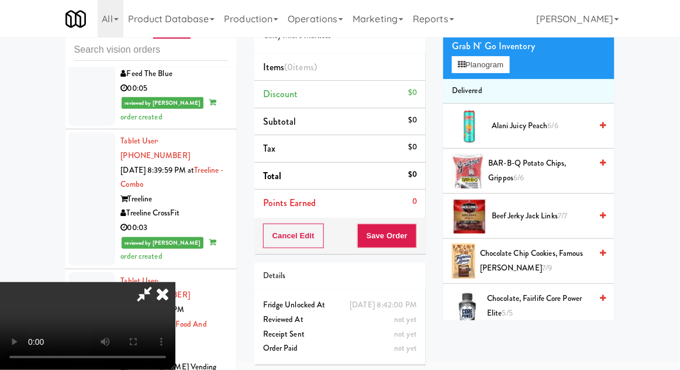
click at [500, 260] on span "Chocolate Chip Cookies, Famous [PERSON_NAME] 7/9" at bounding box center [535, 260] width 111 height 29
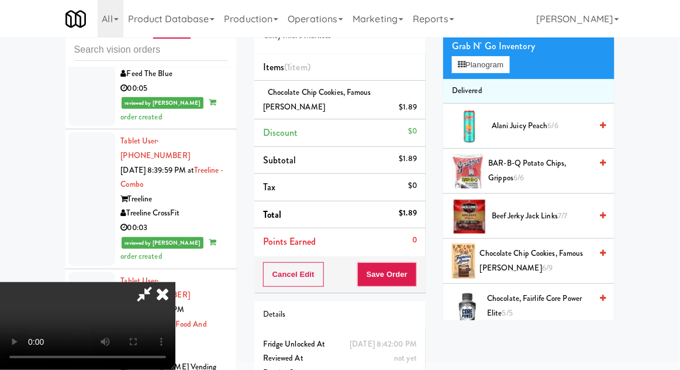
scroll to position [0, 0]
click at [485, 66] on button "Planogram" at bounding box center [480, 65] width 57 height 18
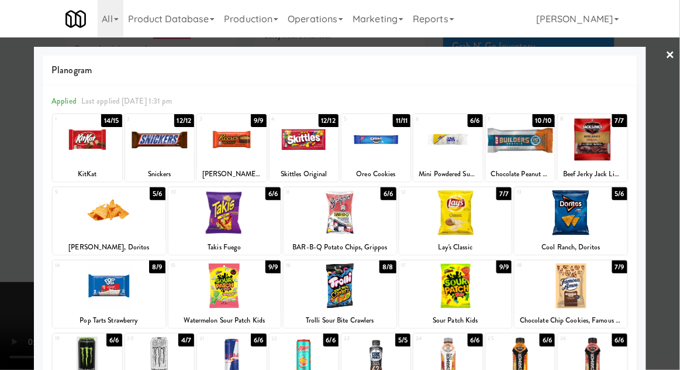
click at [373, 221] on div at bounding box center [340, 212] width 113 height 45
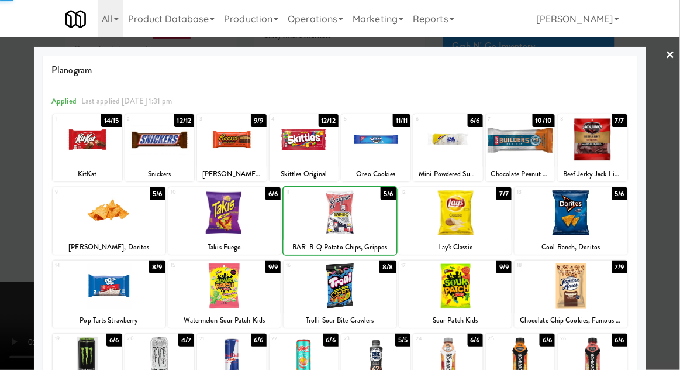
click at [27, 232] on div at bounding box center [340, 185] width 680 height 370
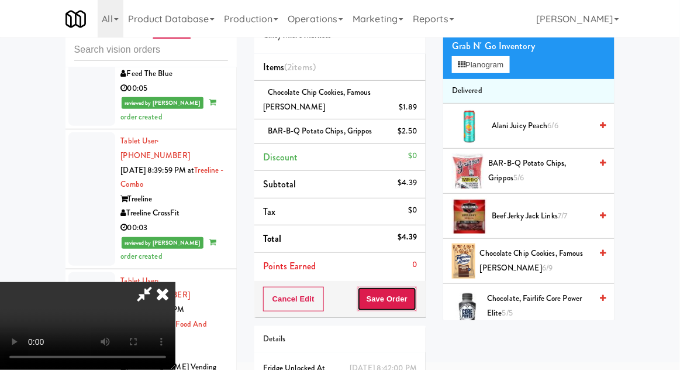
click at [413, 291] on button "Save Order" at bounding box center [387, 299] width 60 height 25
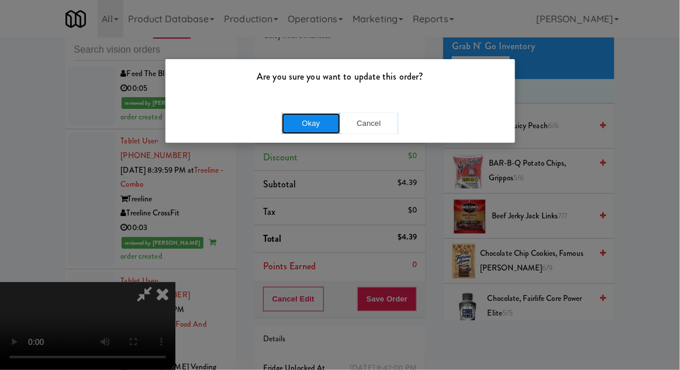
click at [290, 113] on button "Okay" at bounding box center [311, 123] width 58 height 21
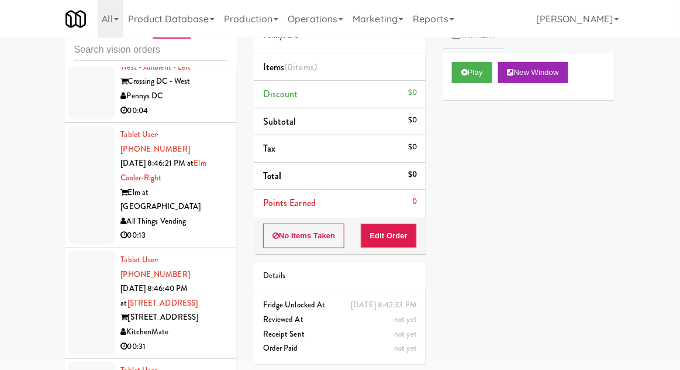
scroll to position [4127, 0]
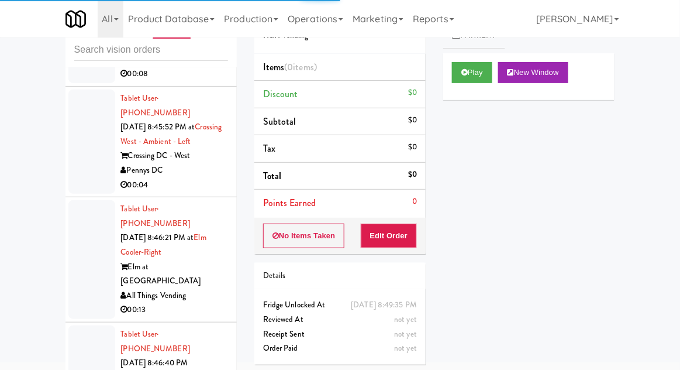
scroll to position [4076, 0]
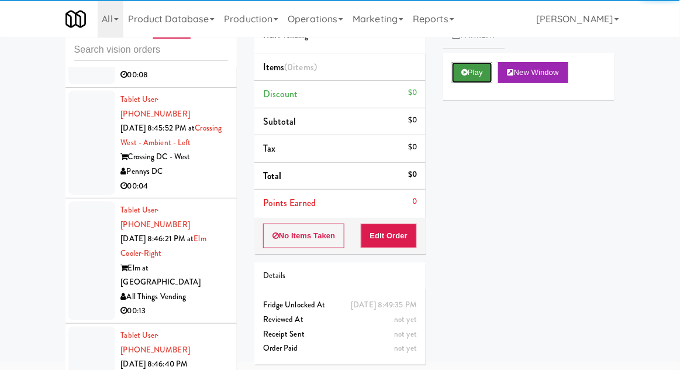
click at [462, 80] on button "Play" at bounding box center [472, 72] width 40 height 21
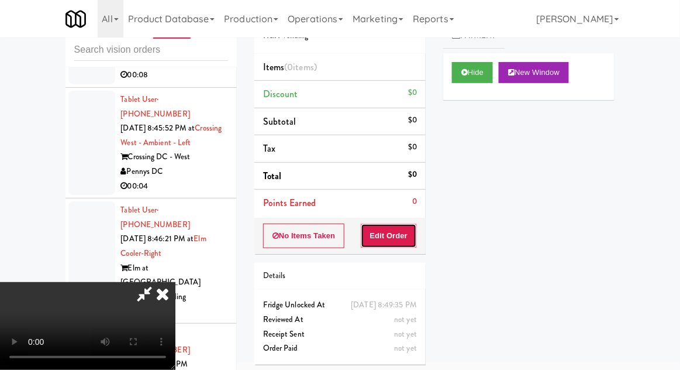
click at [397, 243] on button "Edit Order" at bounding box center [389, 235] width 57 height 25
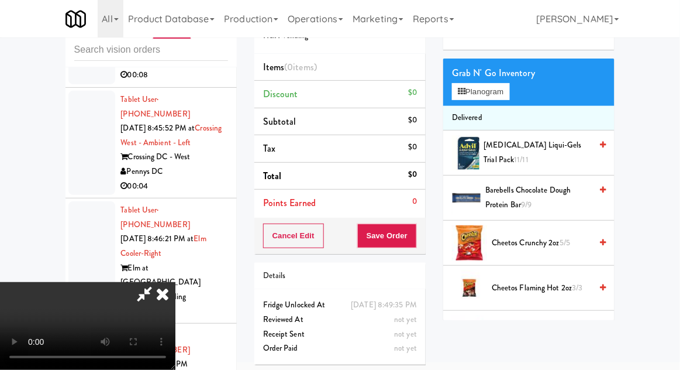
scroll to position [87, 0]
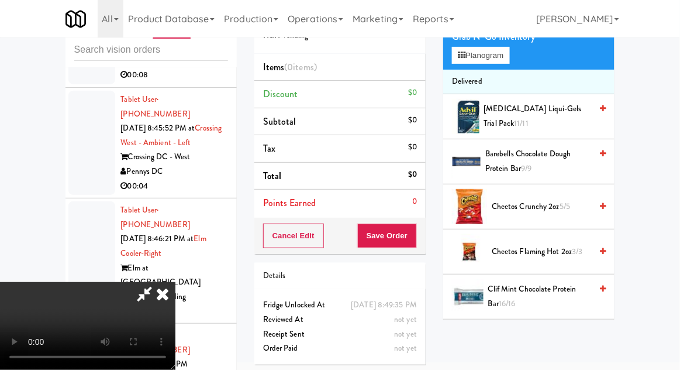
click at [519, 245] on span "Cheetos Flaming Hot 2oz 3/3" at bounding box center [541, 252] width 99 height 15
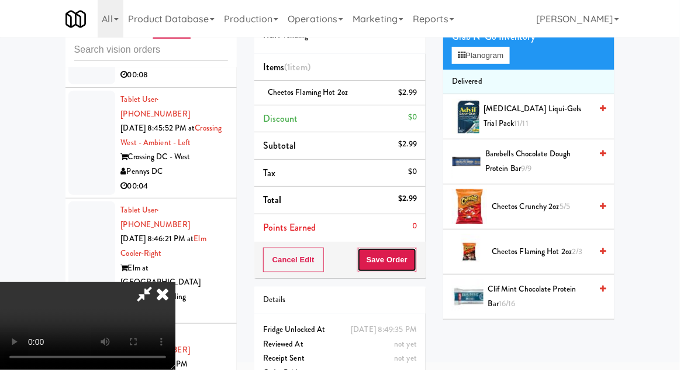
click at [415, 262] on button "Save Order" at bounding box center [387, 259] width 60 height 25
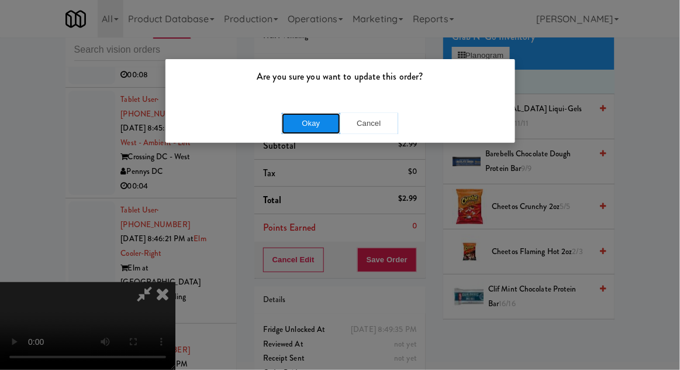
click at [298, 120] on button "Okay" at bounding box center [311, 123] width 58 height 21
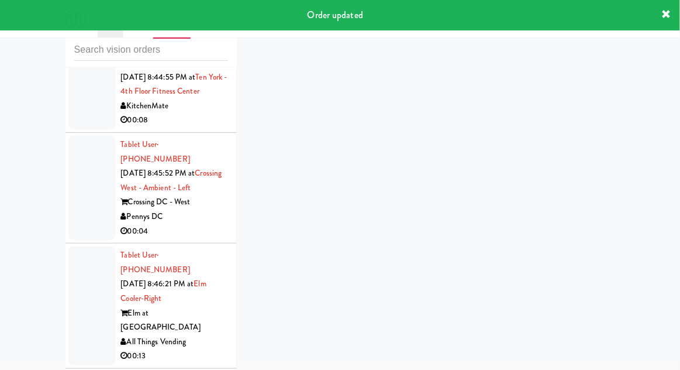
scroll to position [3985, 0]
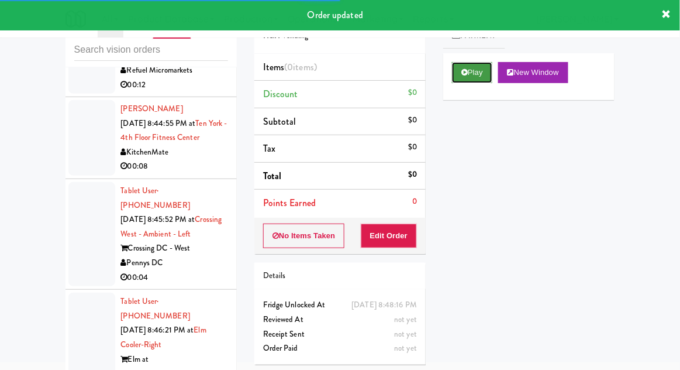
click at [463, 80] on button "Play" at bounding box center [472, 72] width 40 height 21
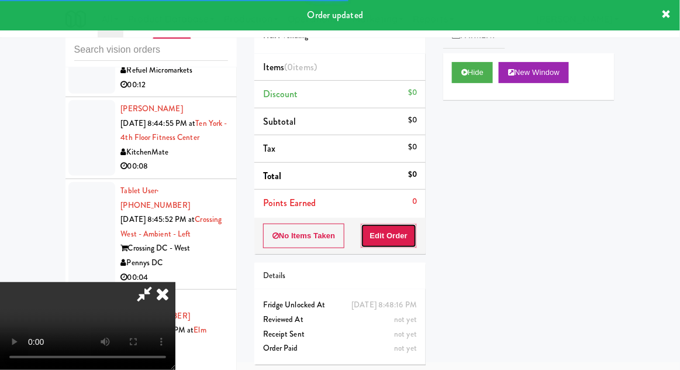
click at [398, 241] on button "Edit Order" at bounding box center [389, 235] width 57 height 25
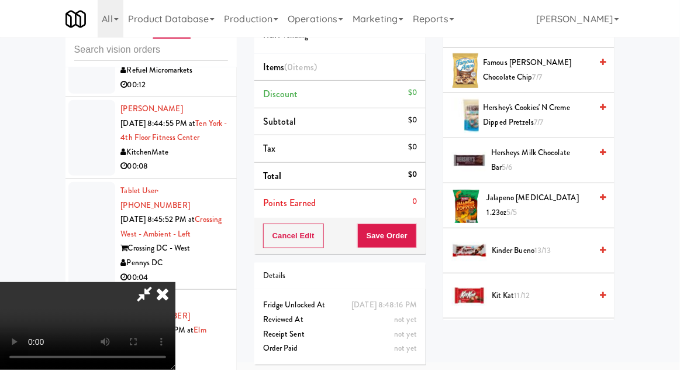
scroll to position [583, 0]
click at [506, 288] on span "Kit Kat 11/12" at bounding box center [541, 295] width 99 height 15
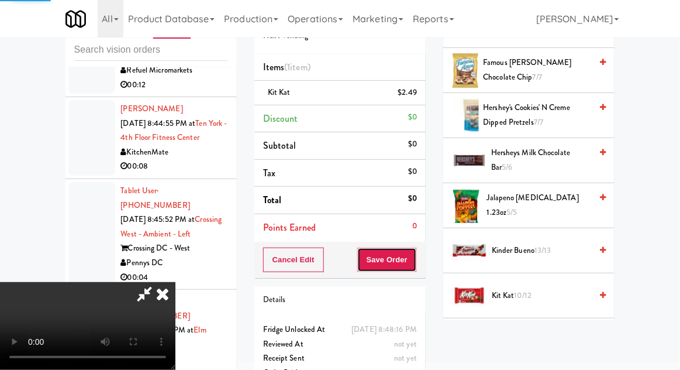
click at [415, 258] on button "Save Order" at bounding box center [387, 259] width 60 height 25
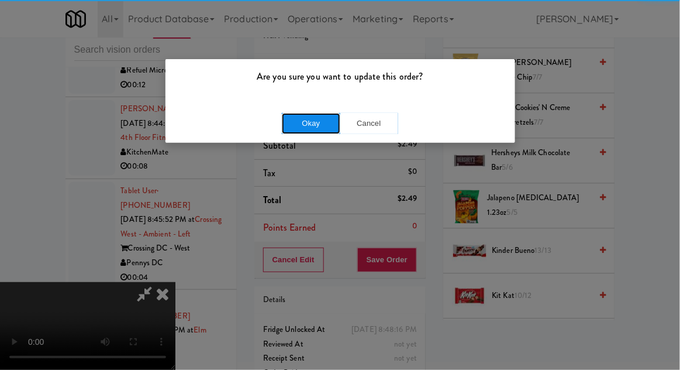
click at [300, 114] on button "Okay" at bounding box center [311, 123] width 58 height 21
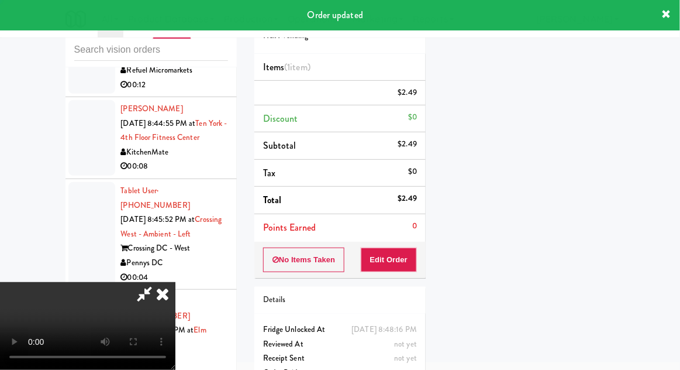
scroll to position [115, 0]
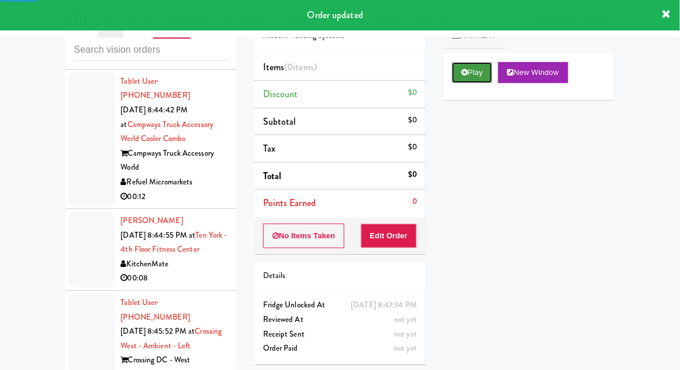
click at [475, 70] on button "Play" at bounding box center [472, 72] width 40 height 21
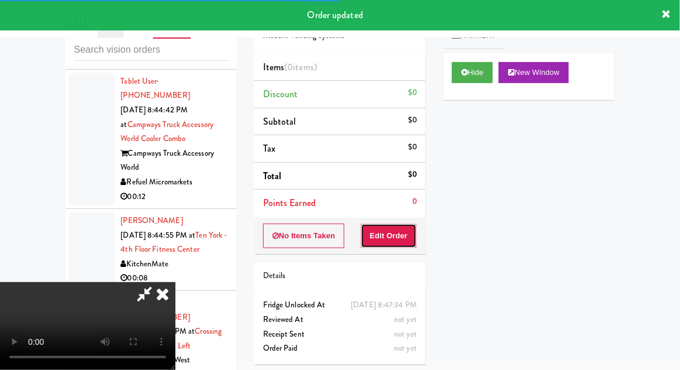
click at [401, 236] on button "Edit Order" at bounding box center [389, 235] width 57 height 25
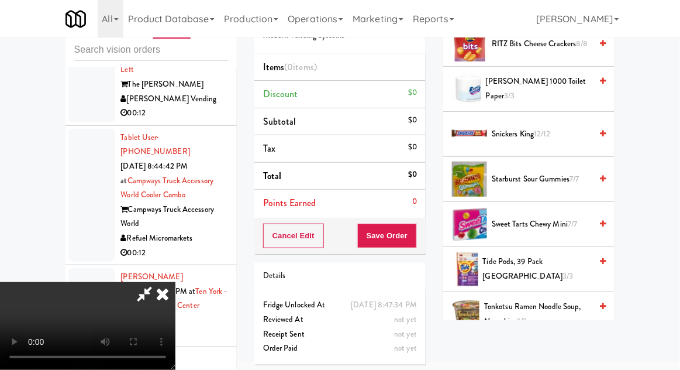
scroll to position [873, 0]
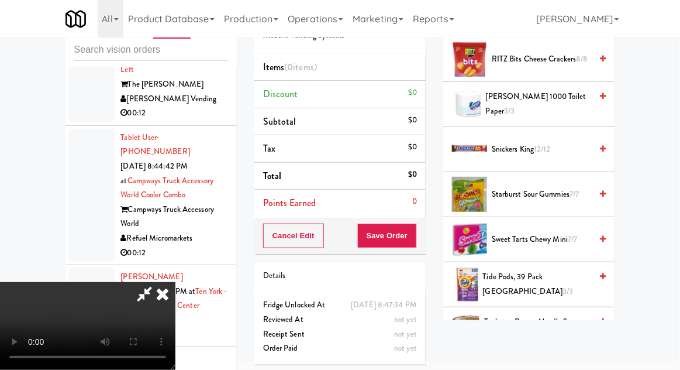
click at [533, 142] on span "Snickers King 12/12" at bounding box center [541, 149] width 99 height 15
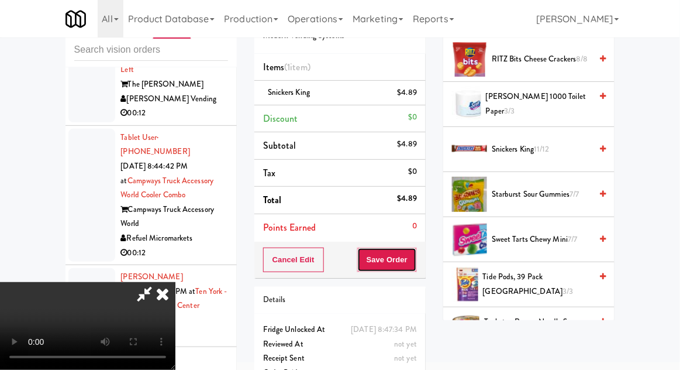
click at [416, 262] on button "Save Order" at bounding box center [387, 259] width 60 height 25
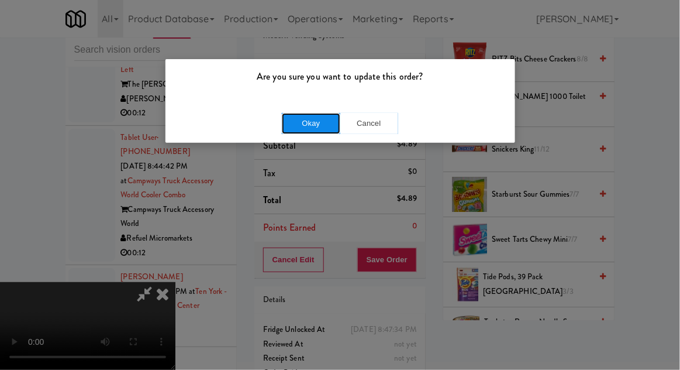
click at [295, 123] on button "Okay" at bounding box center [311, 123] width 58 height 21
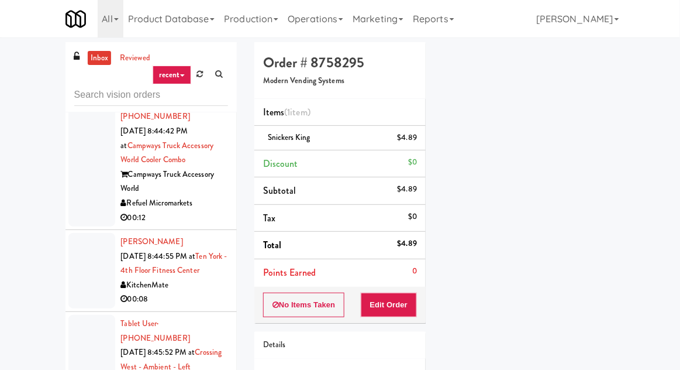
scroll to position [3926, 0]
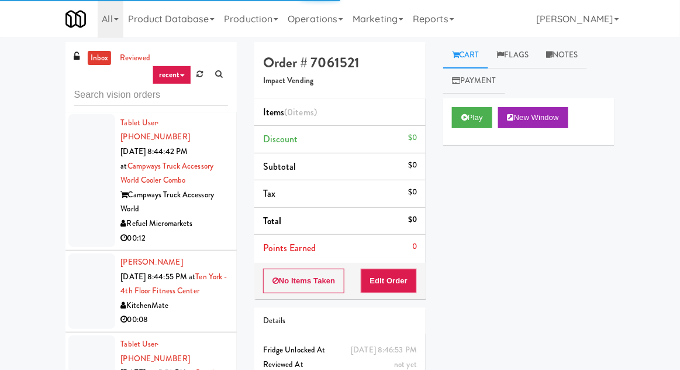
scroll to position [3879, 0]
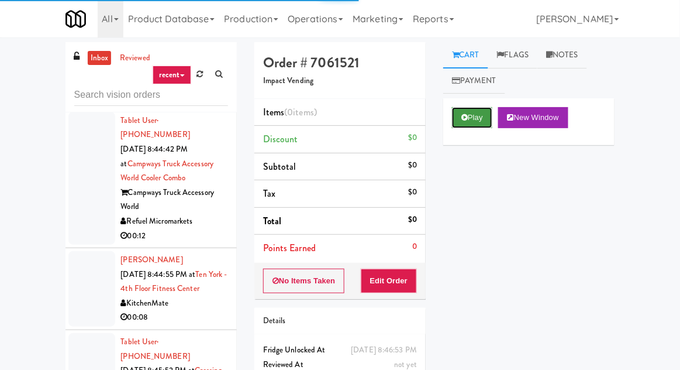
click at [464, 118] on icon at bounding box center [465, 117] width 6 height 8
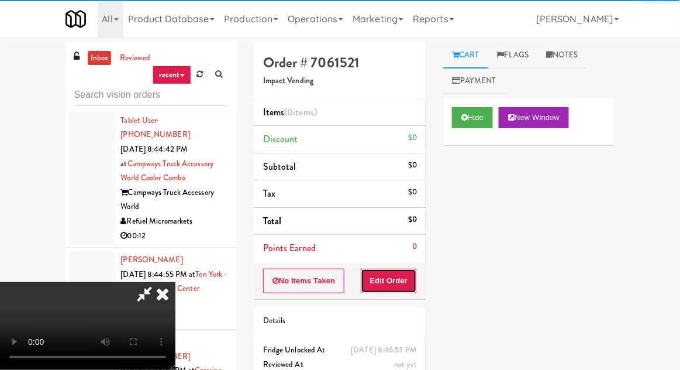
click at [392, 291] on button "Edit Order" at bounding box center [389, 280] width 57 height 25
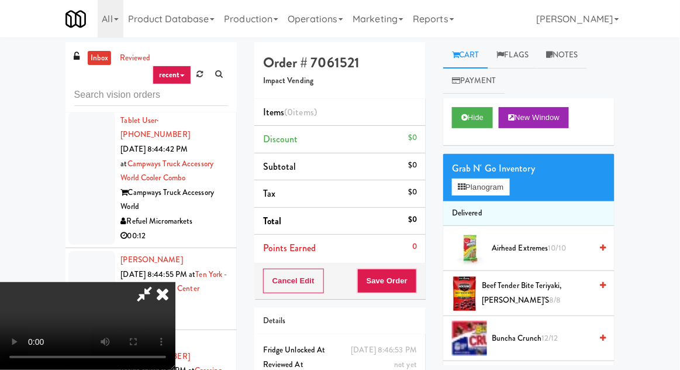
scroll to position [42, 0]
click at [475, 184] on button "Planogram" at bounding box center [480, 187] width 57 height 18
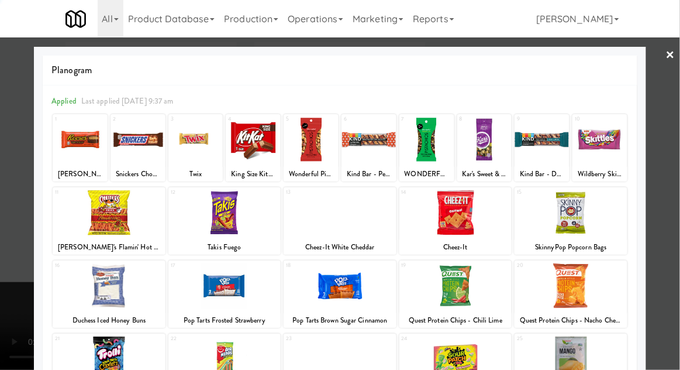
scroll to position [148, 0]
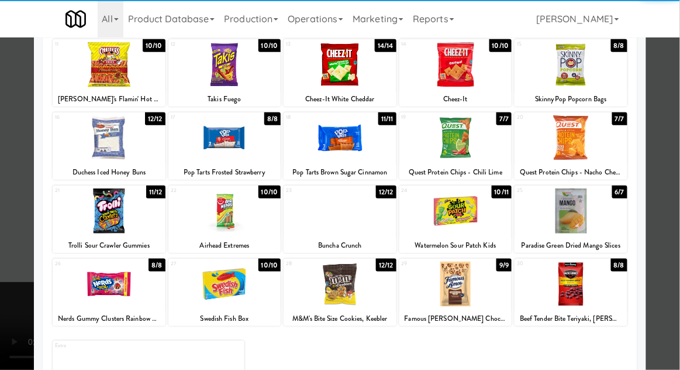
click at [325, 280] on div at bounding box center [340, 283] width 113 height 45
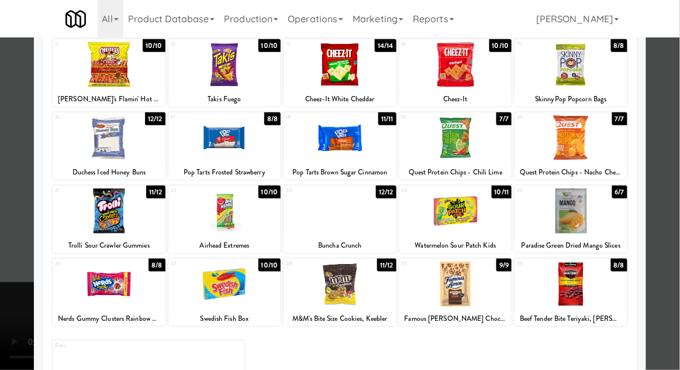
click at [5, 240] on div at bounding box center [340, 185] width 680 height 370
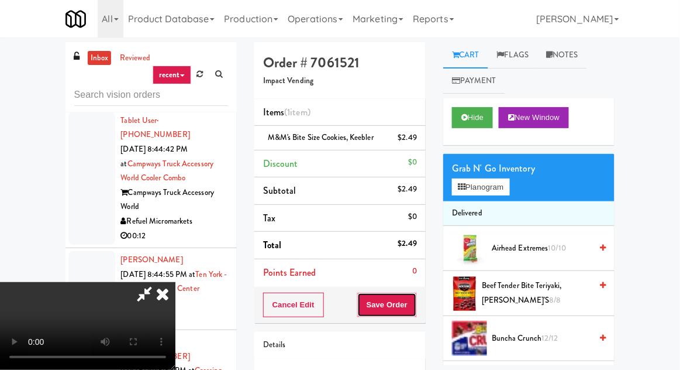
click at [416, 305] on button "Save Order" at bounding box center [387, 304] width 60 height 25
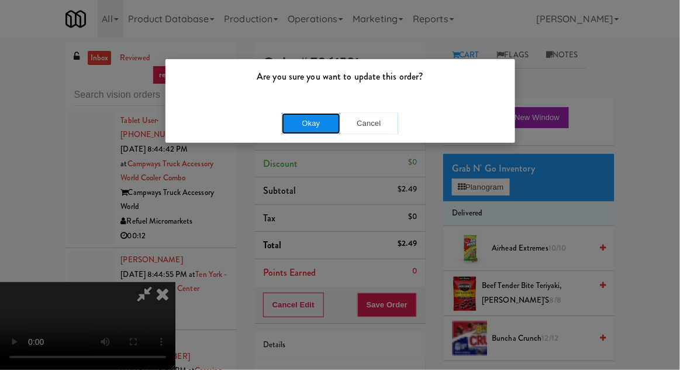
click at [299, 133] on button "Okay" at bounding box center [311, 123] width 58 height 21
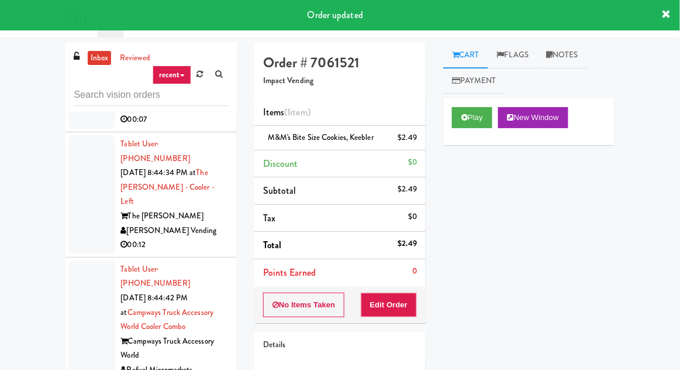
scroll to position [3731, 0]
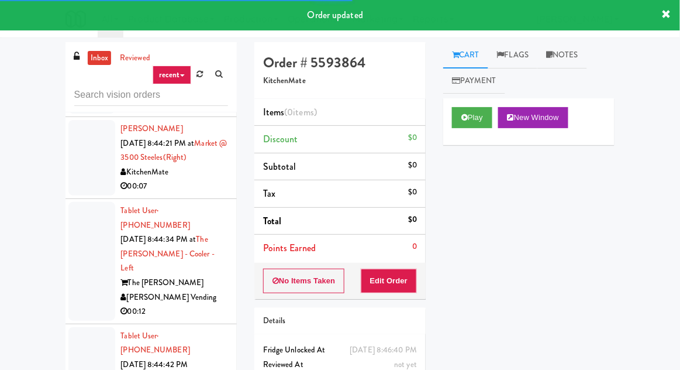
scroll to position [3662, 0]
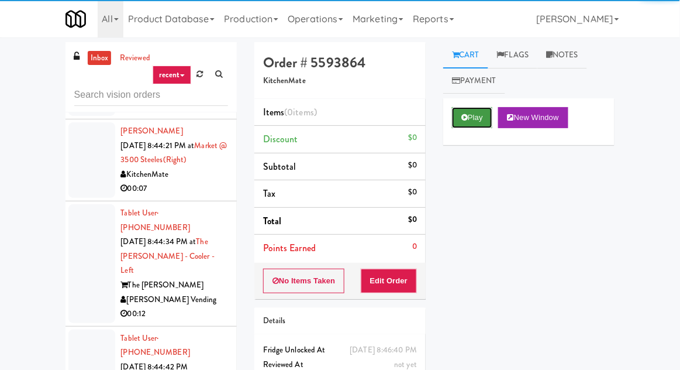
click at [452, 123] on button "Play" at bounding box center [472, 117] width 40 height 21
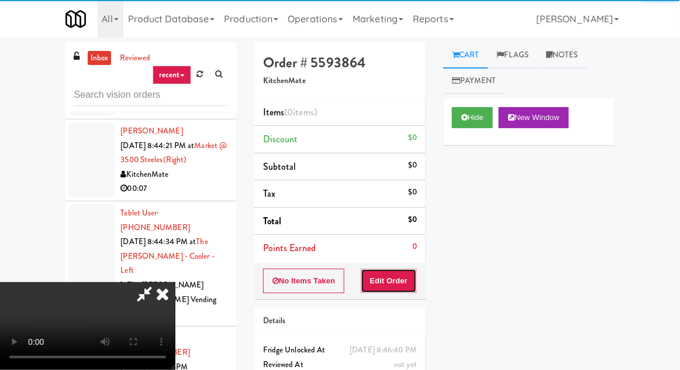
click at [391, 280] on button "Edit Order" at bounding box center [389, 280] width 57 height 25
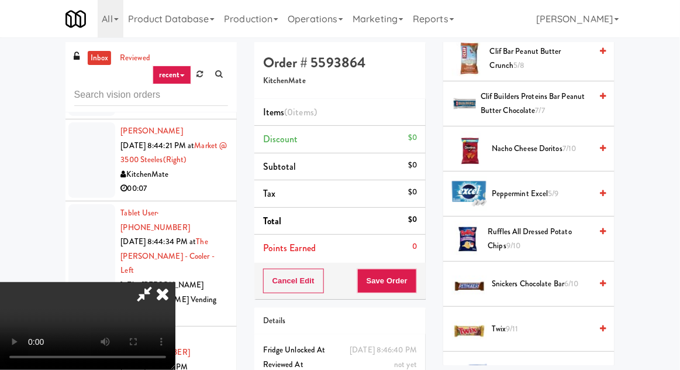
scroll to position [703, 0]
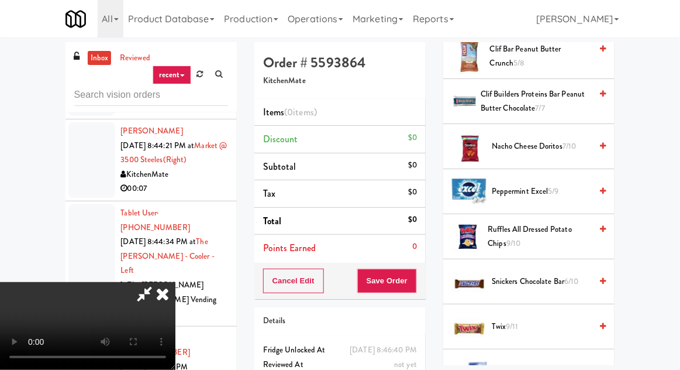
click at [556, 143] on span "Nacho Cheese Doritos 7/10" at bounding box center [541, 146] width 99 height 15
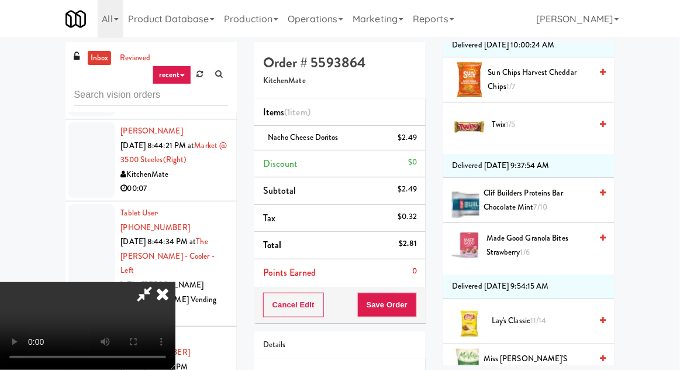
scroll to position [1070, 0]
click at [566, 67] on span "Sun Chips Harvest Cheddar Chips 1/7" at bounding box center [540, 80] width 104 height 29
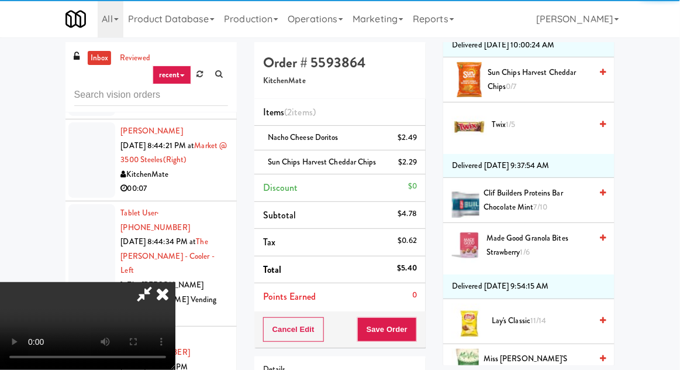
click at [425, 326] on div "Cancel Edit Save Order" at bounding box center [339, 329] width 171 height 36
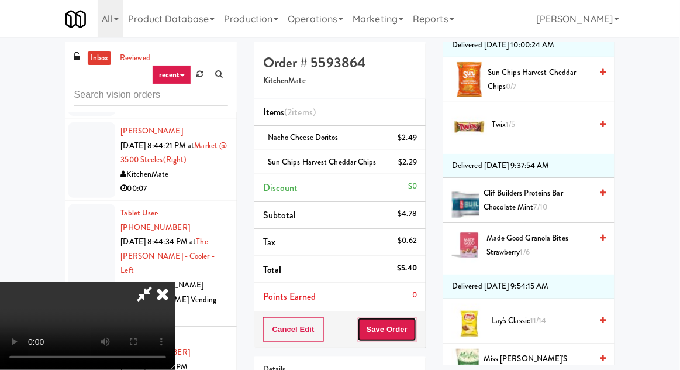
click at [416, 325] on button "Save Order" at bounding box center [387, 329] width 60 height 25
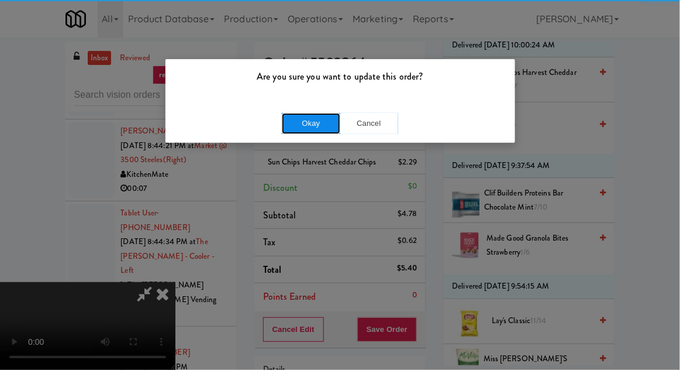
click at [304, 118] on button "Okay" at bounding box center [311, 123] width 58 height 21
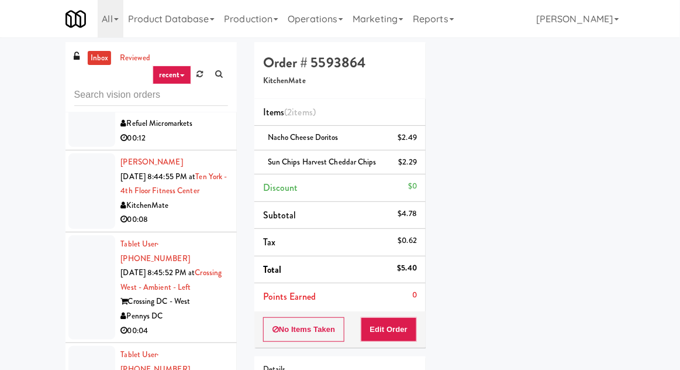
scroll to position [3978, 0]
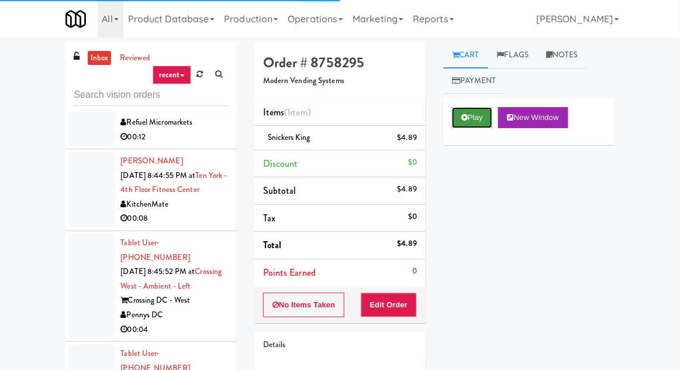
click at [468, 115] on icon at bounding box center [465, 117] width 6 height 8
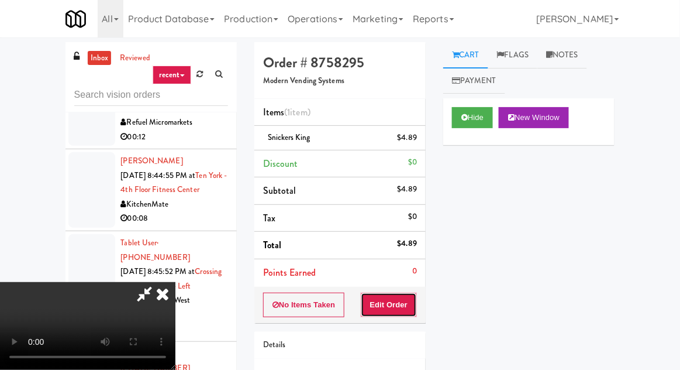
click at [405, 294] on button "Edit Order" at bounding box center [389, 304] width 57 height 25
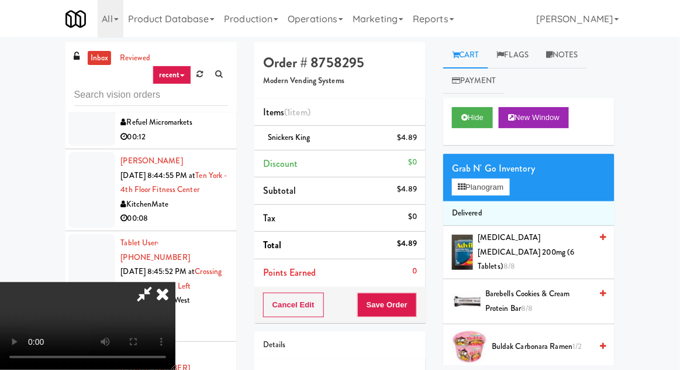
scroll to position [43, 0]
click at [481, 124] on button "Hide" at bounding box center [472, 117] width 41 height 21
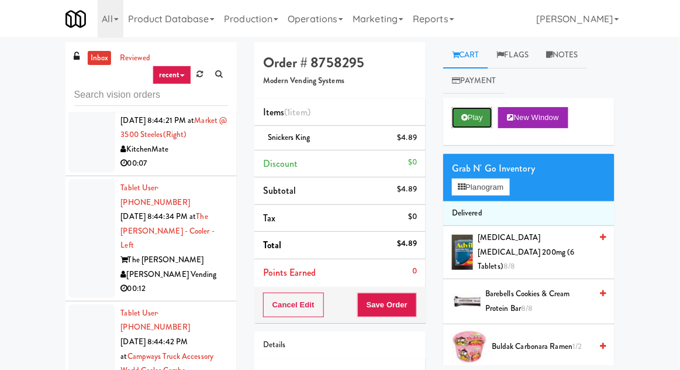
scroll to position [3686, 0]
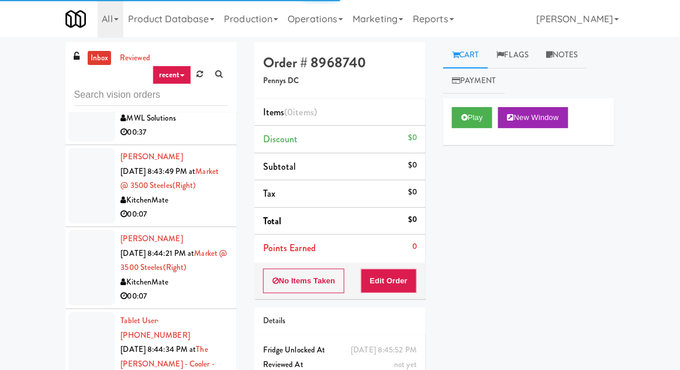
scroll to position [3551, 0]
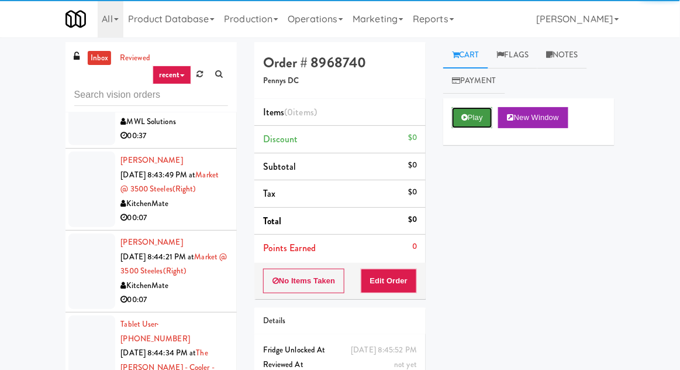
click at [467, 120] on icon at bounding box center [465, 117] width 6 height 8
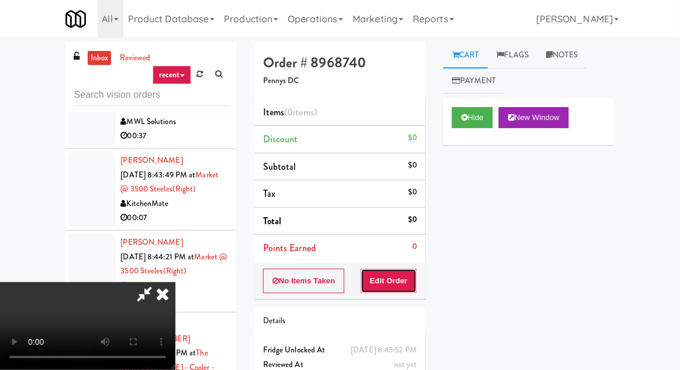
click at [409, 284] on button "Edit Order" at bounding box center [389, 280] width 57 height 25
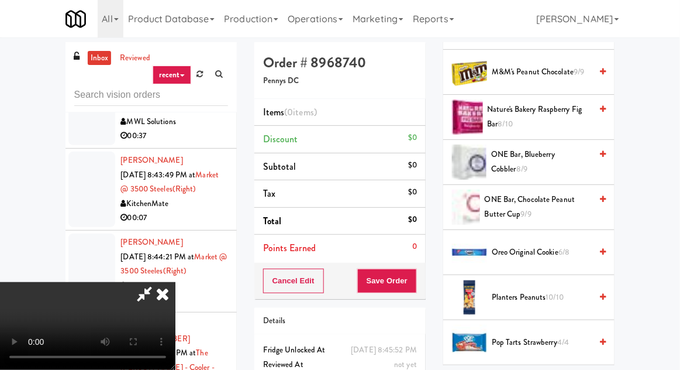
scroll to position [819, 0]
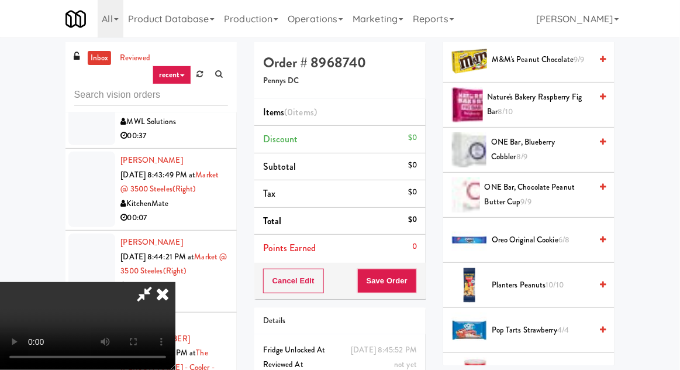
click at [535, 233] on span "Oreo Original Cookie 6/8" at bounding box center [541, 240] width 99 height 15
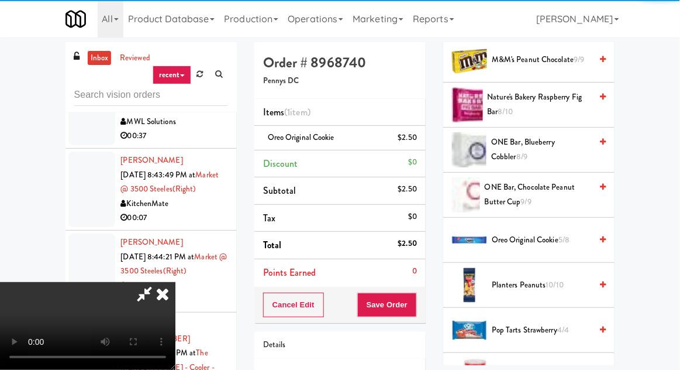
click at [430, 306] on div "Order # 8968740 Pennys DC Items (1 item ) Oreo Original Cookie $2.50 Discount $…" at bounding box center [340, 242] width 189 height 400
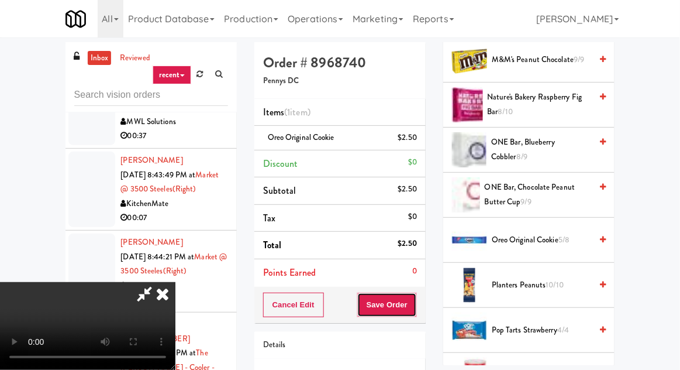
click at [413, 294] on button "Save Order" at bounding box center [387, 304] width 60 height 25
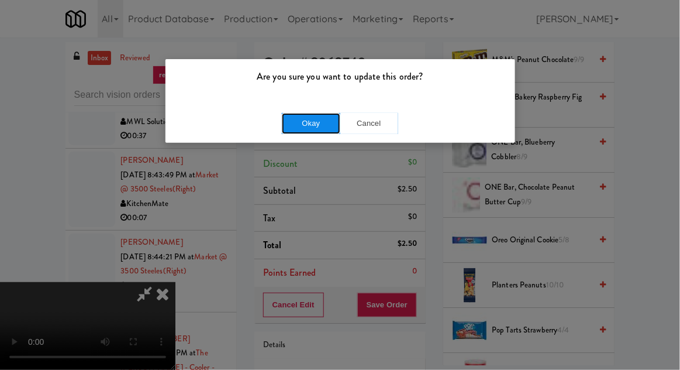
click at [295, 122] on button "Okay" at bounding box center [311, 123] width 58 height 21
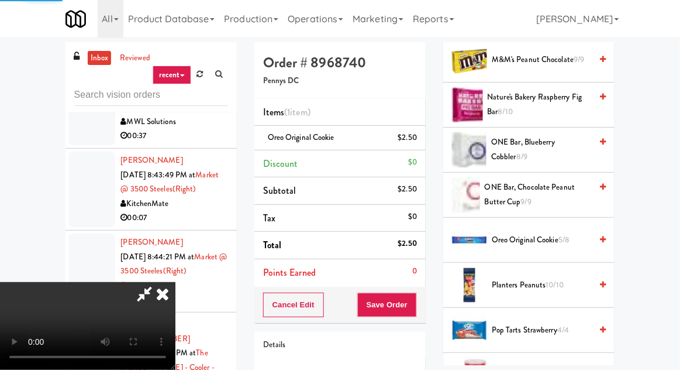
scroll to position [115, 0]
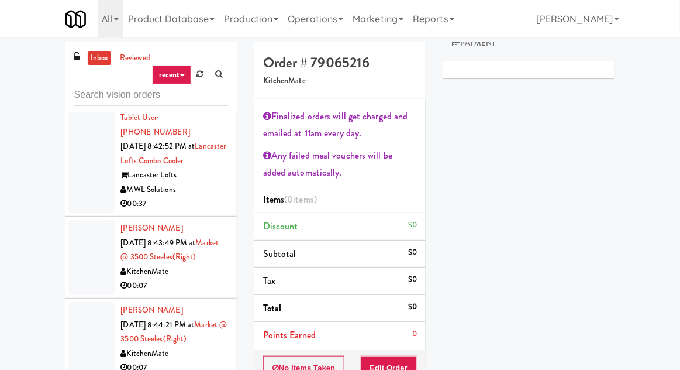
scroll to position [37, 0]
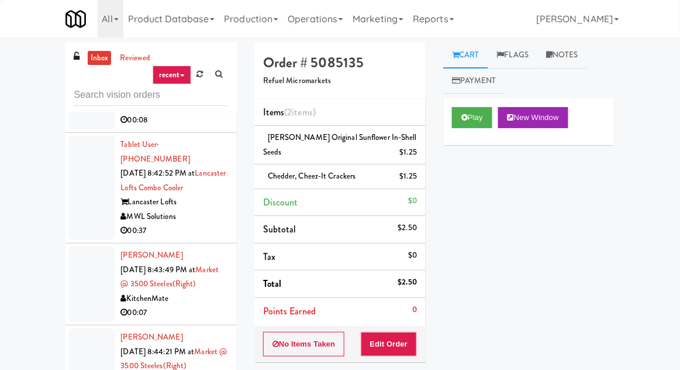
scroll to position [3429, 0]
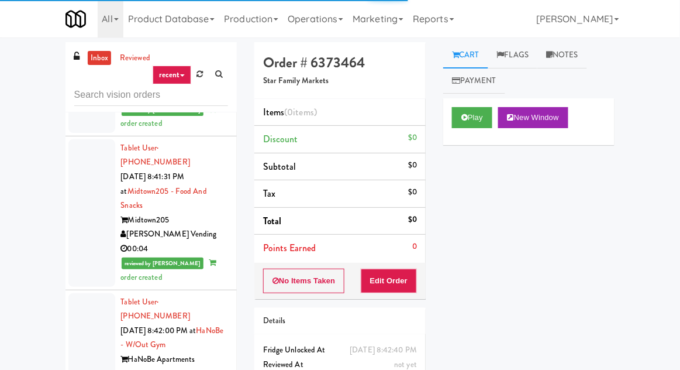
scroll to position [2919, 0]
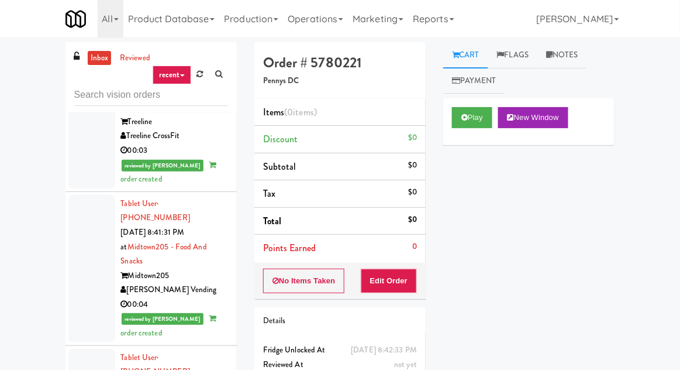
scroll to position [2868, 0]
click at [481, 109] on button "Play" at bounding box center [472, 117] width 40 height 21
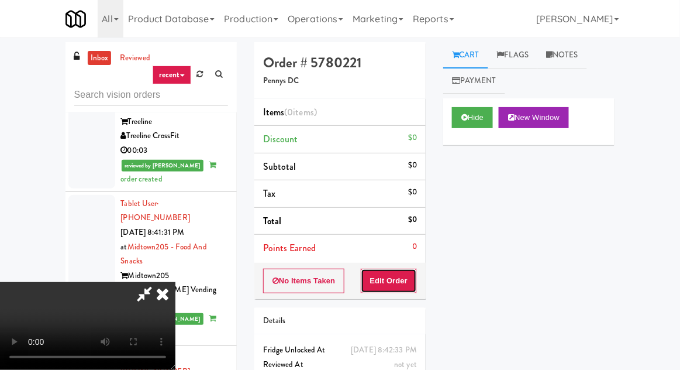
click at [395, 271] on button "Edit Order" at bounding box center [389, 280] width 57 height 25
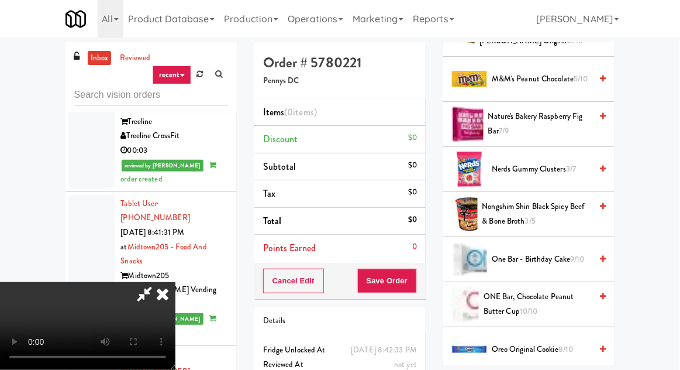
scroll to position [803, 0]
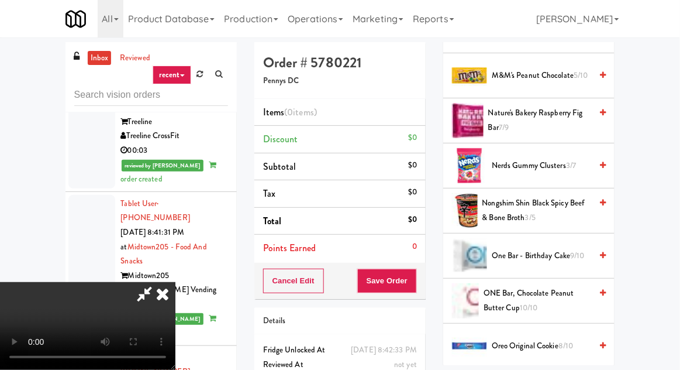
click at [552, 206] on span "Nongshim Shin Black Spicy Beef & Bone Broth 3/5" at bounding box center [537, 210] width 109 height 29
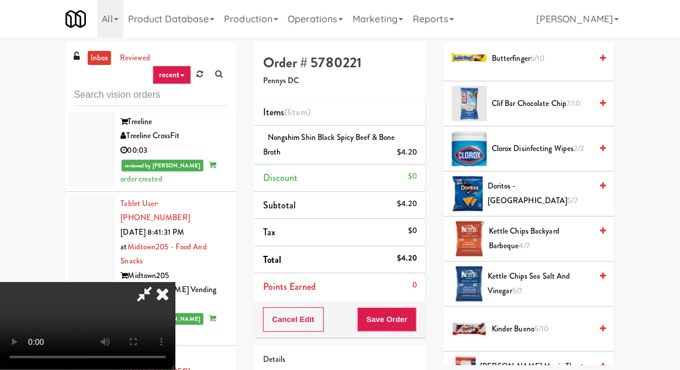
scroll to position [198, 0]
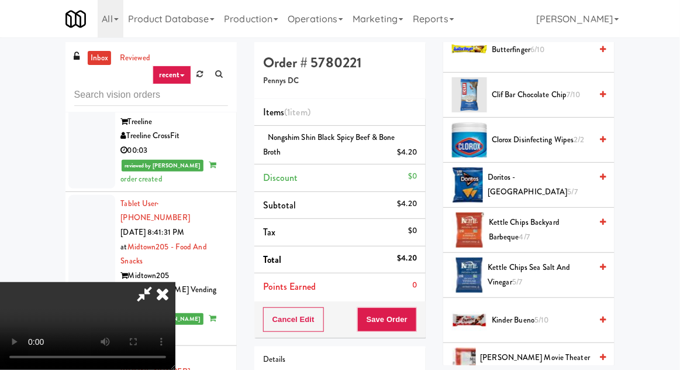
click at [529, 178] on span "Doritos - Cool Ranch 5/7" at bounding box center [540, 184] width 104 height 29
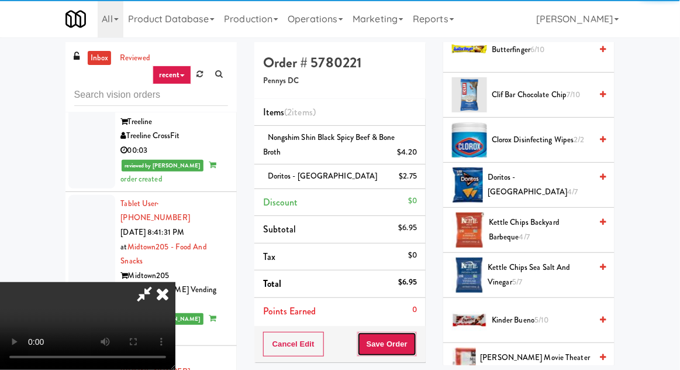
click at [416, 341] on button "Save Order" at bounding box center [387, 344] width 60 height 25
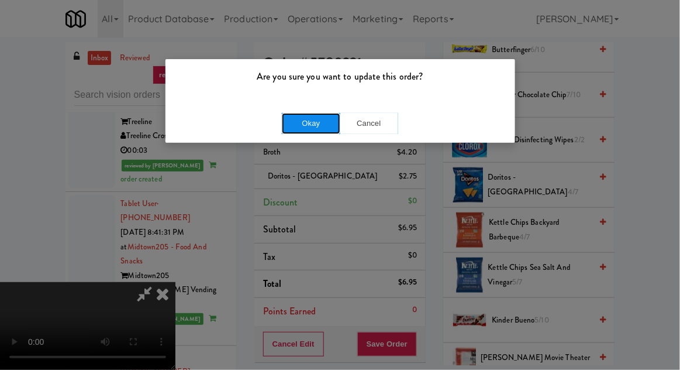
click at [310, 123] on button "Okay" at bounding box center [311, 123] width 58 height 21
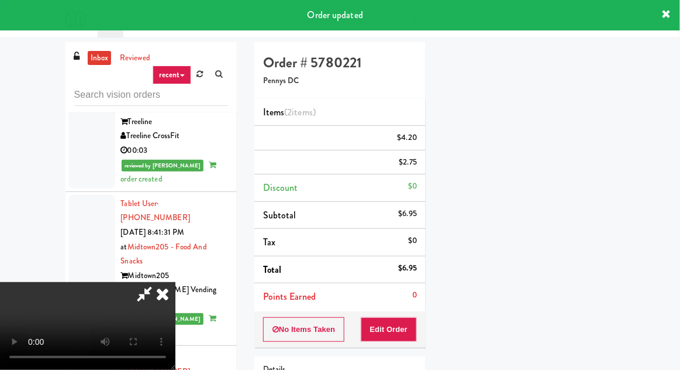
scroll to position [0, 0]
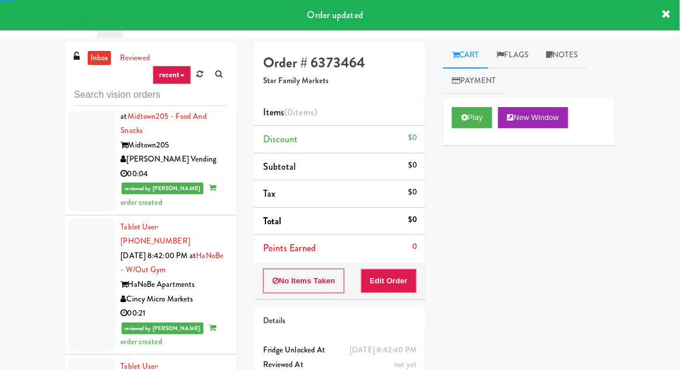
scroll to position [2999, 0]
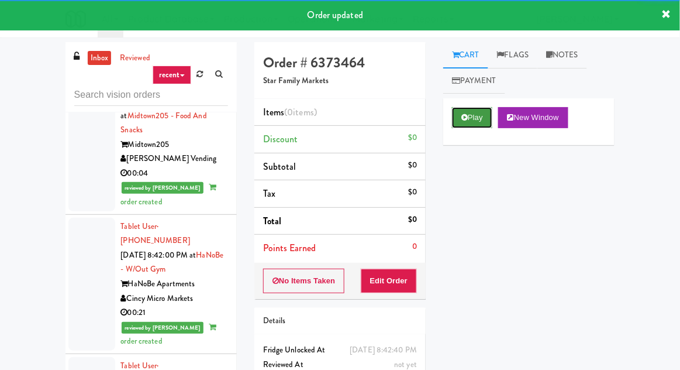
click at [464, 118] on icon at bounding box center [465, 117] width 6 height 8
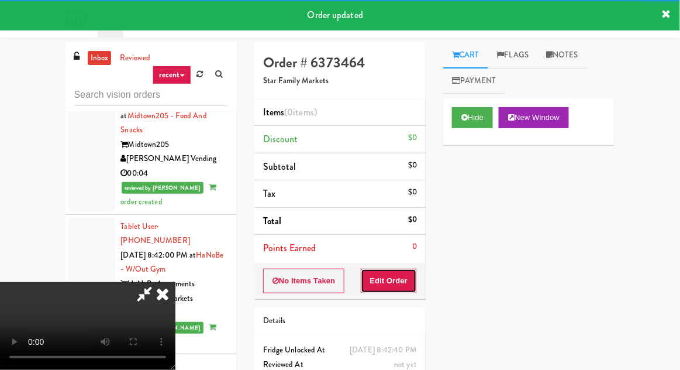
click at [392, 281] on button "Edit Order" at bounding box center [389, 280] width 57 height 25
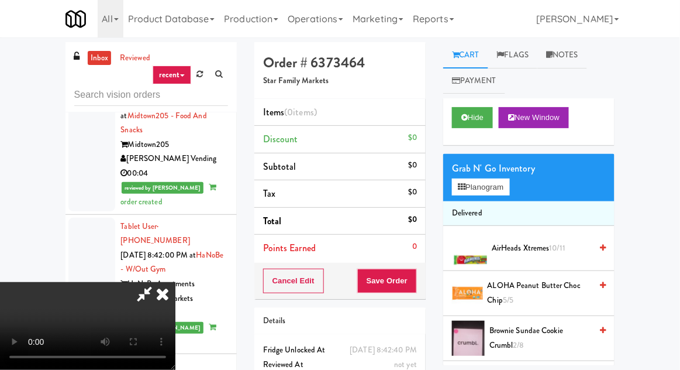
scroll to position [43, 0]
click at [464, 194] on button "Planogram" at bounding box center [480, 187] width 57 height 18
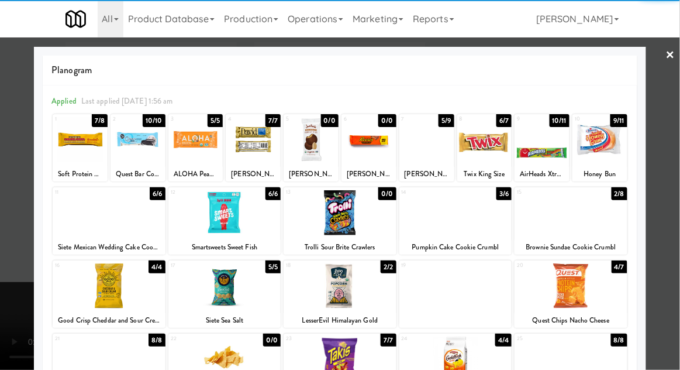
click at [135, 281] on div at bounding box center [109, 285] width 113 height 45
click at [3, 65] on div at bounding box center [340, 185] width 680 height 370
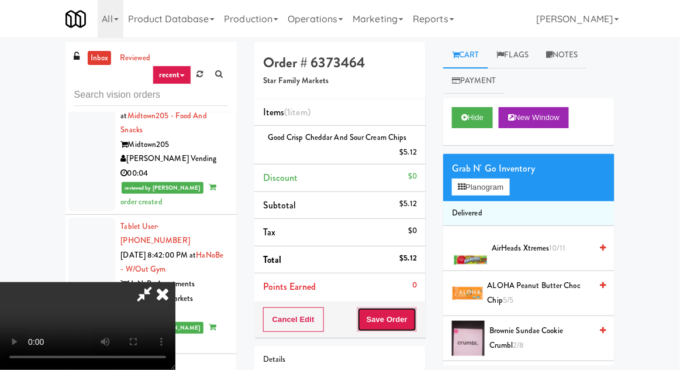
click at [417, 321] on button "Save Order" at bounding box center [387, 319] width 60 height 25
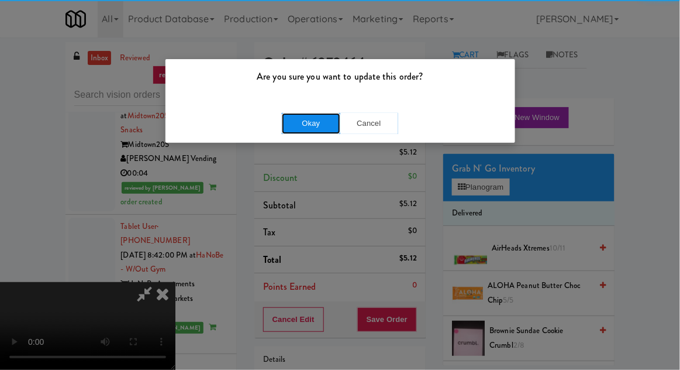
click at [318, 129] on button "Okay" at bounding box center [311, 123] width 58 height 21
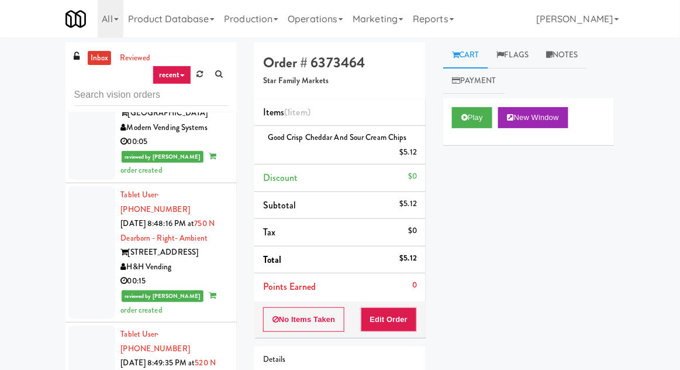
scroll to position [4880, 0]
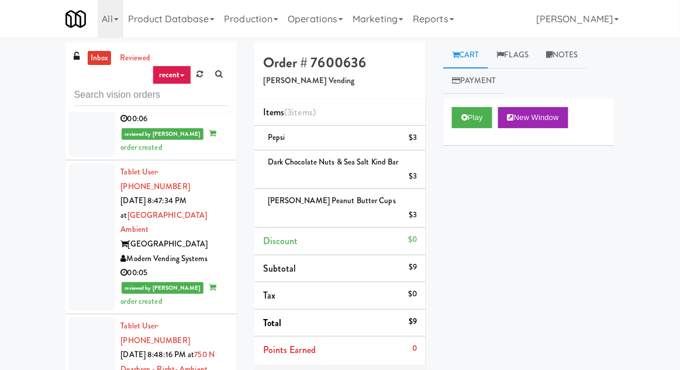
scroll to position [4765, 0]
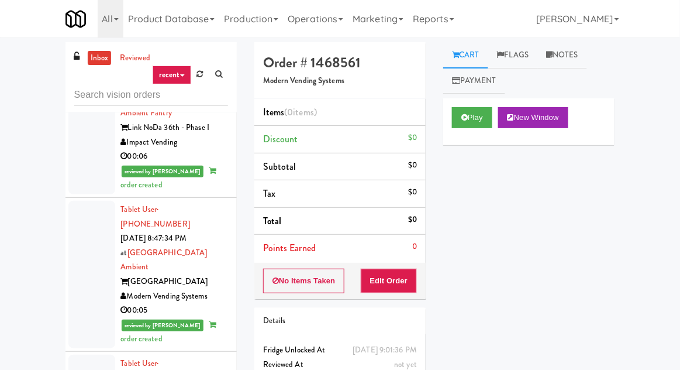
scroll to position [4736, 0]
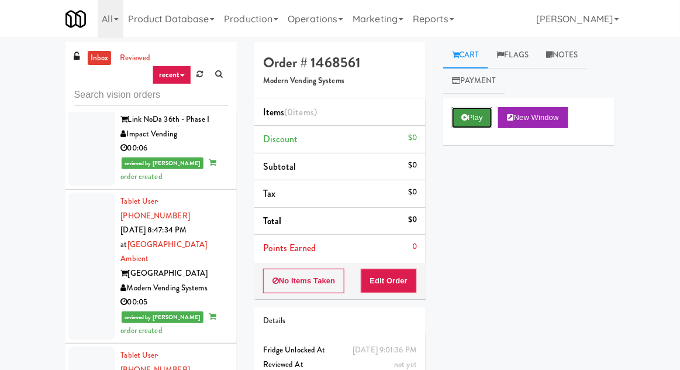
click at [474, 119] on button "Play" at bounding box center [472, 117] width 40 height 21
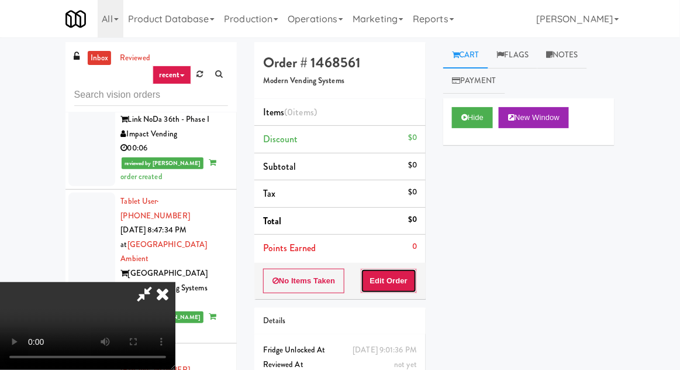
click at [389, 283] on button "Edit Order" at bounding box center [389, 280] width 57 height 25
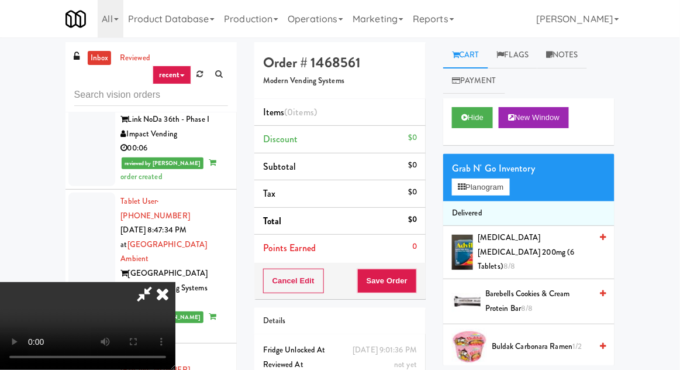
scroll to position [0, 0]
click at [479, 190] on button "Planogram" at bounding box center [480, 187] width 57 height 18
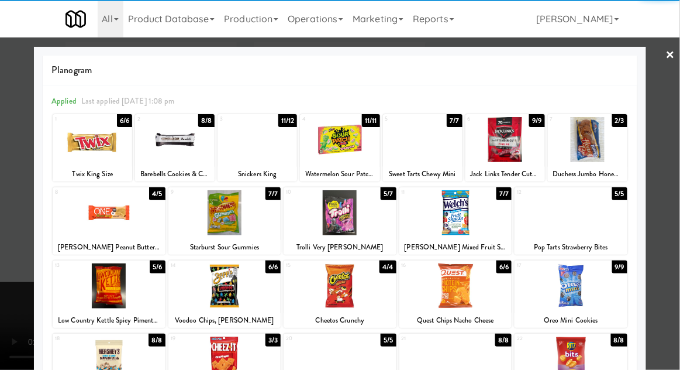
click at [194, 156] on div at bounding box center [175, 139] width 80 height 45
click at [581, 293] on div at bounding box center [571, 285] width 113 height 45
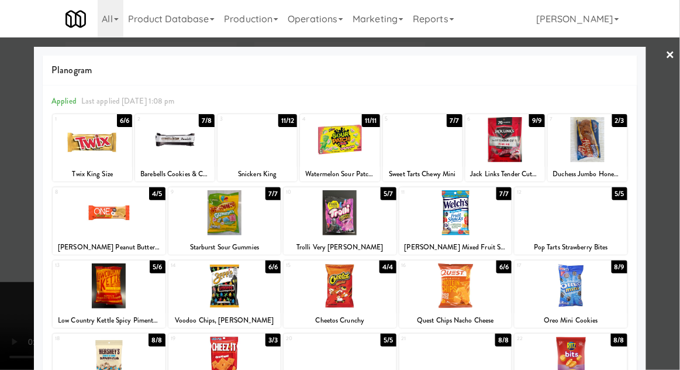
click at [667, 224] on div at bounding box center [340, 185] width 680 height 370
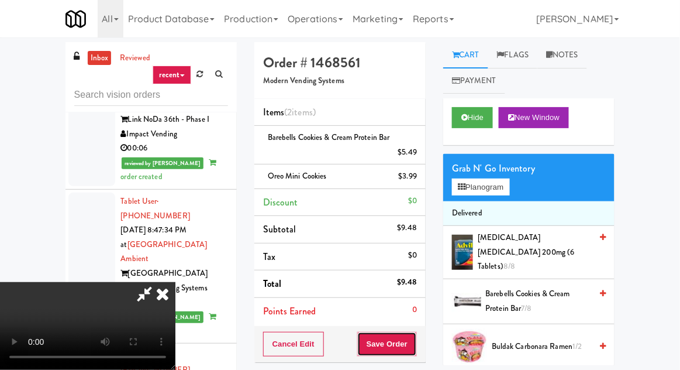
click at [416, 332] on button "Save Order" at bounding box center [387, 344] width 60 height 25
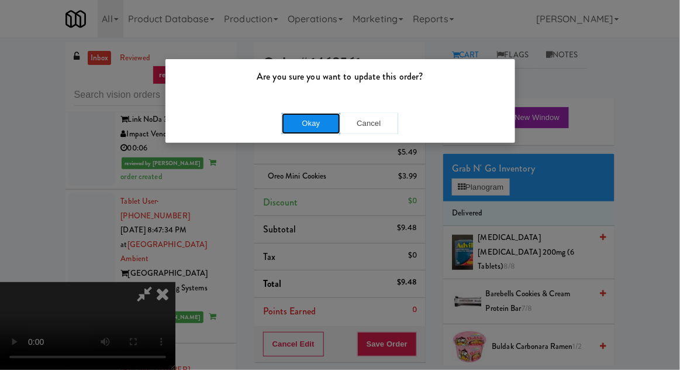
click at [322, 132] on button "Okay" at bounding box center [311, 123] width 58 height 21
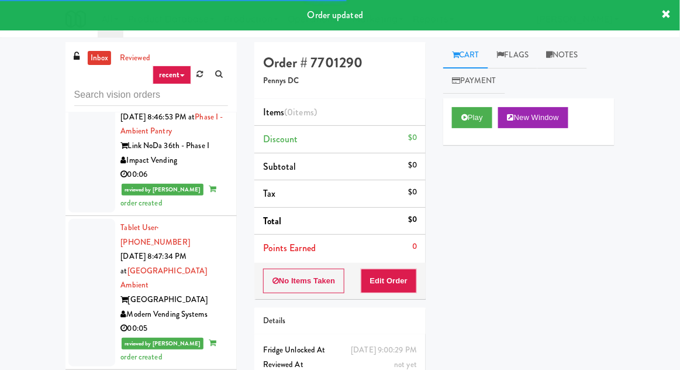
scroll to position [4711, 0]
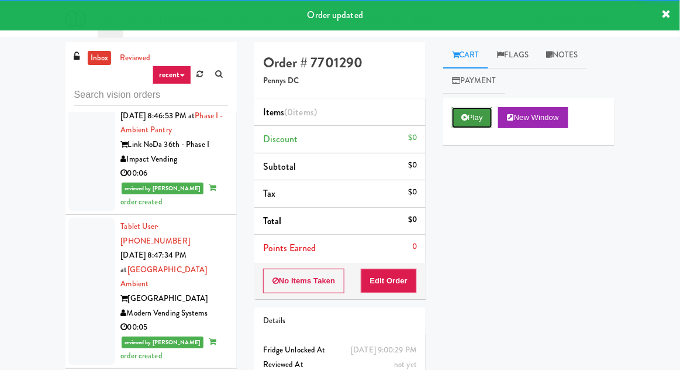
click at [475, 125] on button "Play" at bounding box center [472, 117] width 40 height 21
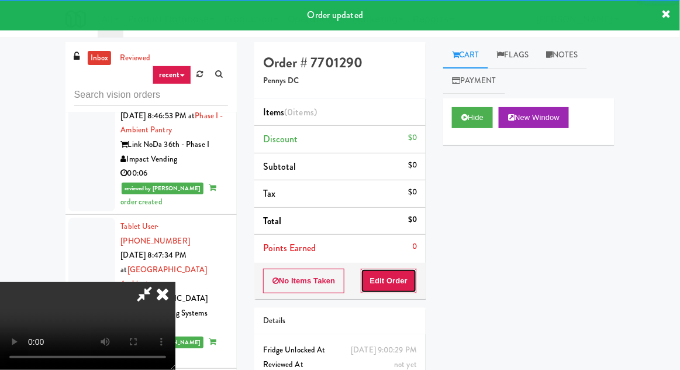
click at [402, 286] on button "Edit Order" at bounding box center [389, 280] width 57 height 25
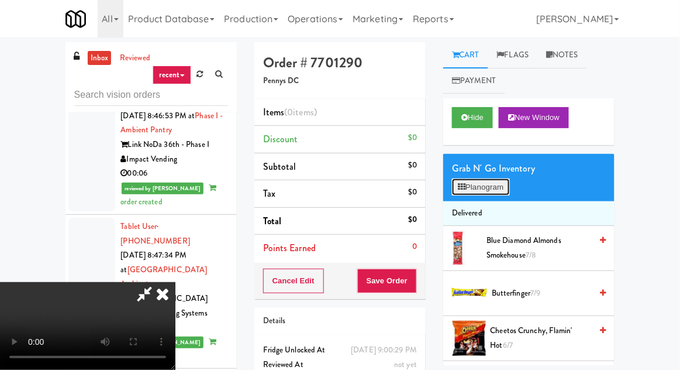
click at [486, 195] on button "Planogram" at bounding box center [480, 187] width 57 height 18
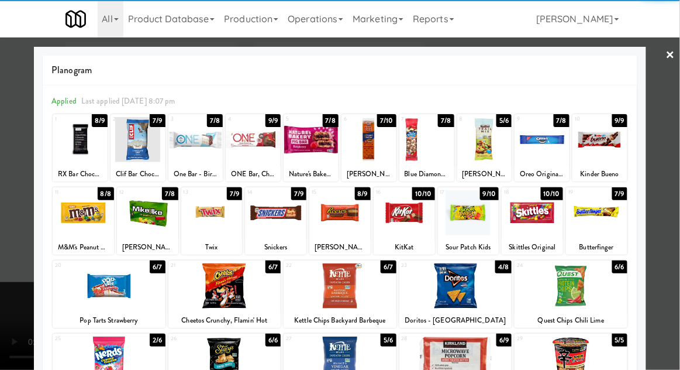
scroll to position [148, 0]
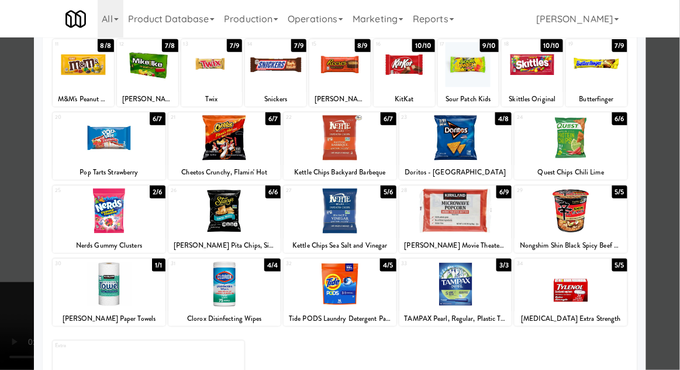
click at [356, 212] on div at bounding box center [340, 210] width 113 height 45
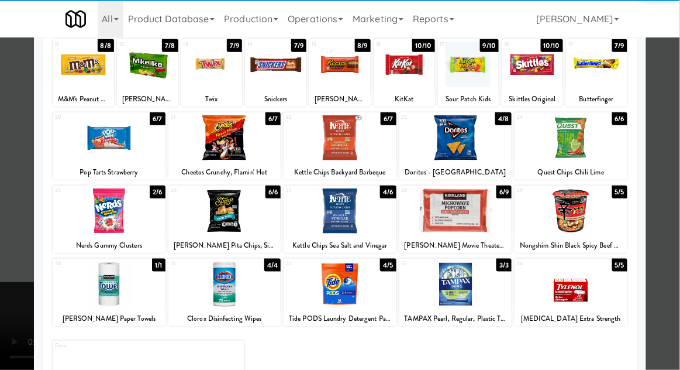
click at [30, 212] on div at bounding box center [340, 185] width 680 height 370
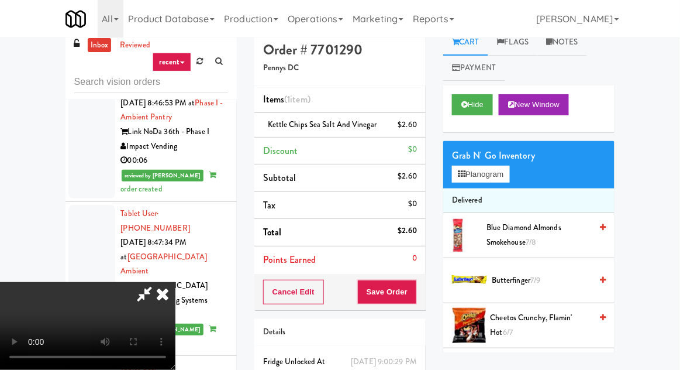
scroll to position [20, 0]
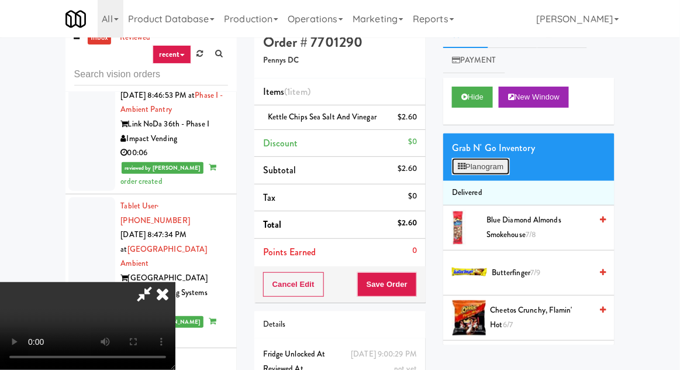
click at [480, 166] on button "Planogram" at bounding box center [480, 167] width 57 height 18
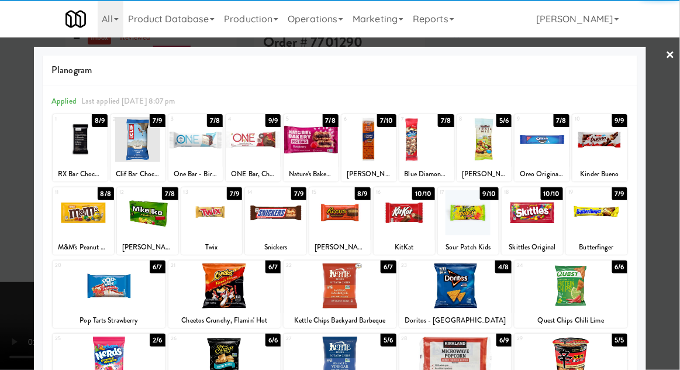
click at [321, 144] on div at bounding box center [311, 139] width 55 height 45
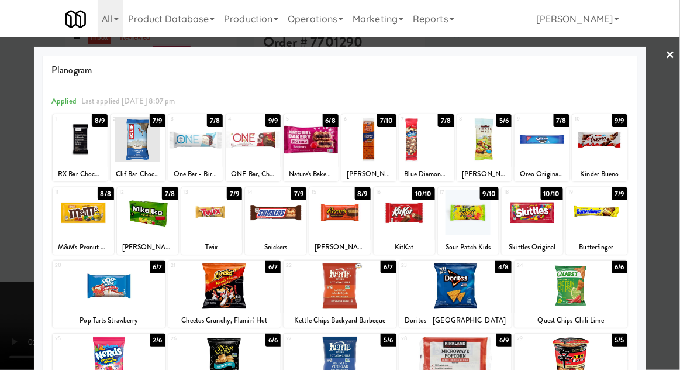
click at [9, 144] on div at bounding box center [340, 185] width 680 height 370
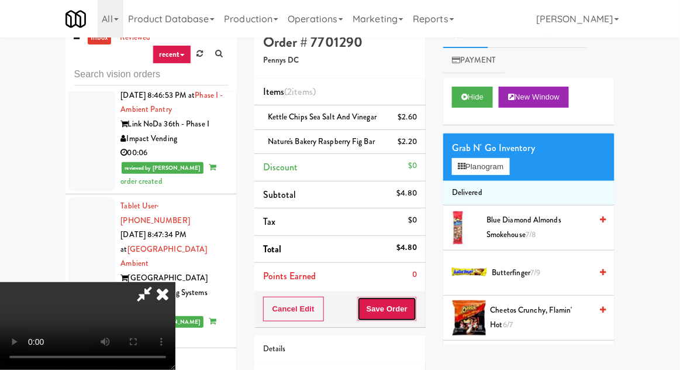
click at [416, 312] on button "Save Order" at bounding box center [387, 309] width 60 height 25
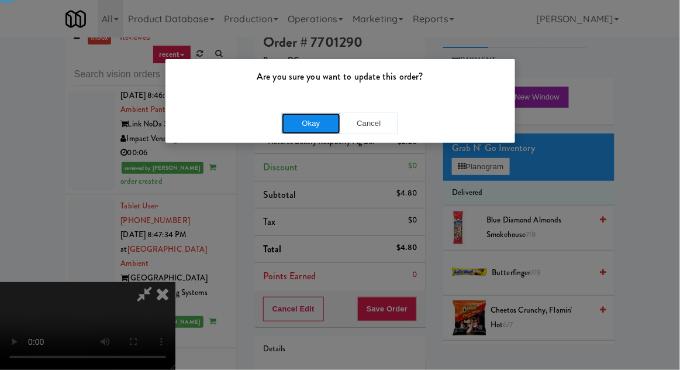
click at [331, 124] on button "Okay" at bounding box center [311, 123] width 58 height 21
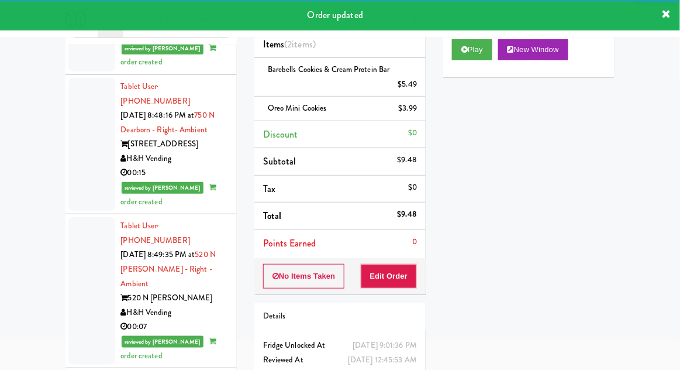
scroll to position [4944, 0]
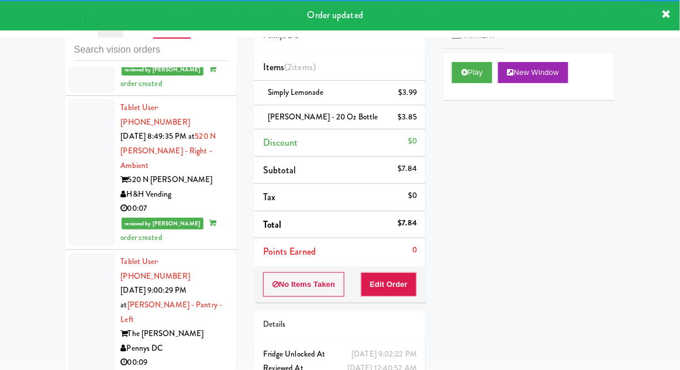
scroll to position [5076, 0]
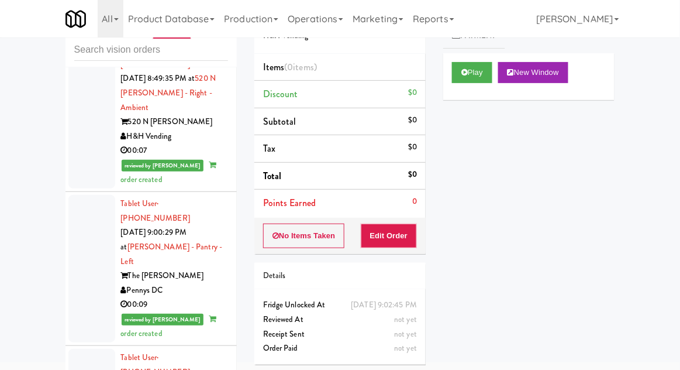
scroll to position [5135, 0]
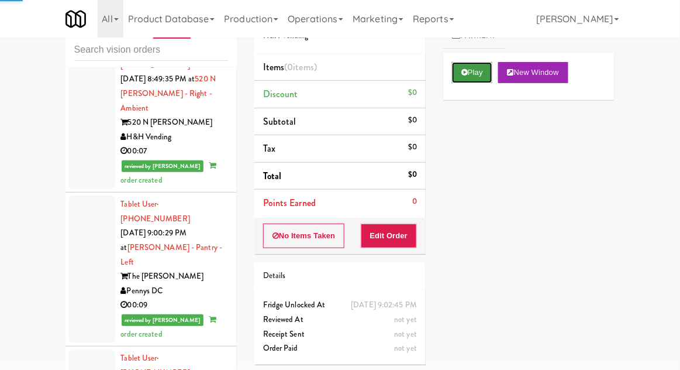
click at [473, 71] on button "Play" at bounding box center [472, 72] width 40 height 21
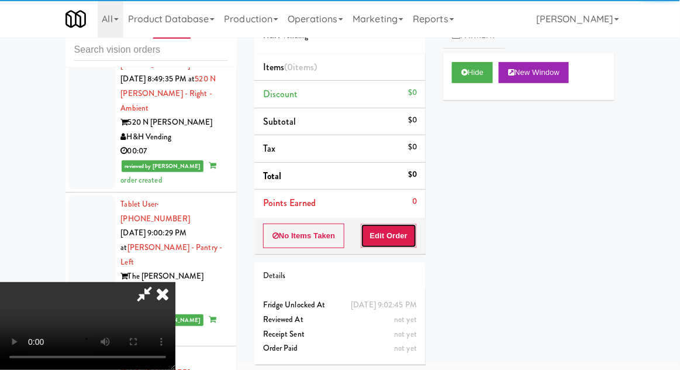
click at [398, 236] on button "Edit Order" at bounding box center [389, 235] width 57 height 25
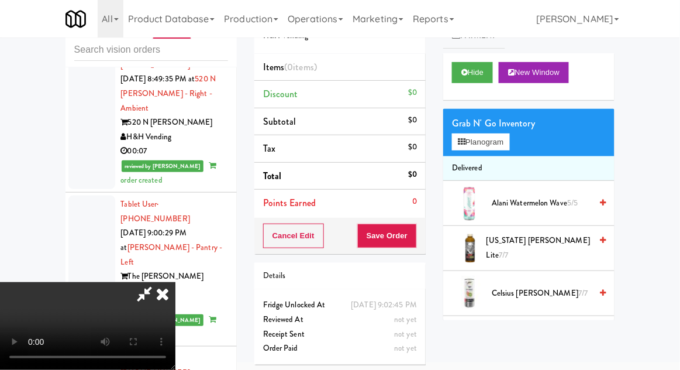
scroll to position [43, 0]
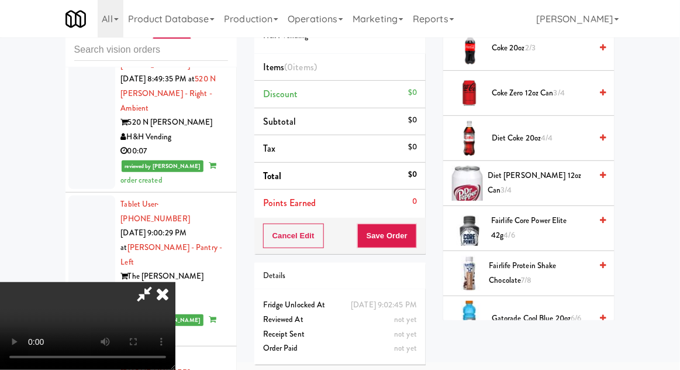
click at [545, 180] on span "Diet [PERSON_NAME] 12oz can 3/4" at bounding box center [540, 182] width 104 height 29
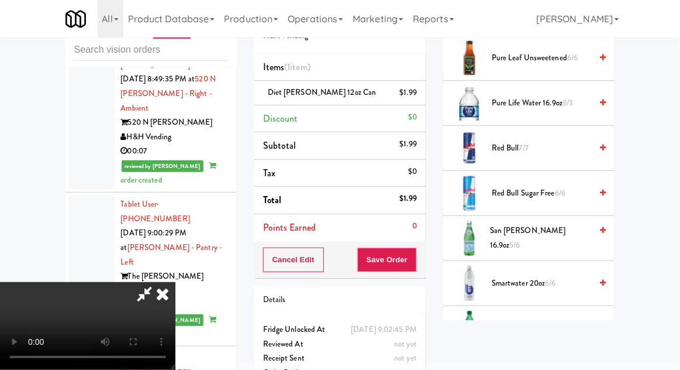
scroll to position [1452, 0]
click at [524, 231] on span "San [PERSON_NAME] 16.9oz 5/6" at bounding box center [540, 237] width 101 height 29
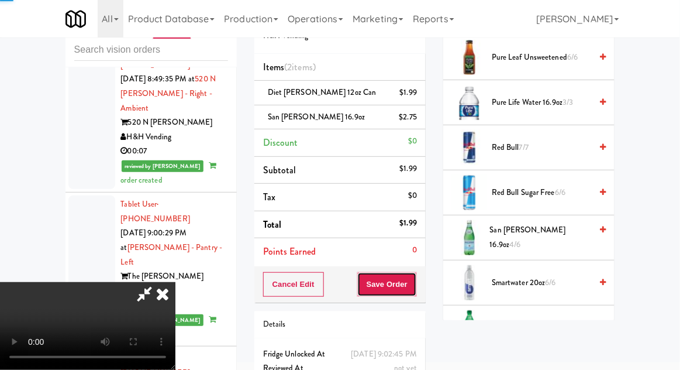
click at [416, 288] on button "Save Order" at bounding box center [387, 284] width 60 height 25
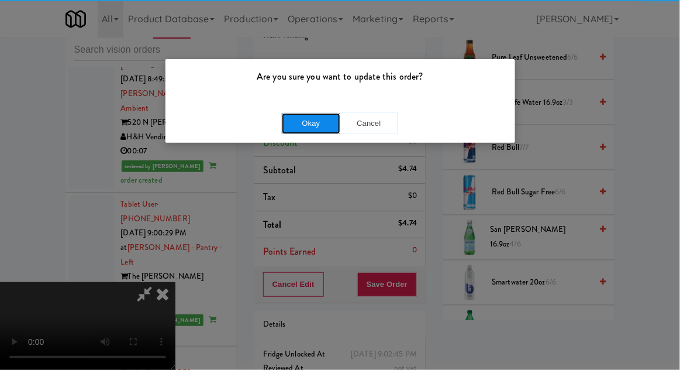
click at [300, 118] on button "Okay" at bounding box center [311, 123] width 58 height 21
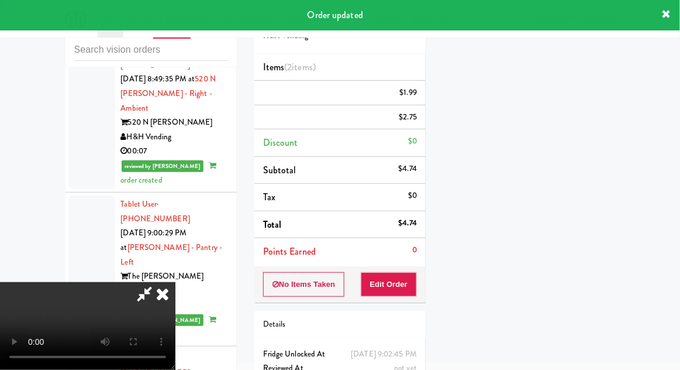
scroll to position [0, 0]
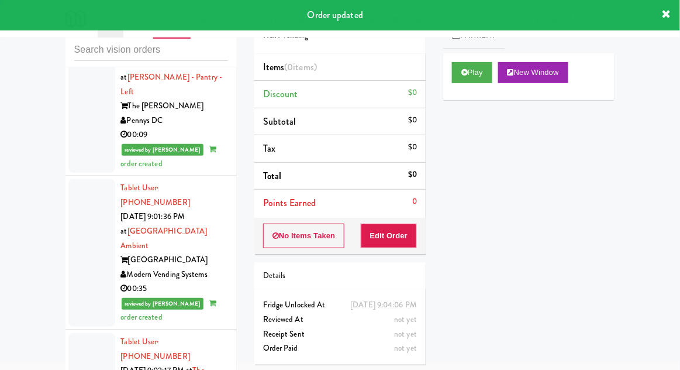
scroll to position [5306, 0]
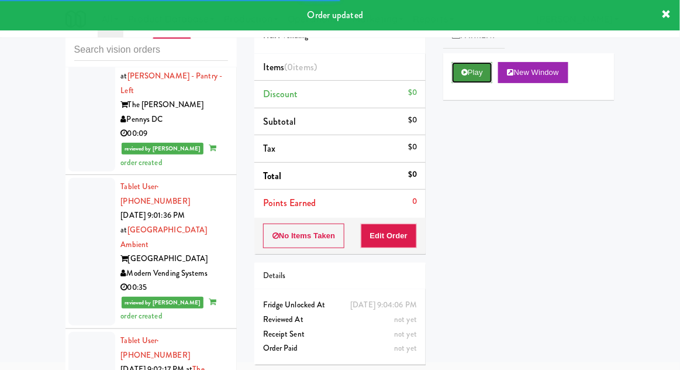
click at [474, 66] on button "Play" at bounding box center [472, 72] width 40 height 21
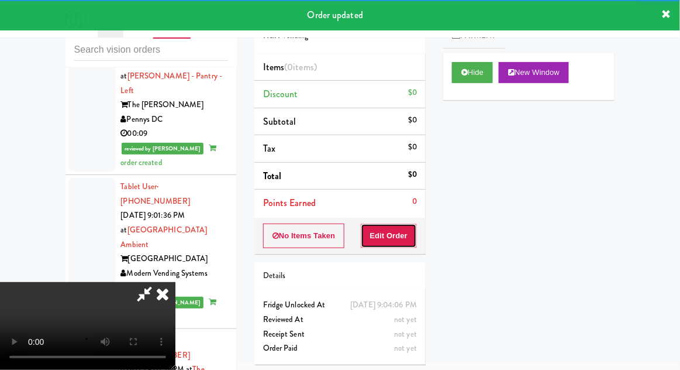
click at [394, 233] on button "Edit Order" at bounding box center [389, 235] width 57 height 25
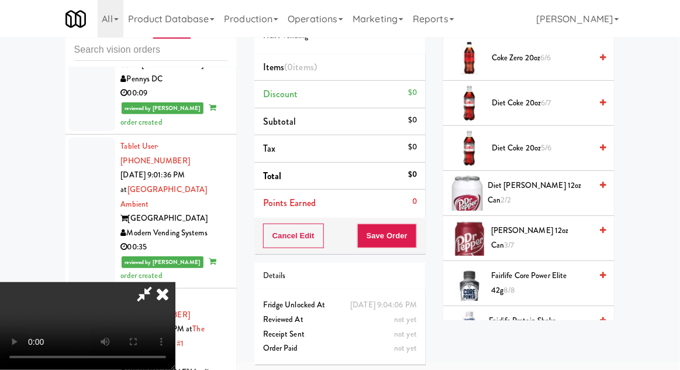
scroll to position [602, 0]
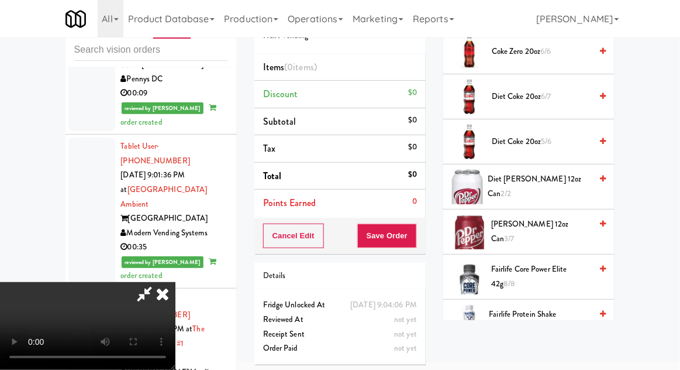
click at [530, 224] on span "[PERSON_NAME] 12oz can 3/7" at bounding box center [541, 231] width 100 height 29
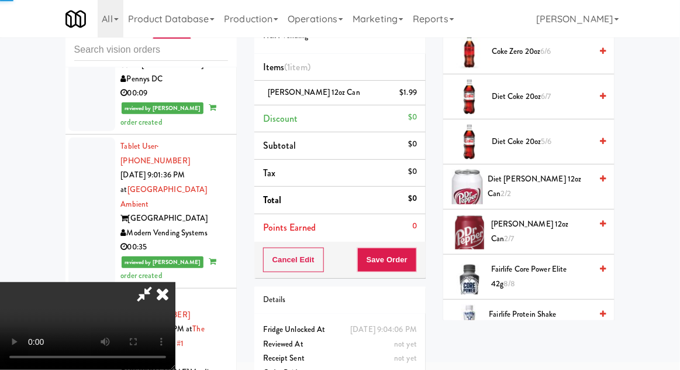
click at [533, 227] on span "[PERSON_NAME] 12oz can 2/7" at bounding box center [541, 231] width 100 height 29
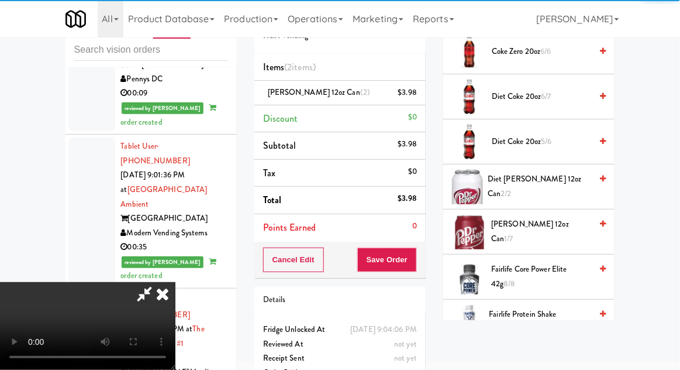
click at [538, 190] on span "Diet [PERSON_NAME] 12oz can 2/2" at bounding box center [540, 186] width 104 height 29
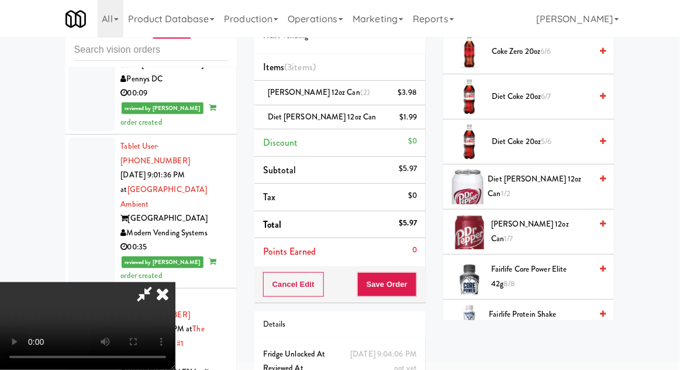
click at [528, 190] on span "Diet [PERSON_NAME] 12oz can 1/2" at bounding box center [540, 186] width 104 height 29
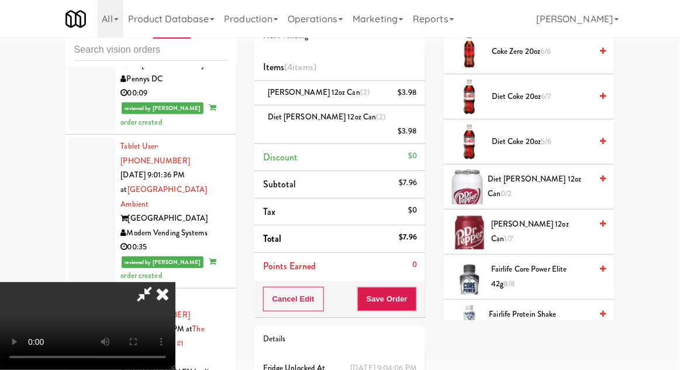
click at [433, 285] on div "Order # 2559654 H&H Vending Items (4 items ) [PERSON_NAME] 12oz can (2) $3.98 D…" at bounding box center [340, 216] width 189 height 439
click at [412, 287] on button "Save Order" at bounding box center [387, 299] width 60 height 25
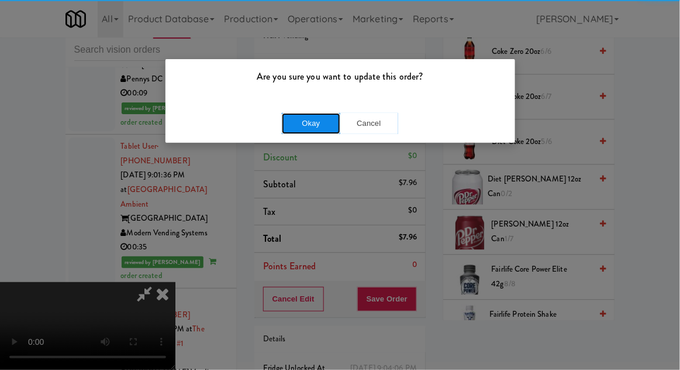
click at [321, 119] on button "Okay" at bounding box center [311, 123] width 58 height 21
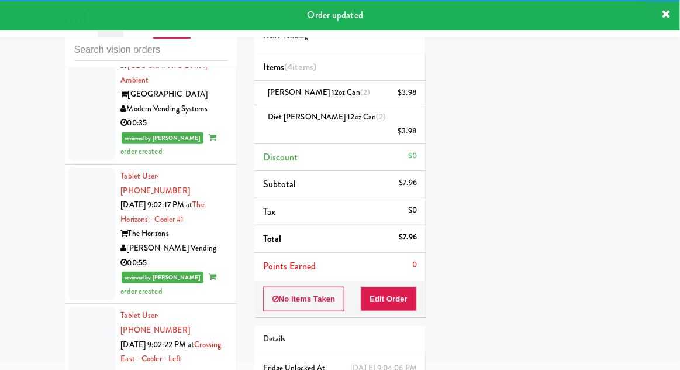
scroll to position [5471, 0]
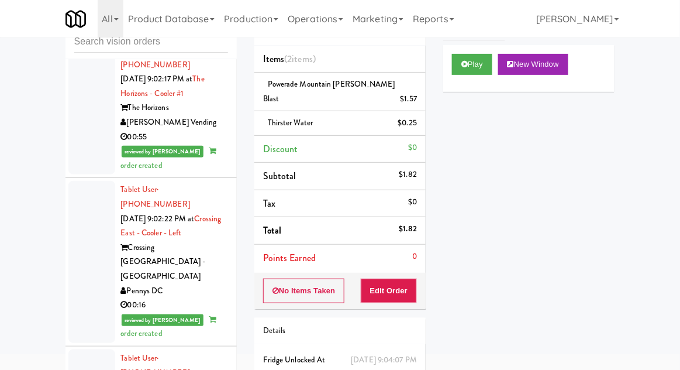
scroll to position [5565, 0]
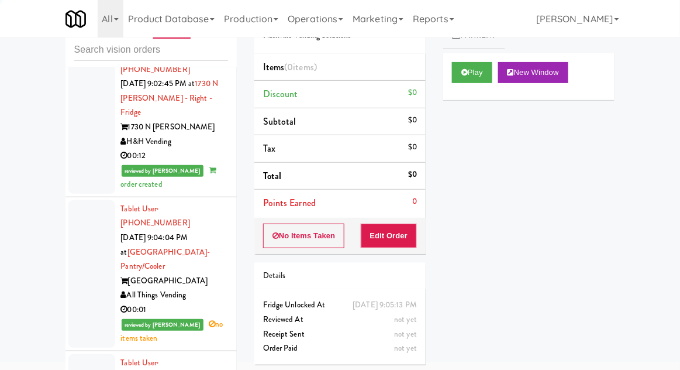
scroll to position [5885, 0]
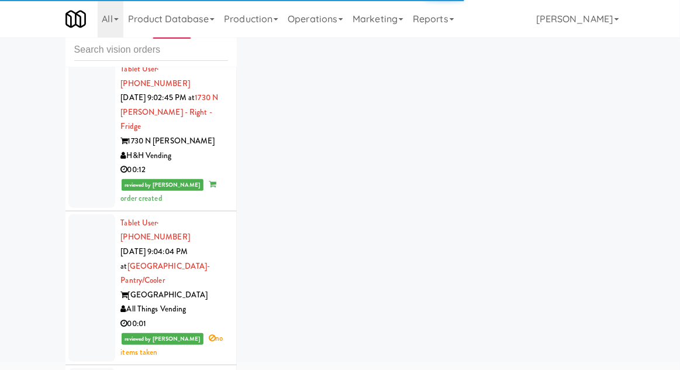
click at [469, 73] on div "inbox reviewed recent all unclear take inventory issue suspicious failed recent…" at bounding box center [340, 212] width 567 height 430
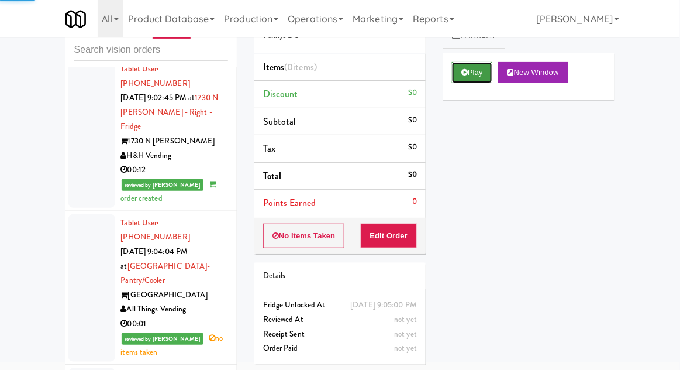
click at [460, 80] on button "Play" at bounding box center [472, 72] width 40 height 21
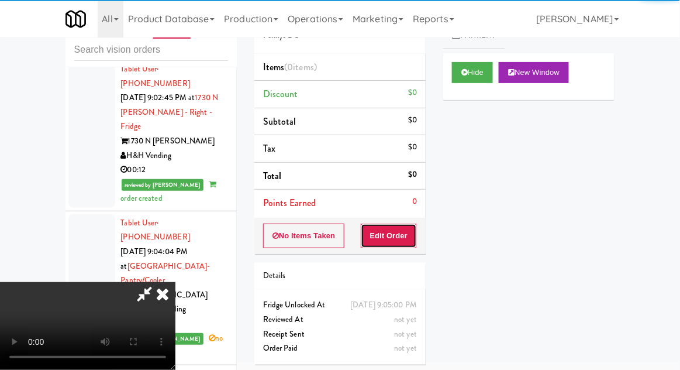
click at [398, 243] on button "Edit Order" at bounding box center [389, 235] width 57 height 25
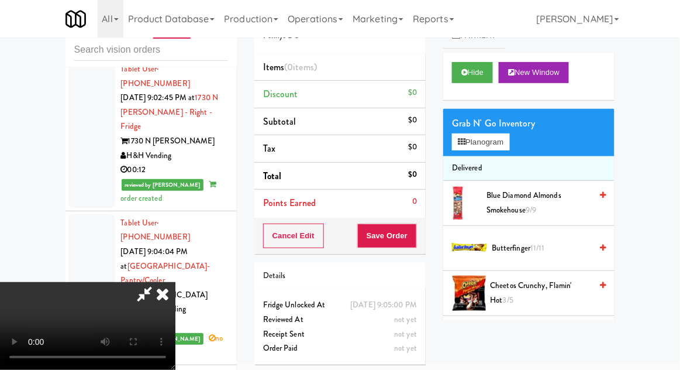
scroll to position [43, 0]
click at [505, 133] on button "Planogram" at bounding box center [480, 142] width 57 height 18
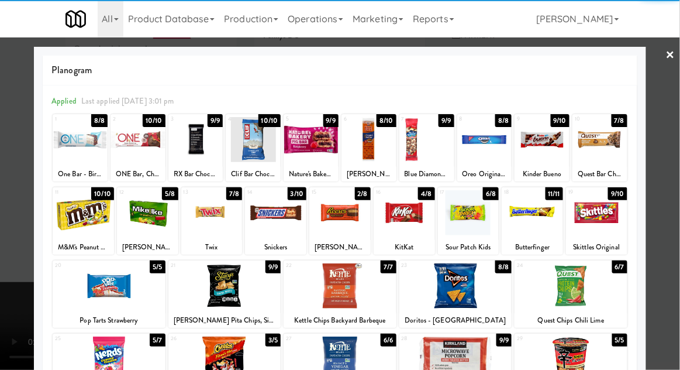
click at [153, 241] on div "[PERSON_NAME] and [PERSON_NAME] Original" at bounding box center [148, 247] width 58 height 15
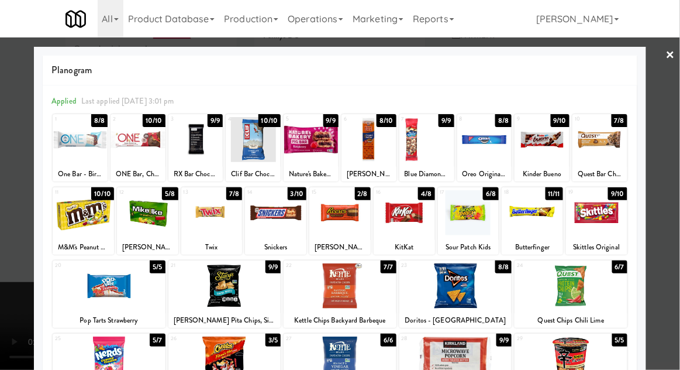
click at [273, 230] on div at bounding box center [275, 212] width 61 height 45
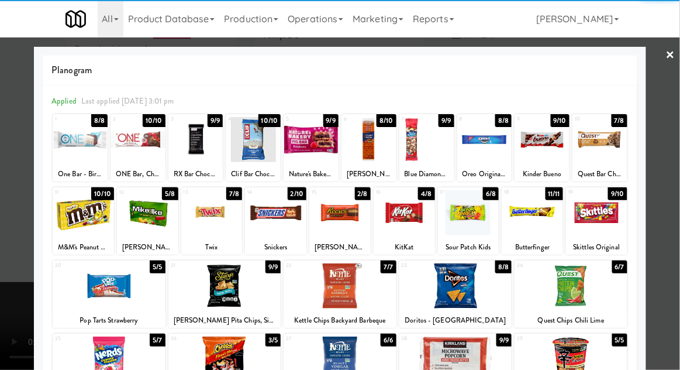
click at [148, 226] on div at bounding box center [147, 212] width 61 height 45
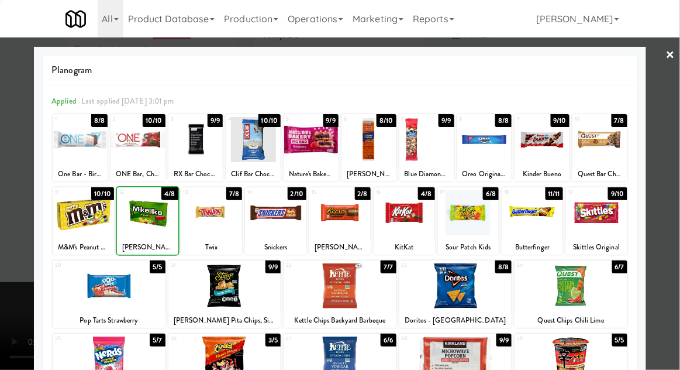
click at [18, 124] on div at bounding box center [340, 185] width 680 height 370
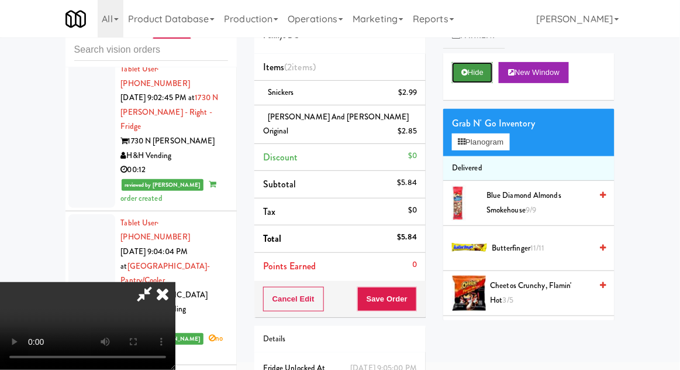
click at [478, 75] on button "Hide" at bounding box center [472, 72] width 41 height 21
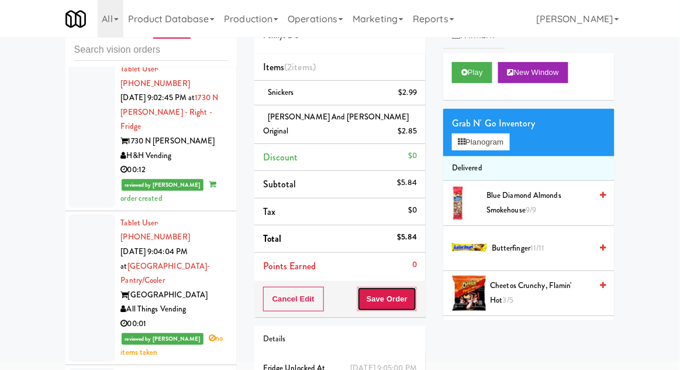
click at [401, 287] on button "Save Order" at bounding box center [387, 299] width 60 height 25
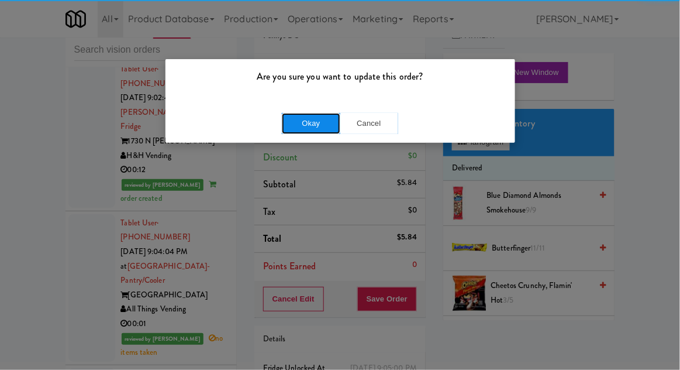
click at [308, 122] on button "Okay" at bounding box center [311, 123] width 58 height 21
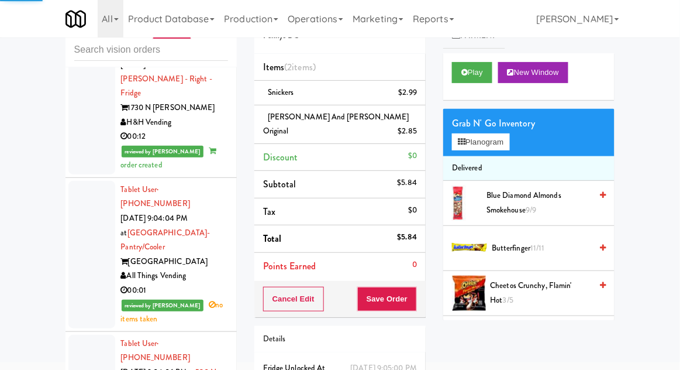
scroll to position [5932, 0]
